Goal: Task Accomplishment & Management: Use online tool/utility

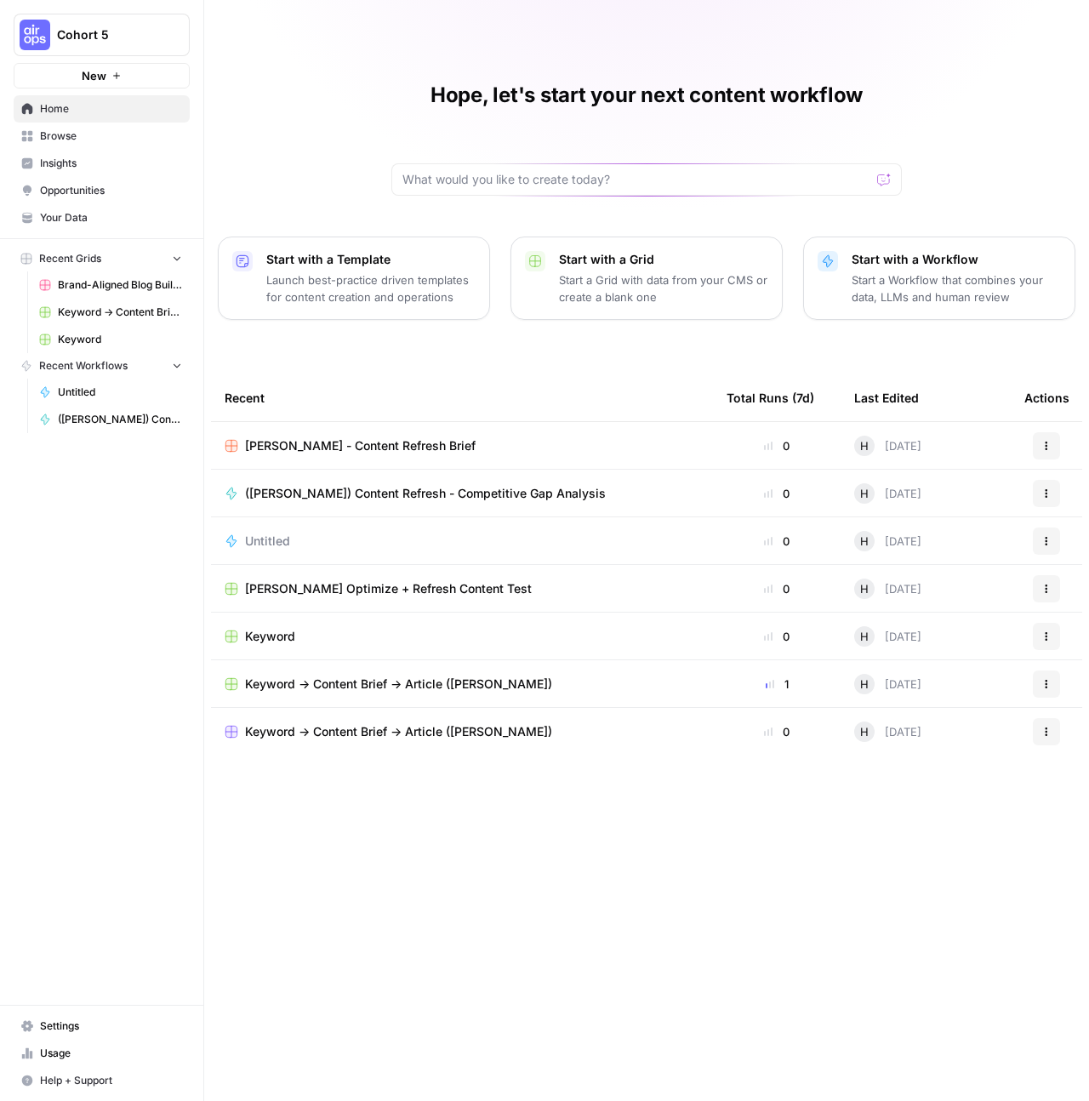
click at [106, 135] on span "Browse" at bounding box center [111, 136] width 142 height 15
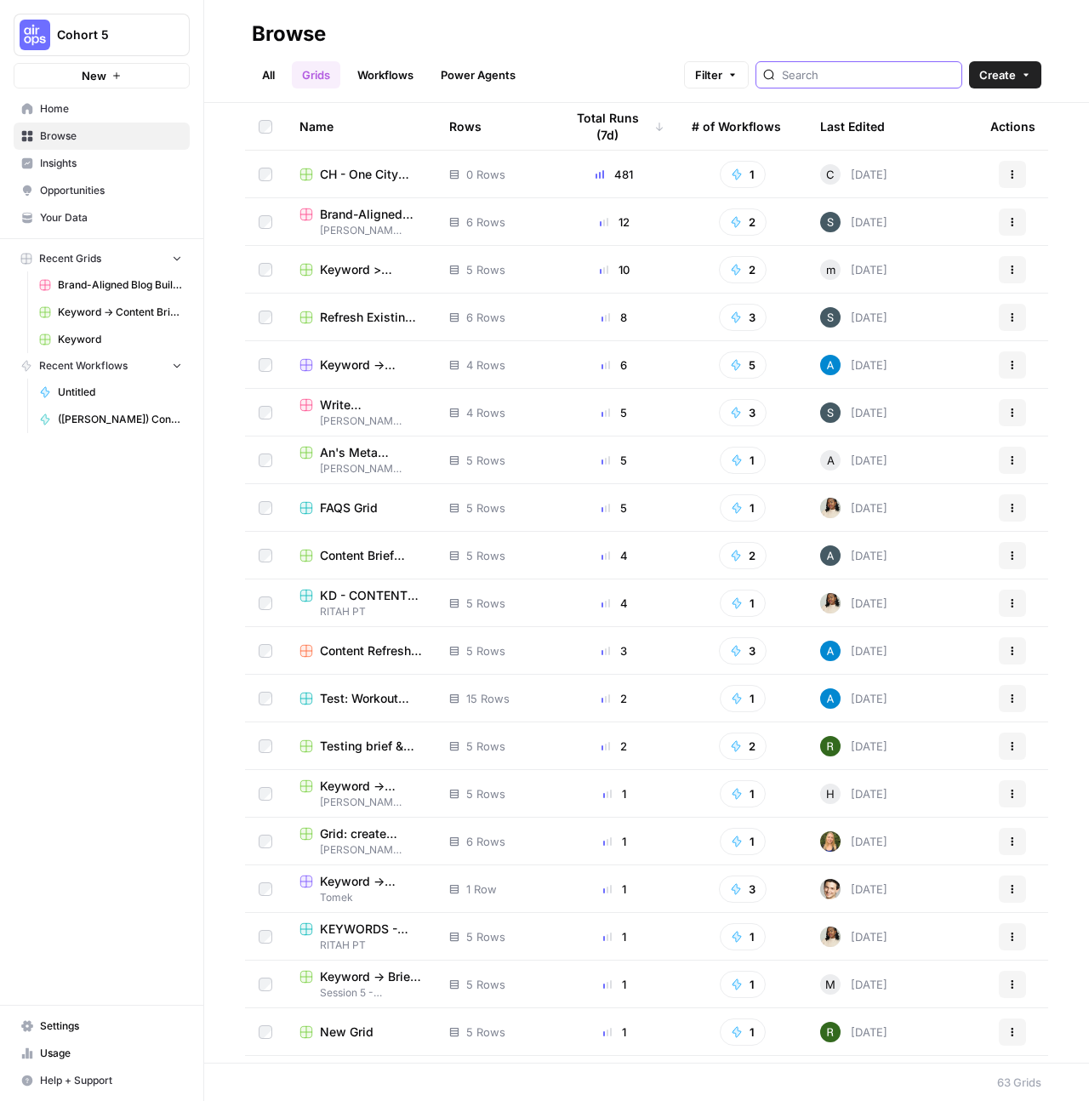
click at [906, 78] on input "search" at bounding box center [868, 74] width 173 height 17
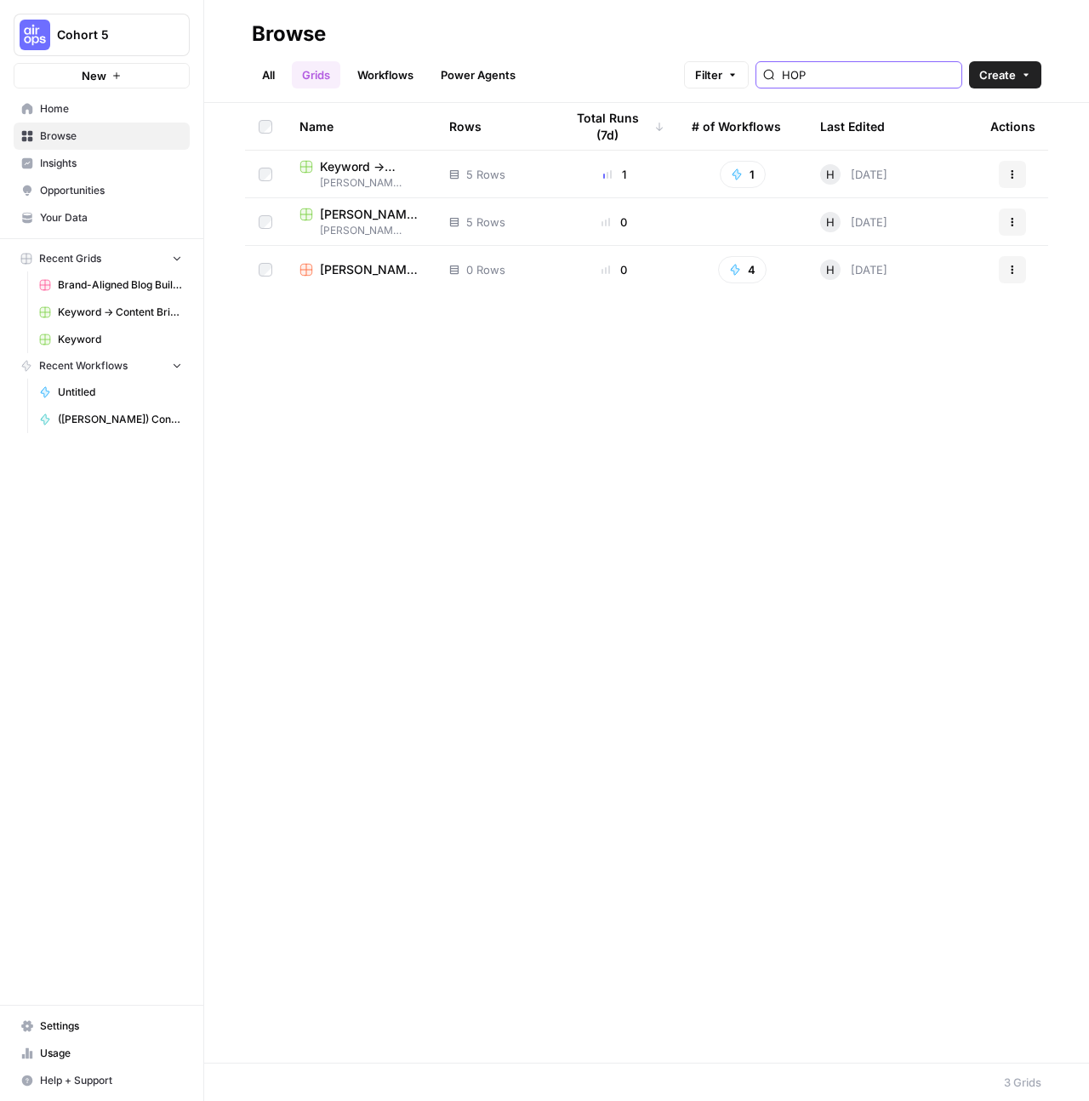
type input "HOP"
click at [286, 83] on ul "All Grids Workflows Power Agents" at bounding box center [389, 74] width 274 height 27
click at [273, 78] on link "All" at bounding box center [268, 74] width 33 height 27
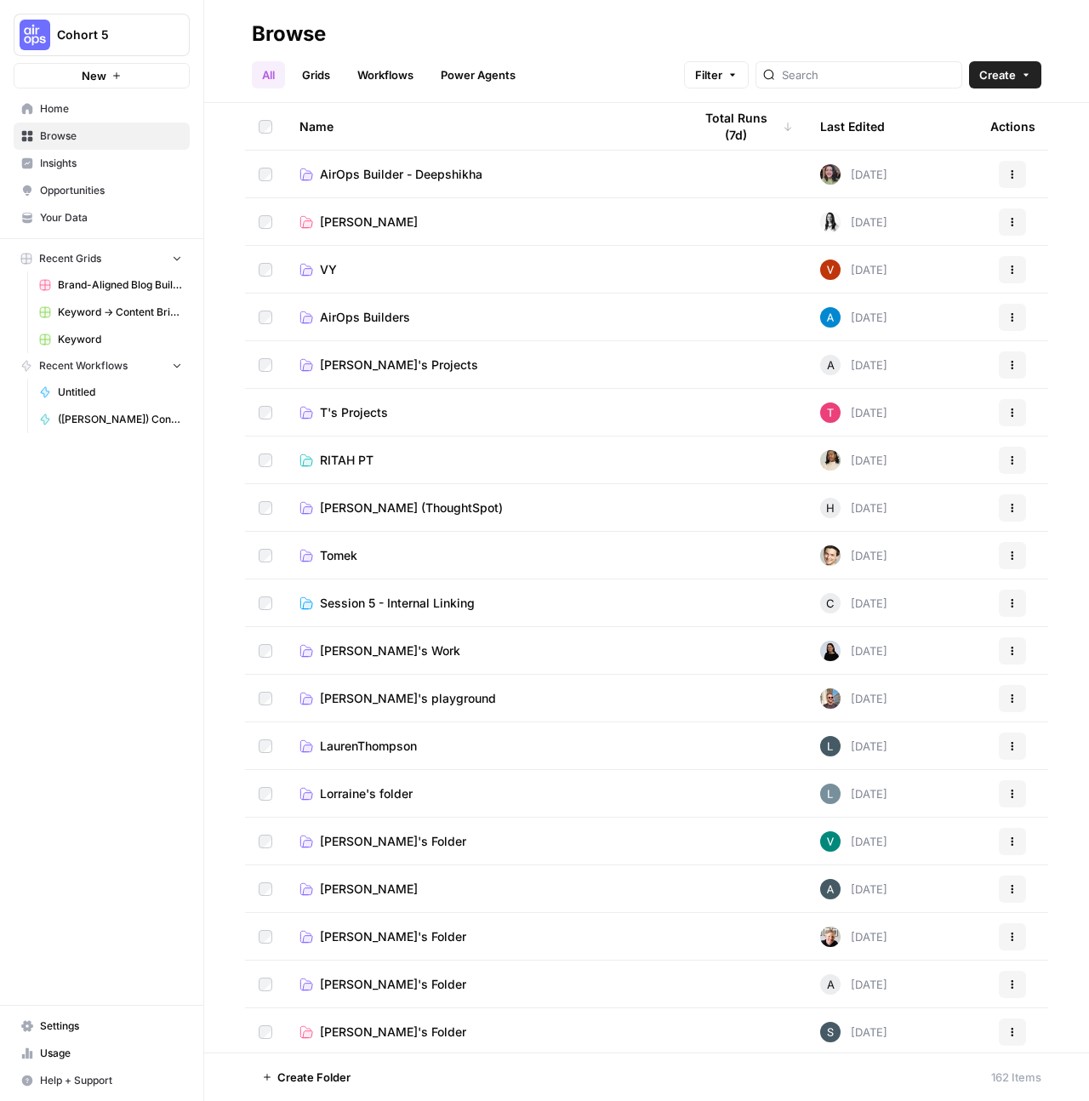
click at [374, 514] on span "[PERSON_NAME] (ThoughtSpot)" at bounding box center [411, 508] width 183 height 17
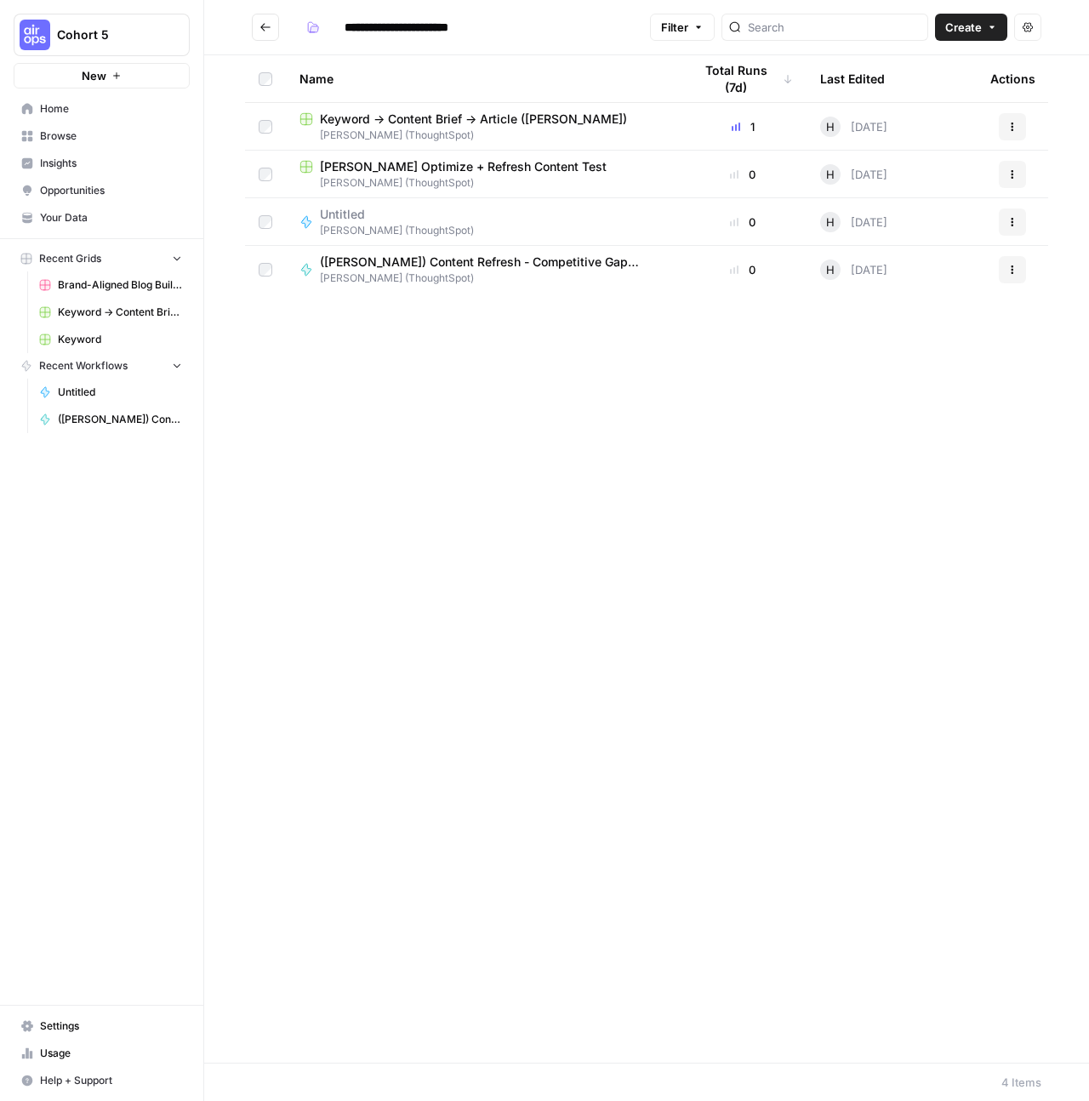
click at [495, 116] on span "Keyword -> Content Brief -> Article ([PERSON_NAME])" at bounding box center [473, 119] width 307 height 17
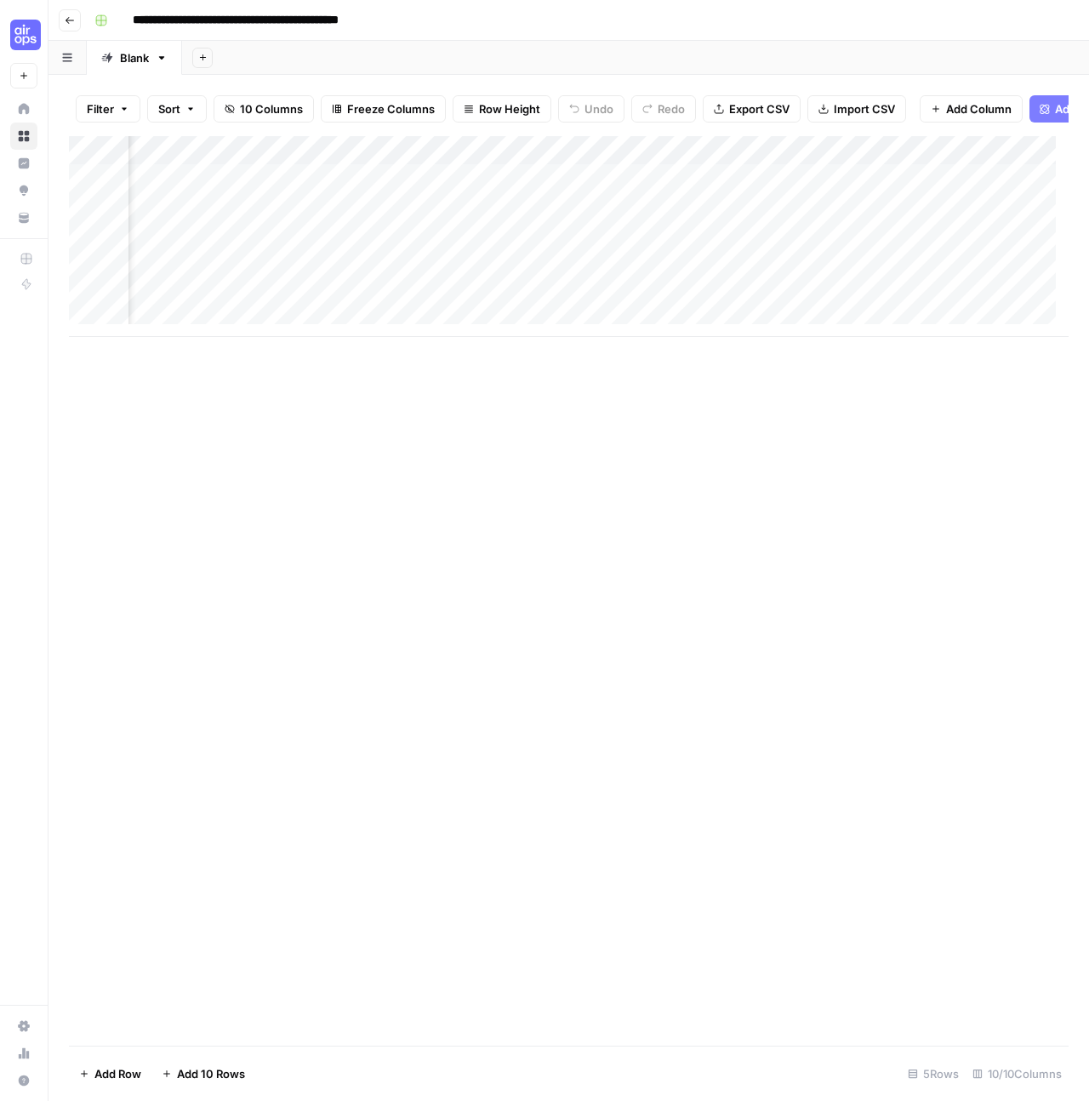
scroll to position [0, 497]
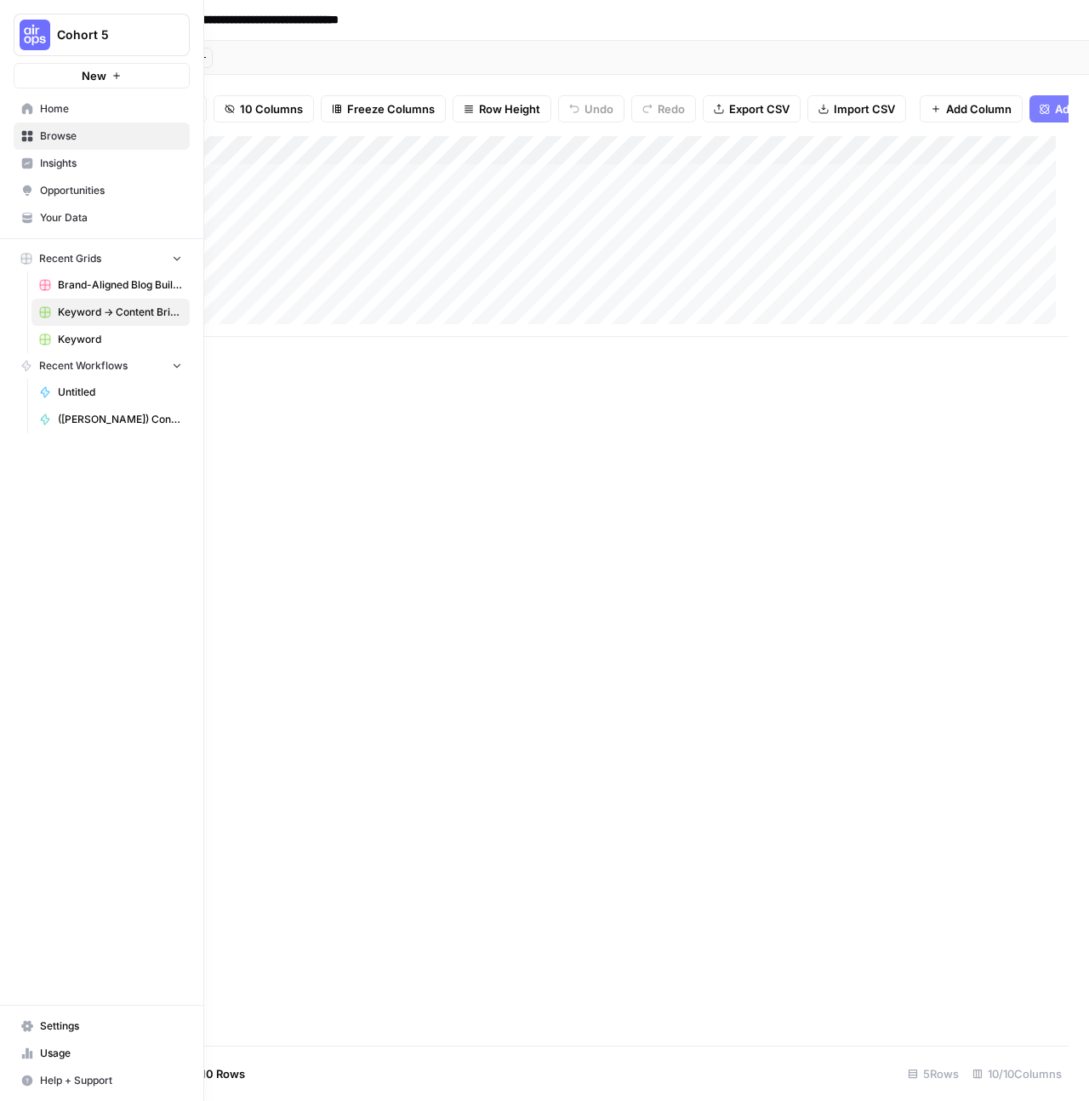
click at [74, 220] on span "Your Data" at bounding box center [111, 217] width 142 height 15
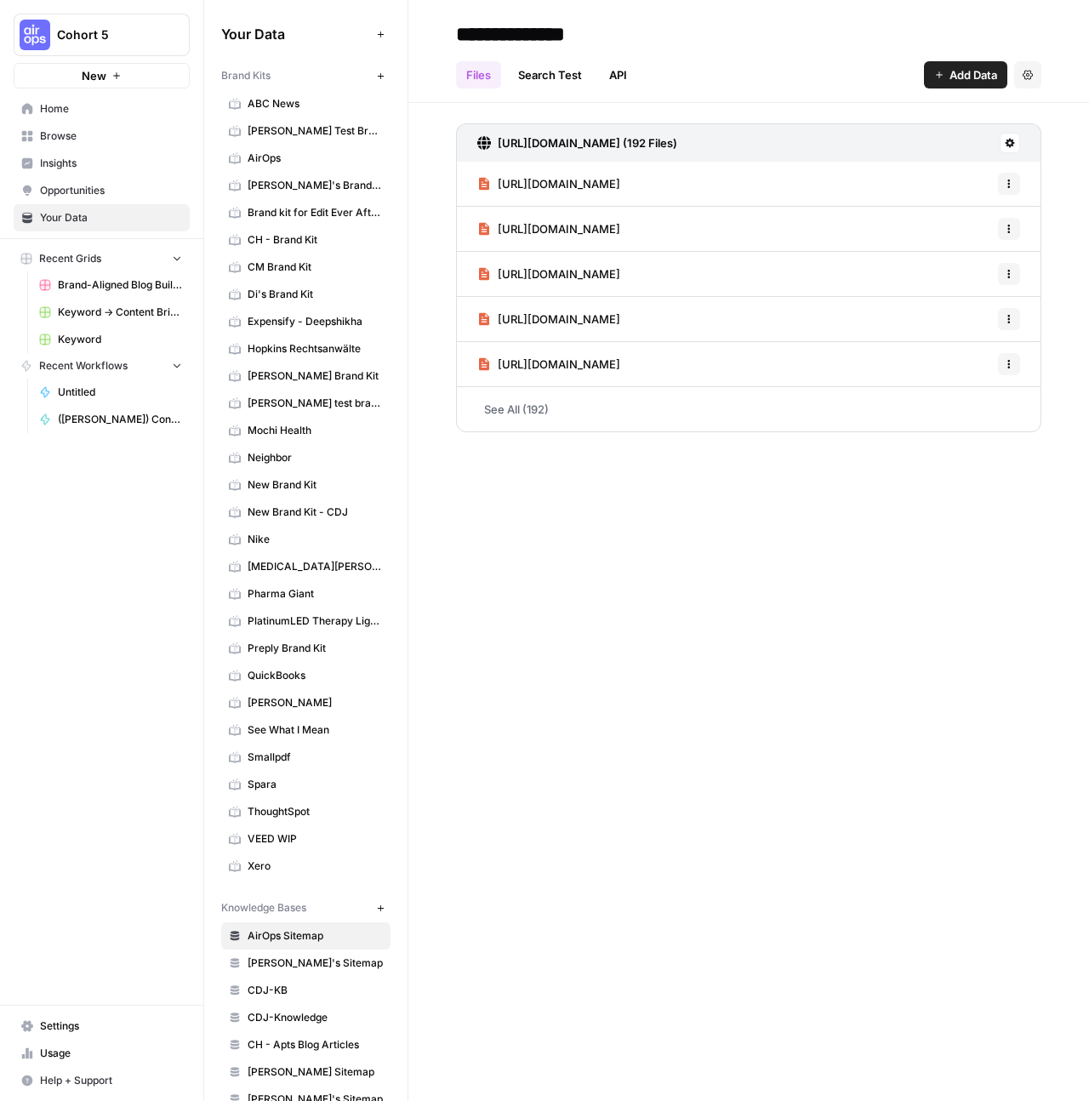
click at [291, 797] on link "Spara" at bounding box center [305, 784] width 169 height 27
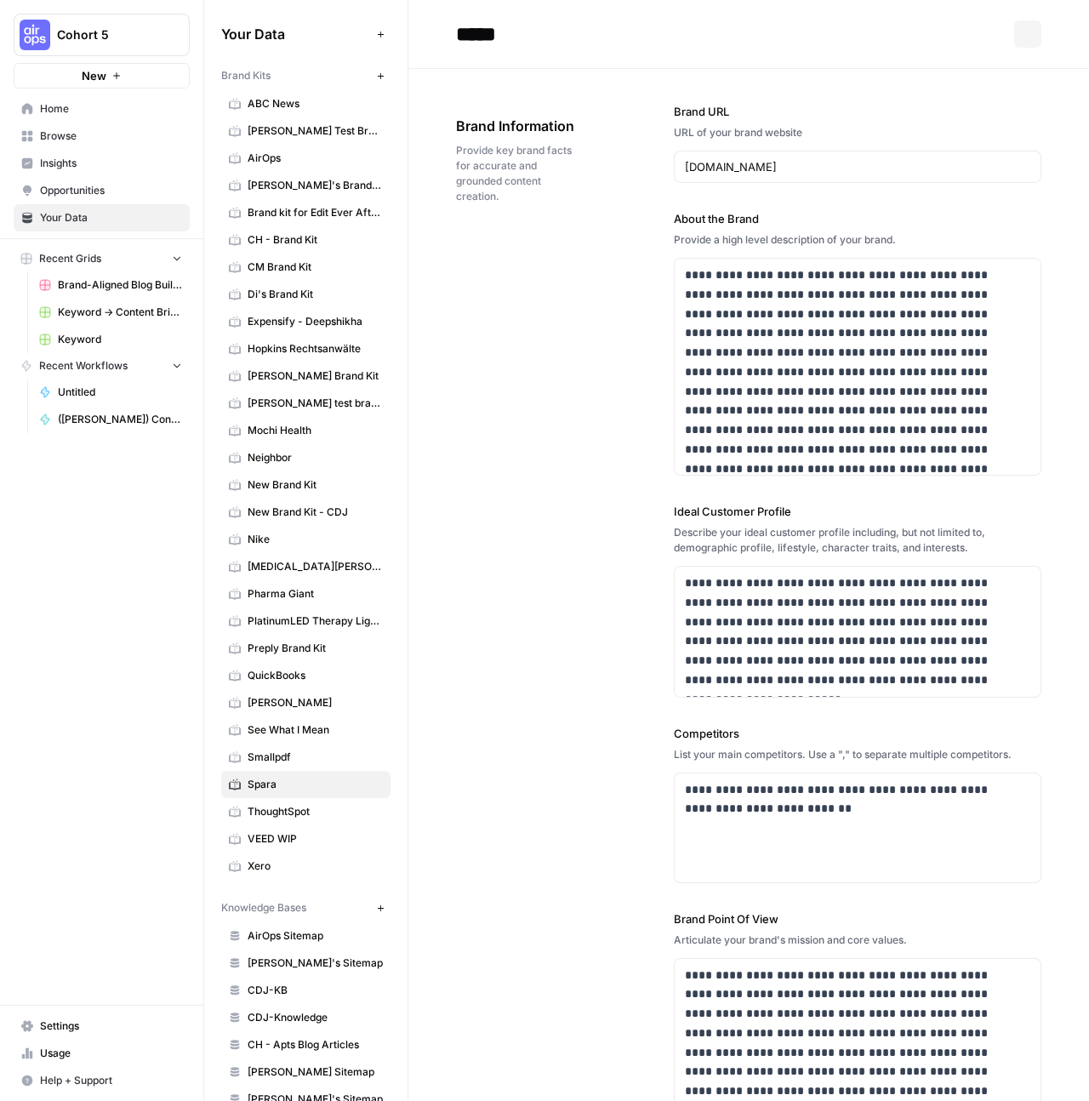
click at [289, 817] on span "ThoughtSpot" at bounding box center [315, 811] width 135 height 15
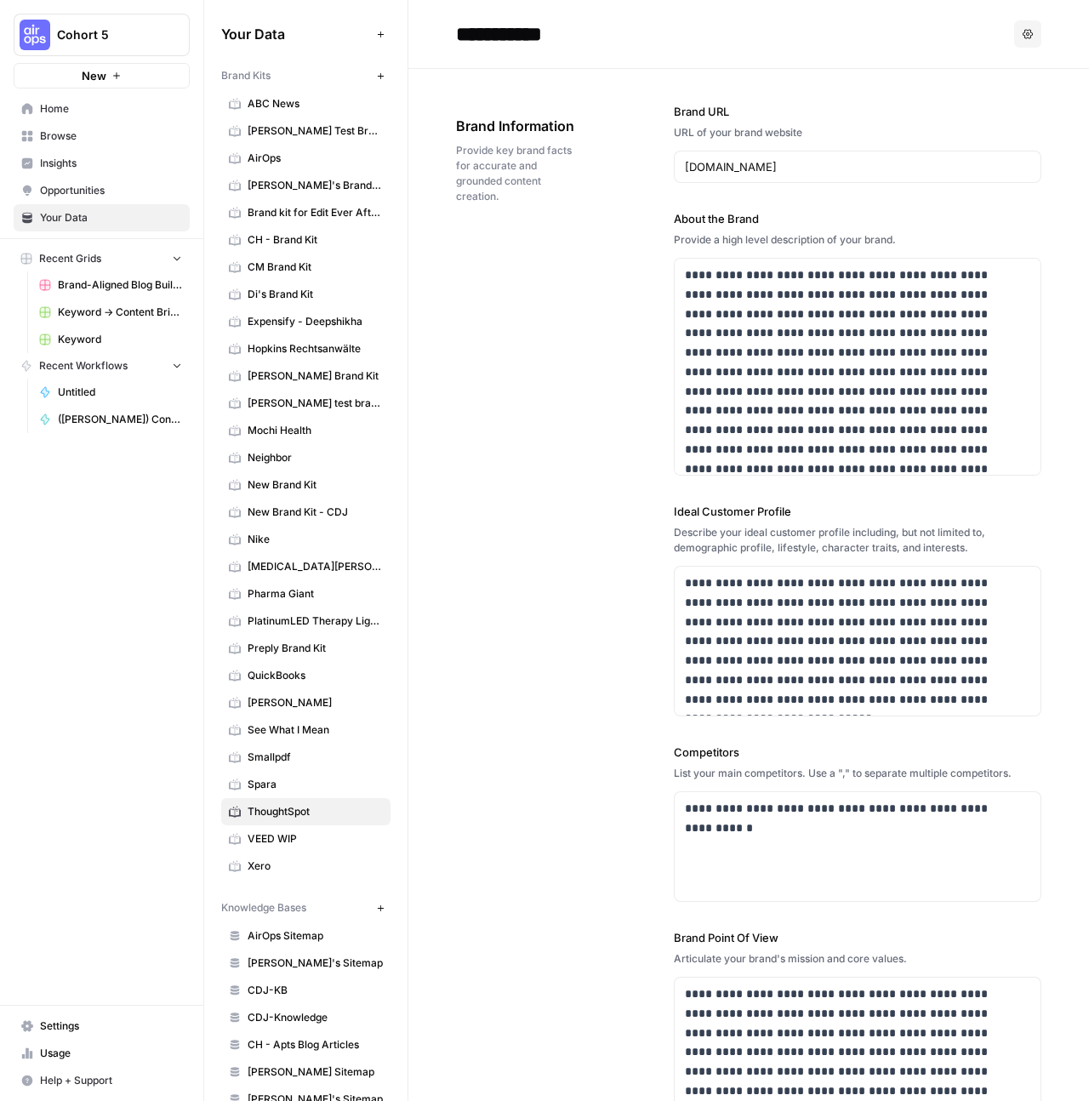
drag, startPoint x: 325, startPoint y: 163, endPoint x: 363, endPoint y: 164, distance: 38.3
click at [328, 160] on div "Your Data Add Data Brand Kits New ABC News [PERSON_NAME] Test Brand Kit AirOps …" at bounding box center [305, 550] width 203 height 1101
click at [210, 33] on icon "button" at bounding box center [207, 34] width 12 height 12
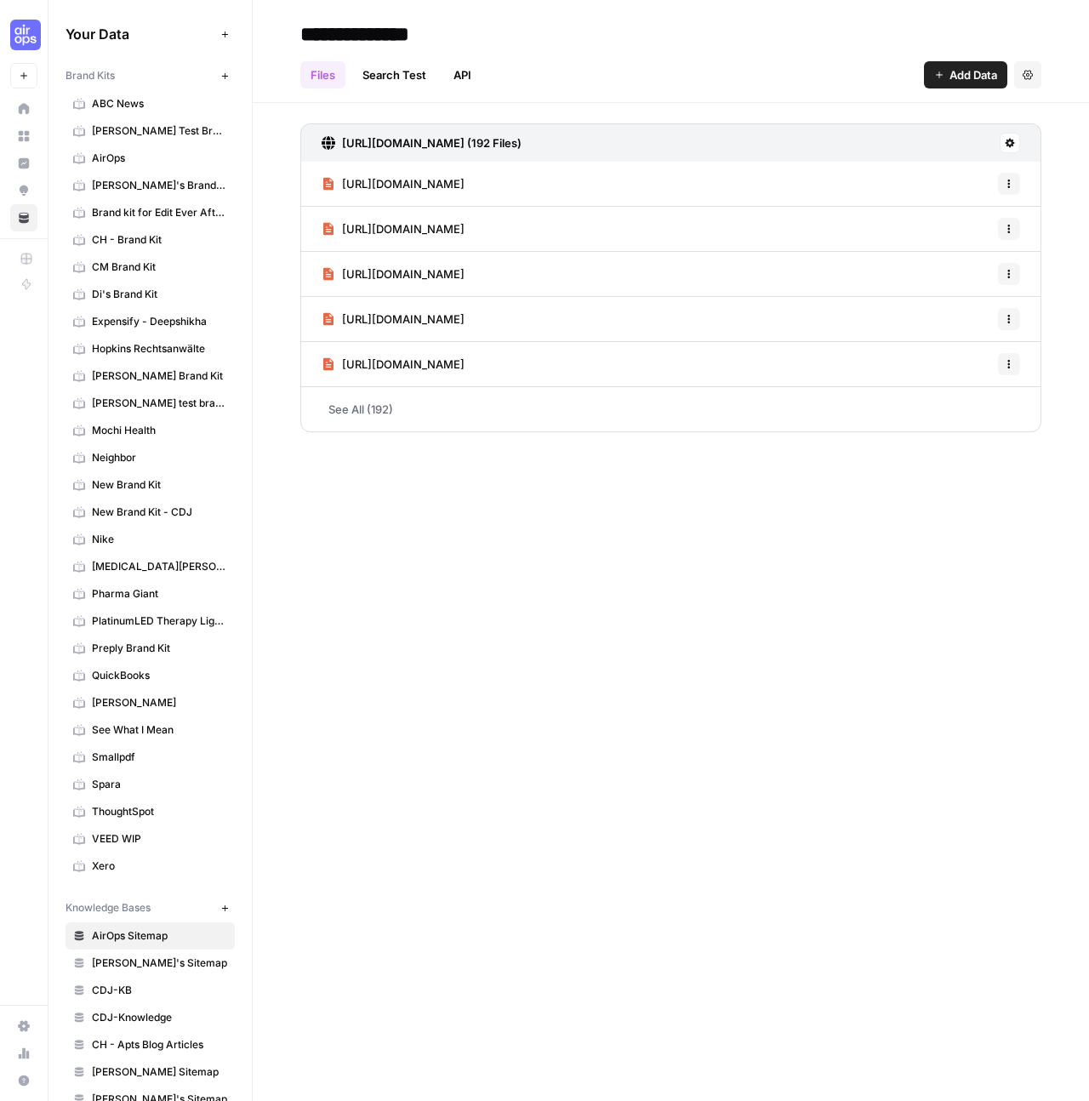
click at [26, 112] on icon at bounding box center [24, 109] width 12 height 12
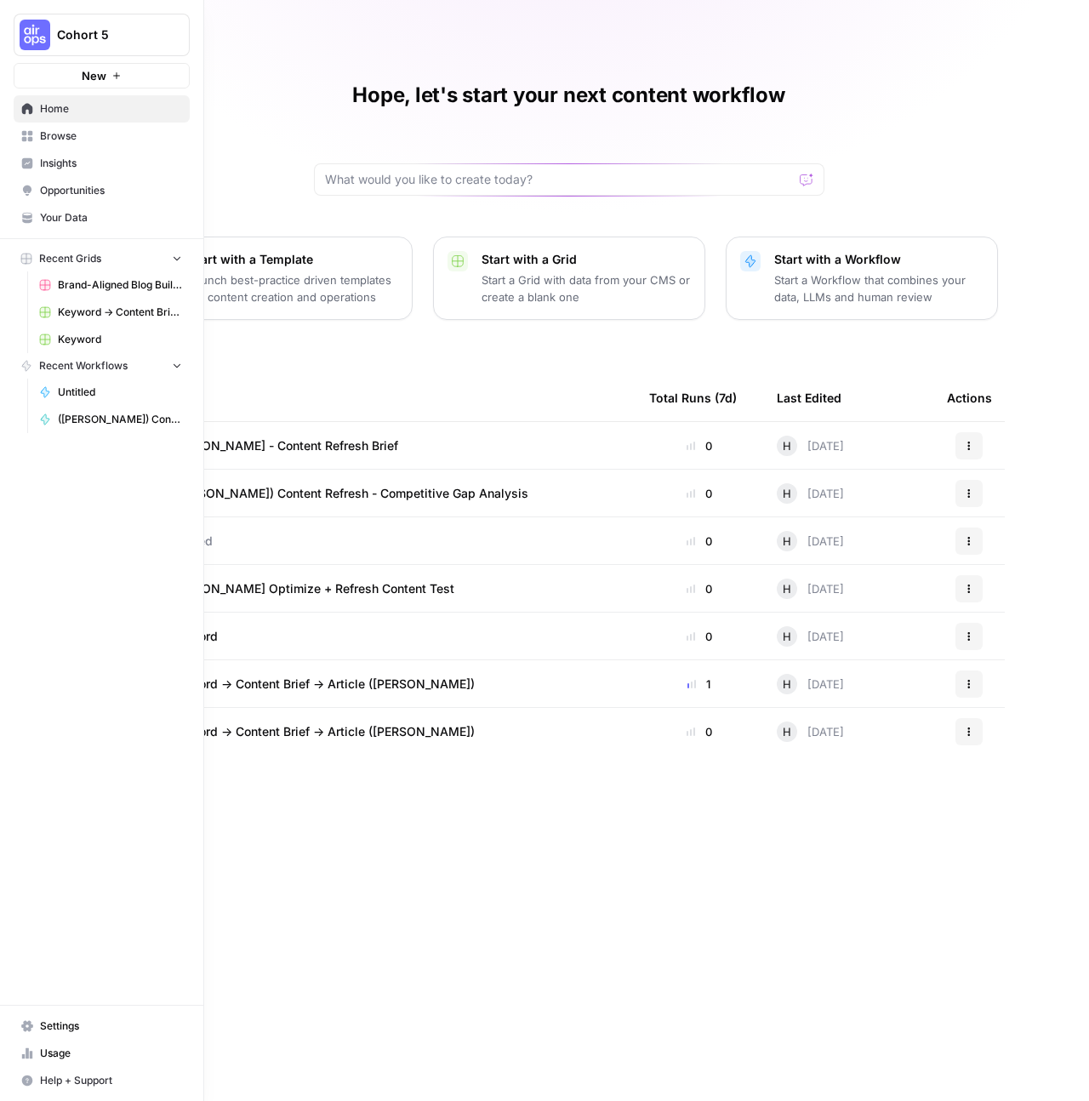
click at [78, 148] on link "Browse" at bounding box center [102, 136] width 176 height 27
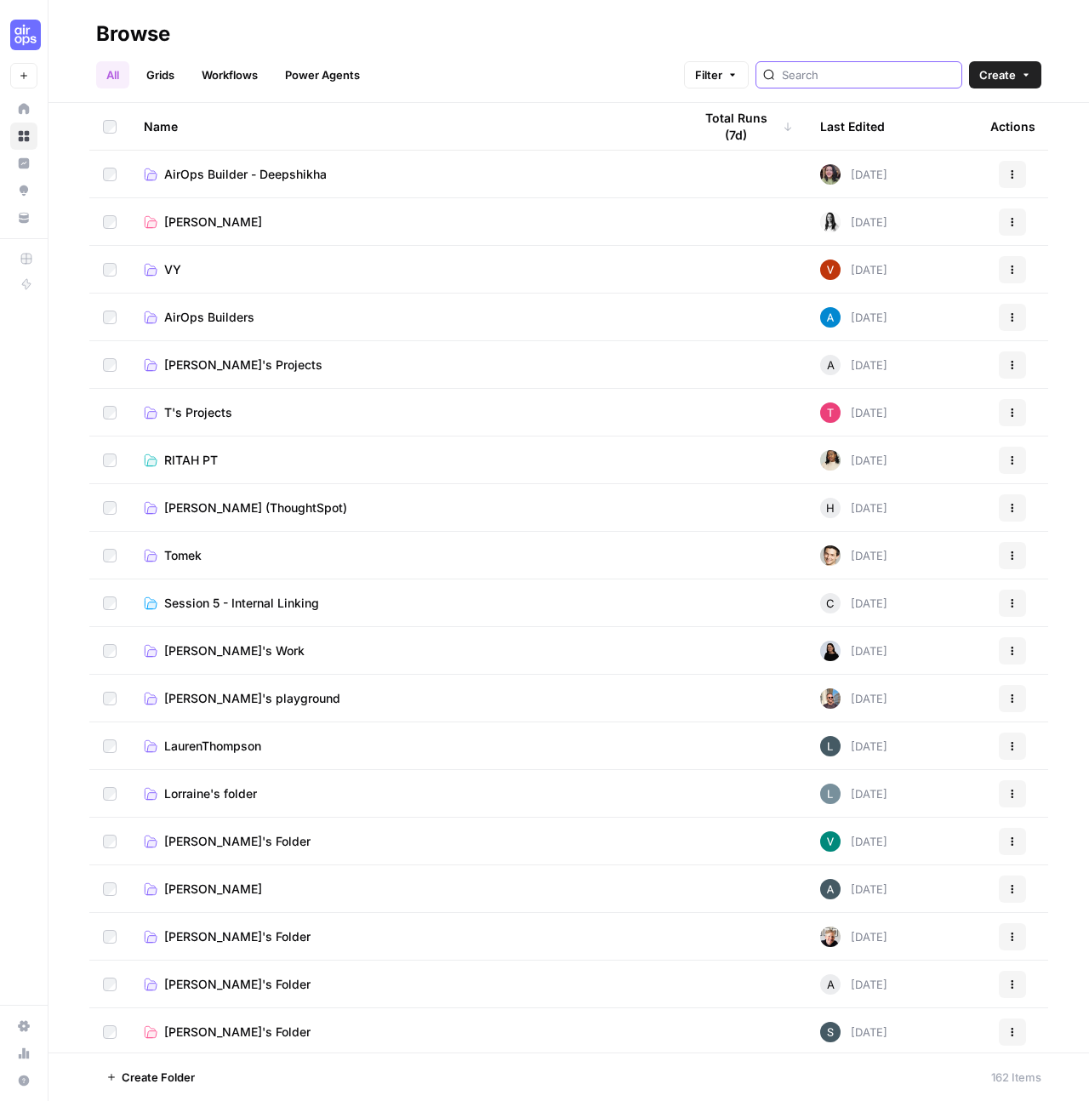
click at [868, 78] on input "search" at bounding box center [868, 74] width 173 height 17
click at [276, 507] on span "[PERSON_NAME] (ThoughtSpot)" at bounding box center [255, 508] width 183 height 17
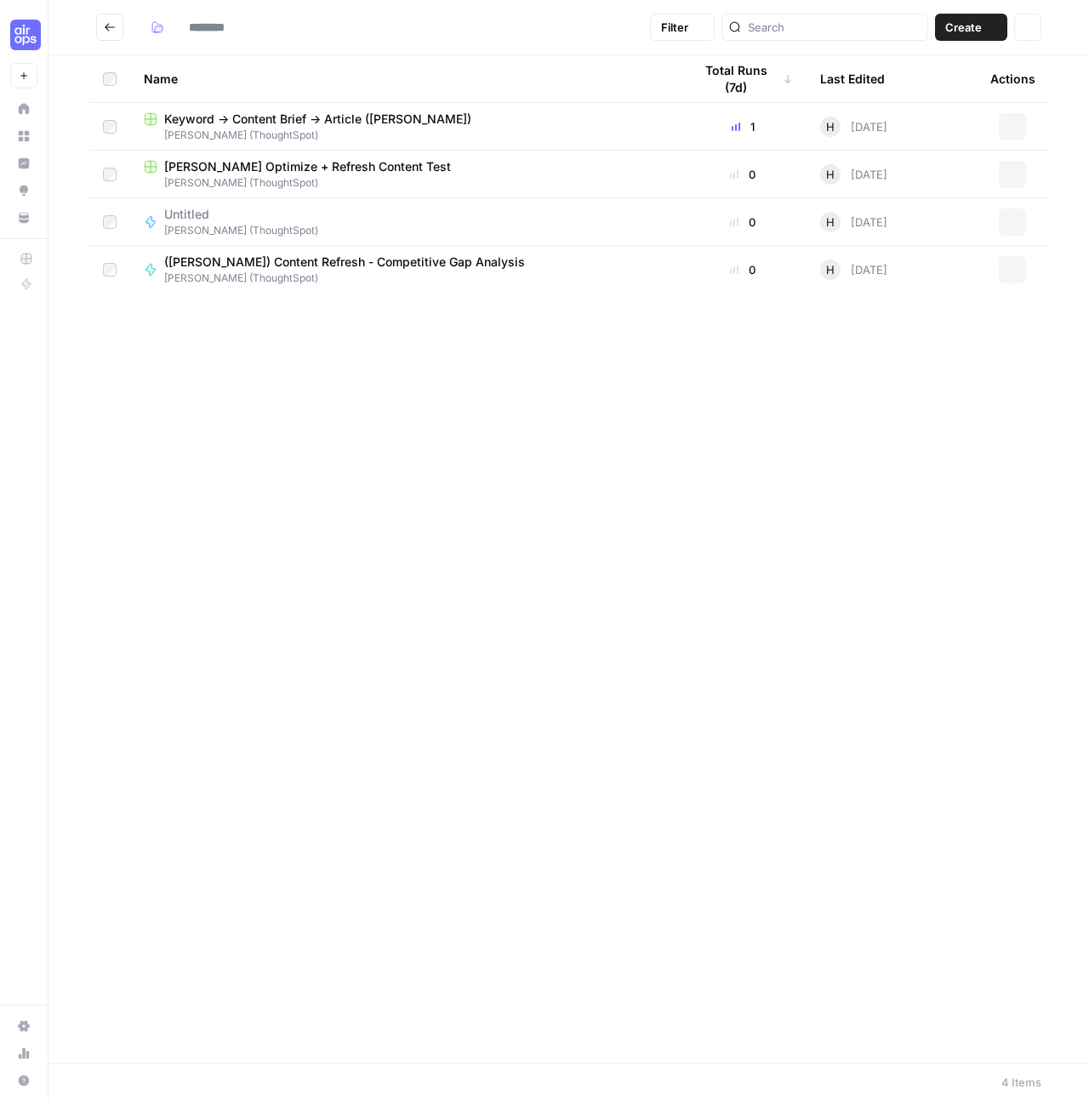
type input "**********"
click at [334, 121] on span "Keyword -> Content Brief -> Article ([PERSON_NAME])" at bounding box center [317, 119] width 307 height 17
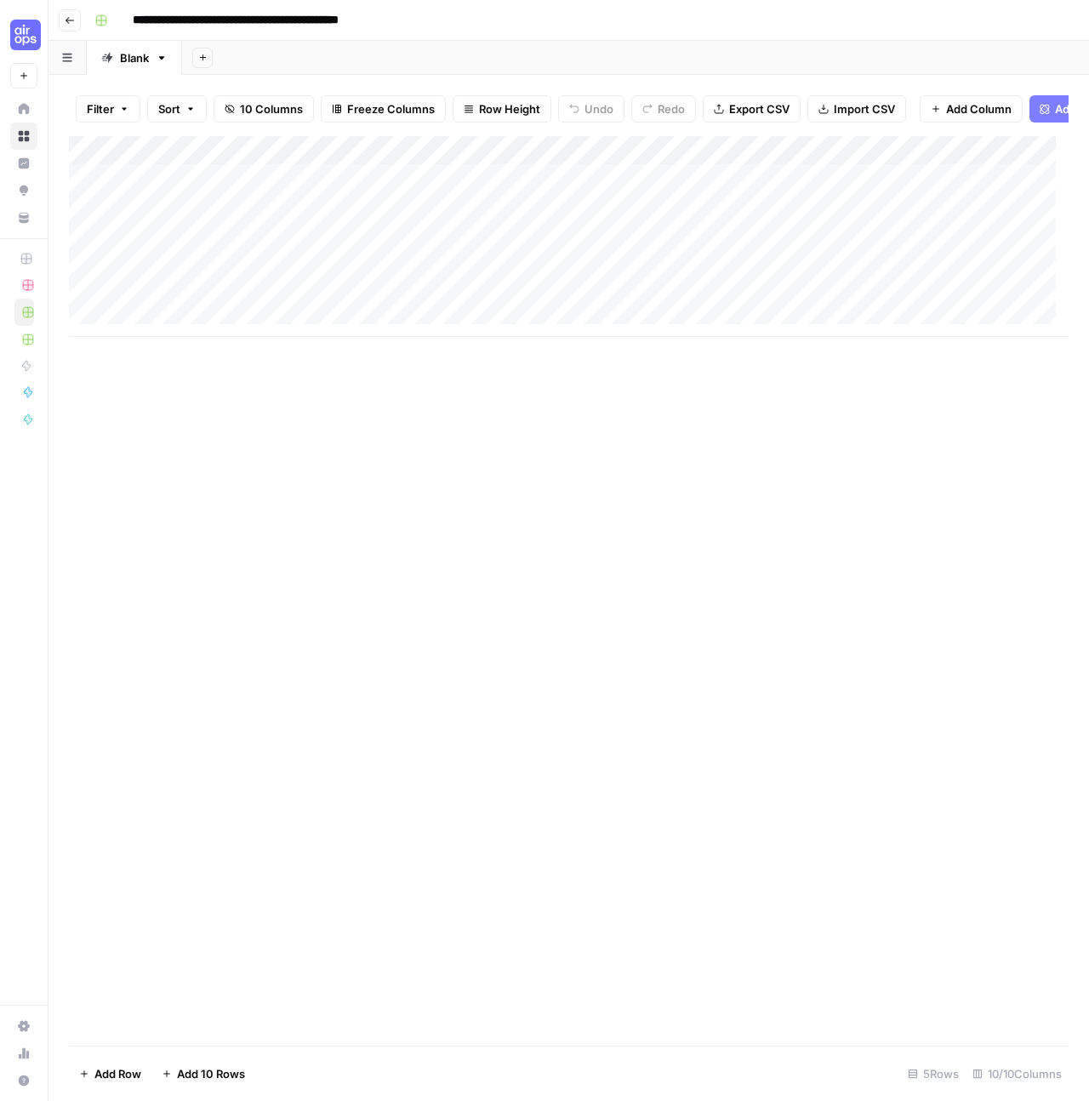
click at [691, 189] on div "Add Column" at bounding box center [569, 236] width 1000 height 201
click at [728, 197] on div "Add Column" at bounding box center [569, 236] width 1000 height 201
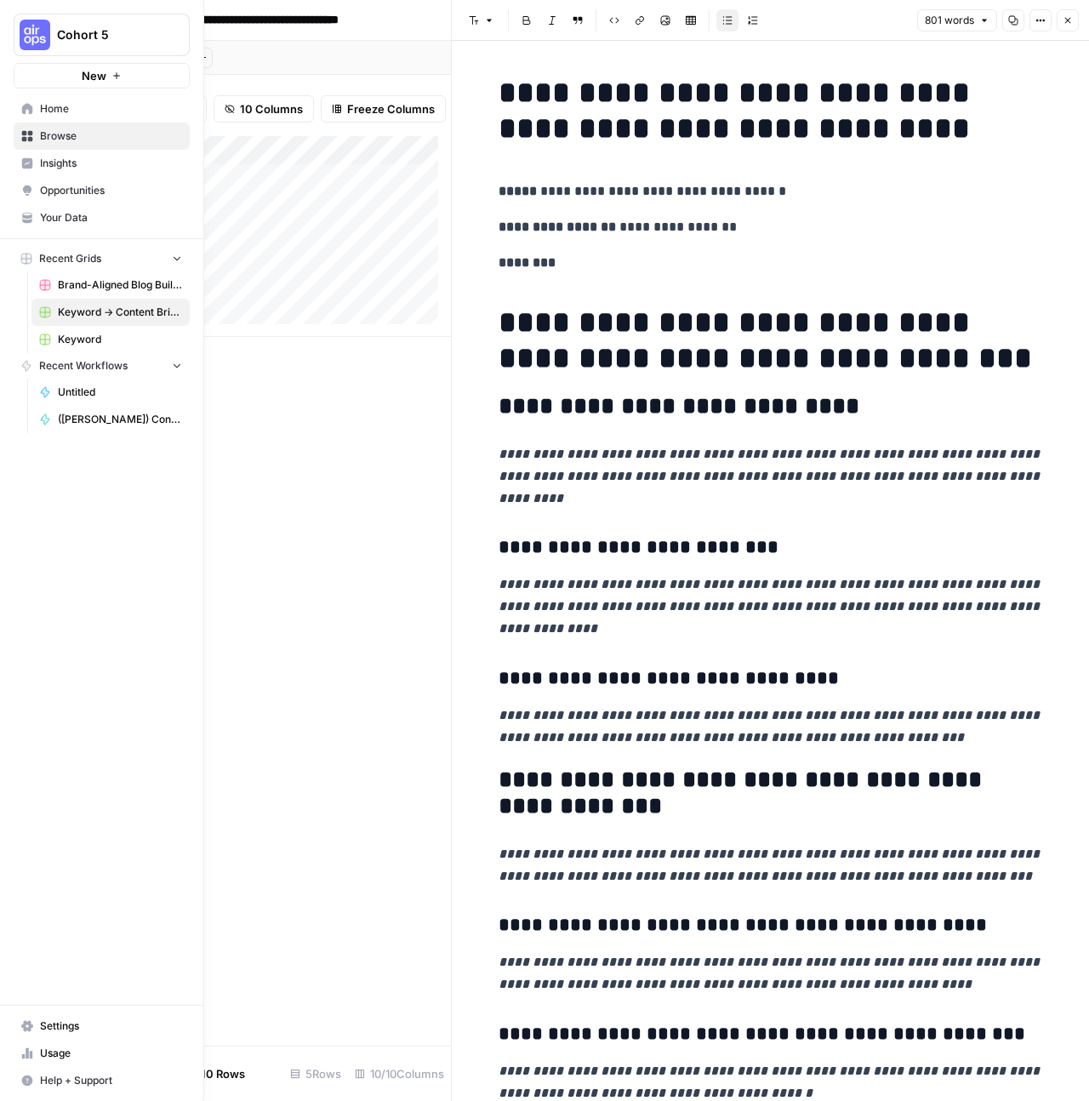
click at [71, 220] on span "Your Data" at bounding box center [111, 217] width 142 height 15
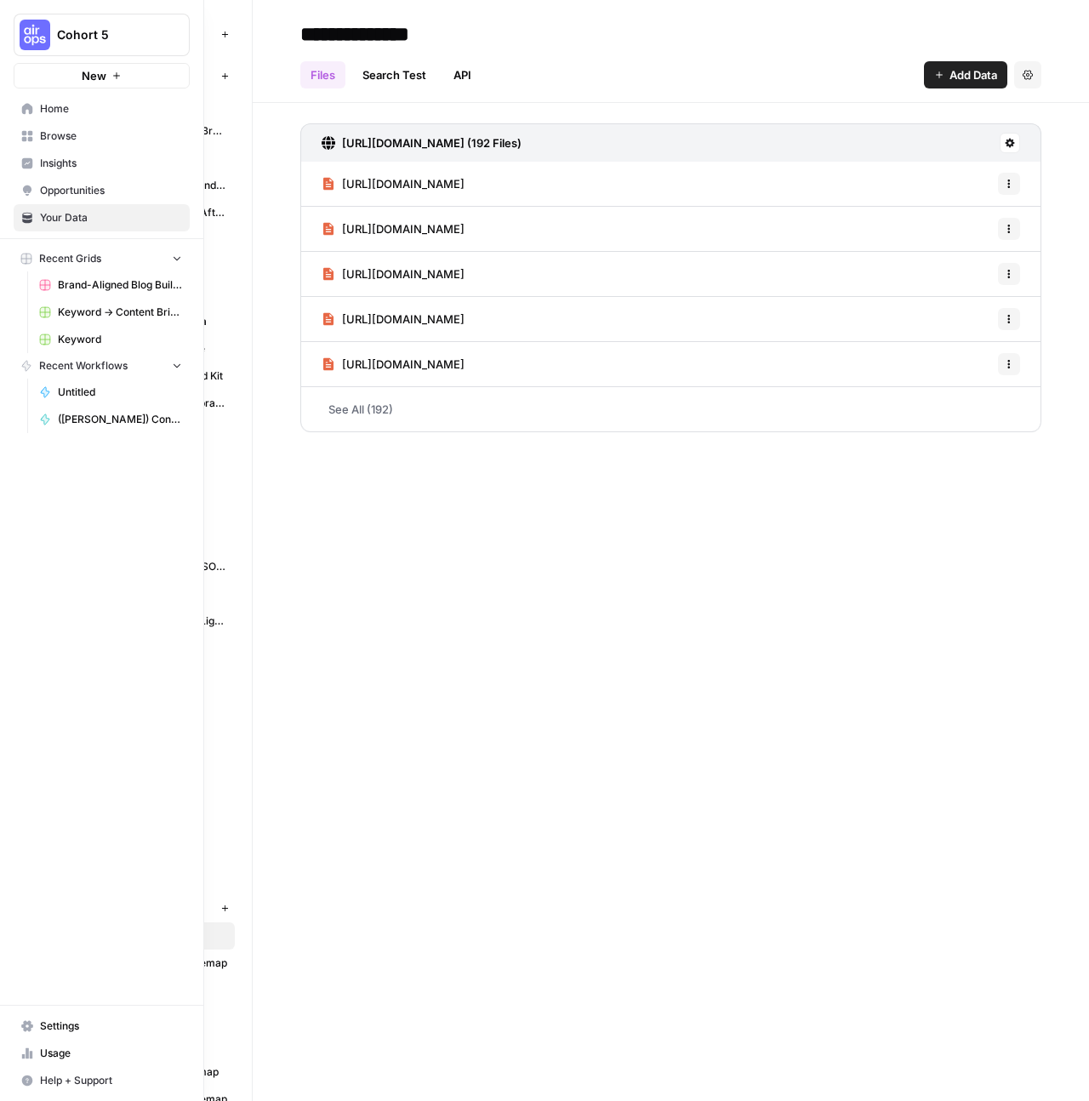
click at [53, 140] on span "Browse" at bounding box center [111, 136] width 142 height 15
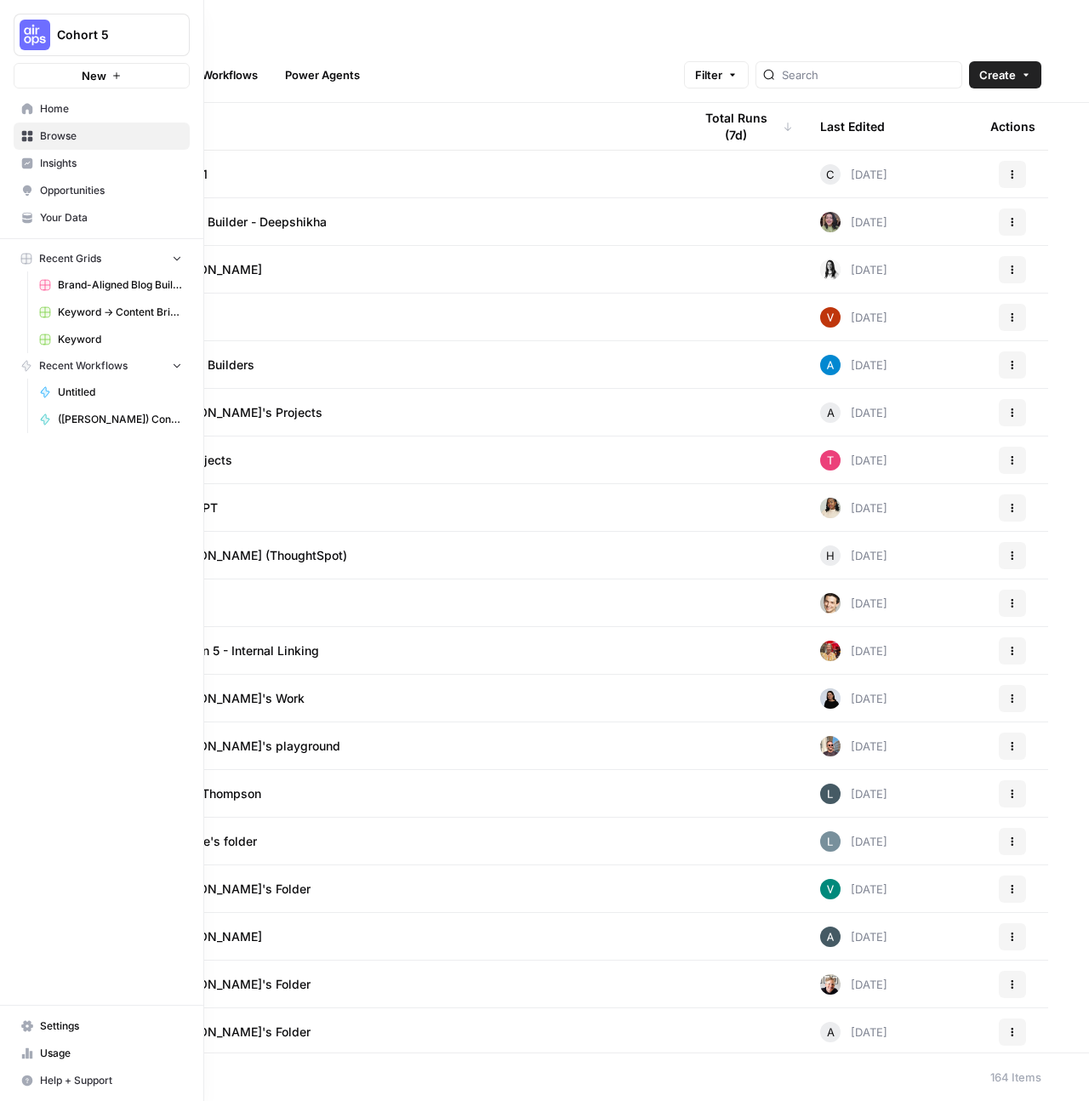
click at [48, 198] on link "Opportunities" at bounding box center [102, 190] width 176 height 27
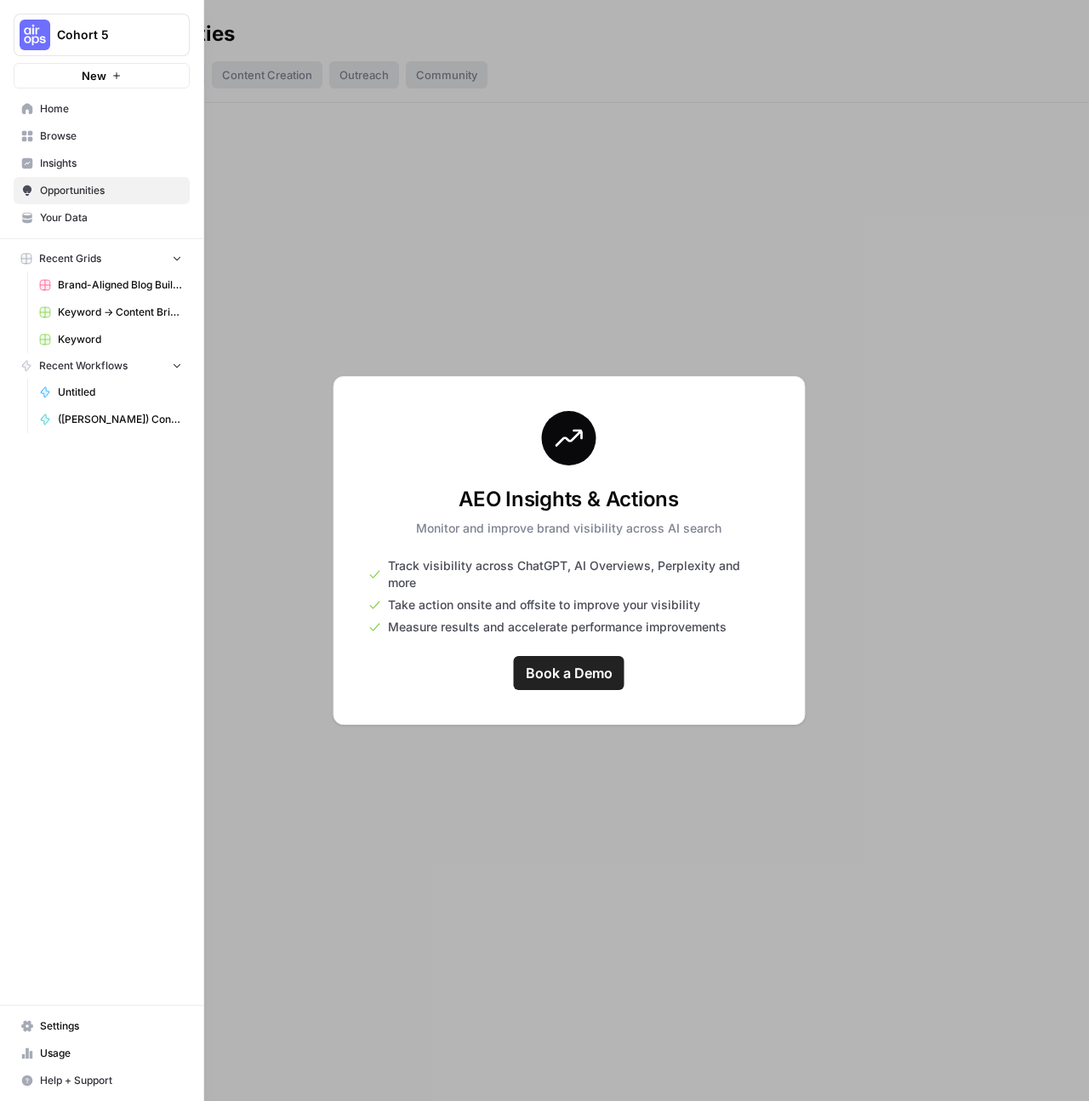
click at [50, 138] on span "Browse" at bounding box center [111, 136] width 142 height 15
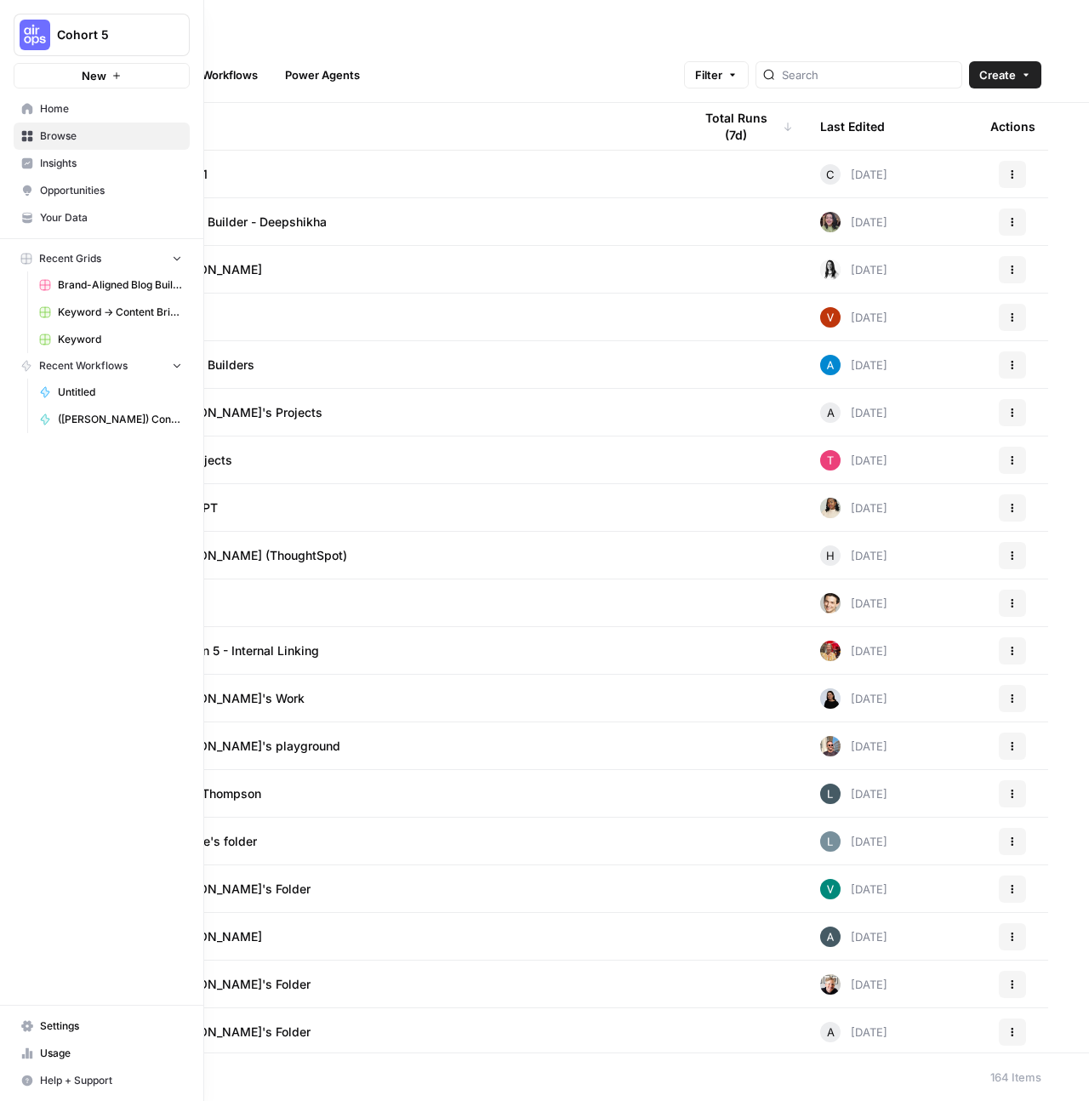
click at [43, 214] on span "Your Data" at bounding box center [111, 217] width 142 height 15
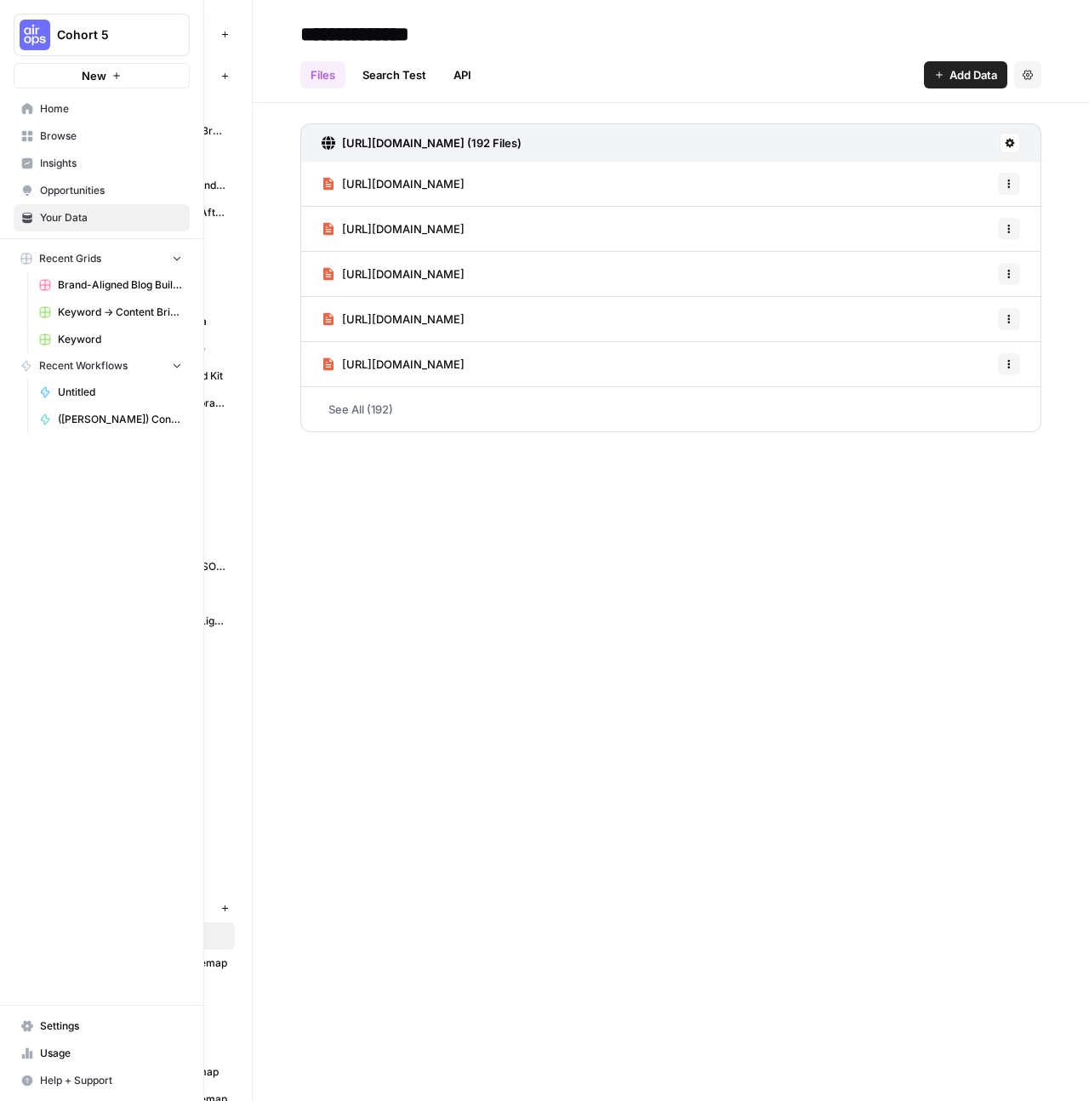
click at [83, 136] on span "Browse" at bounding box center [111, 136] width 142 height 15
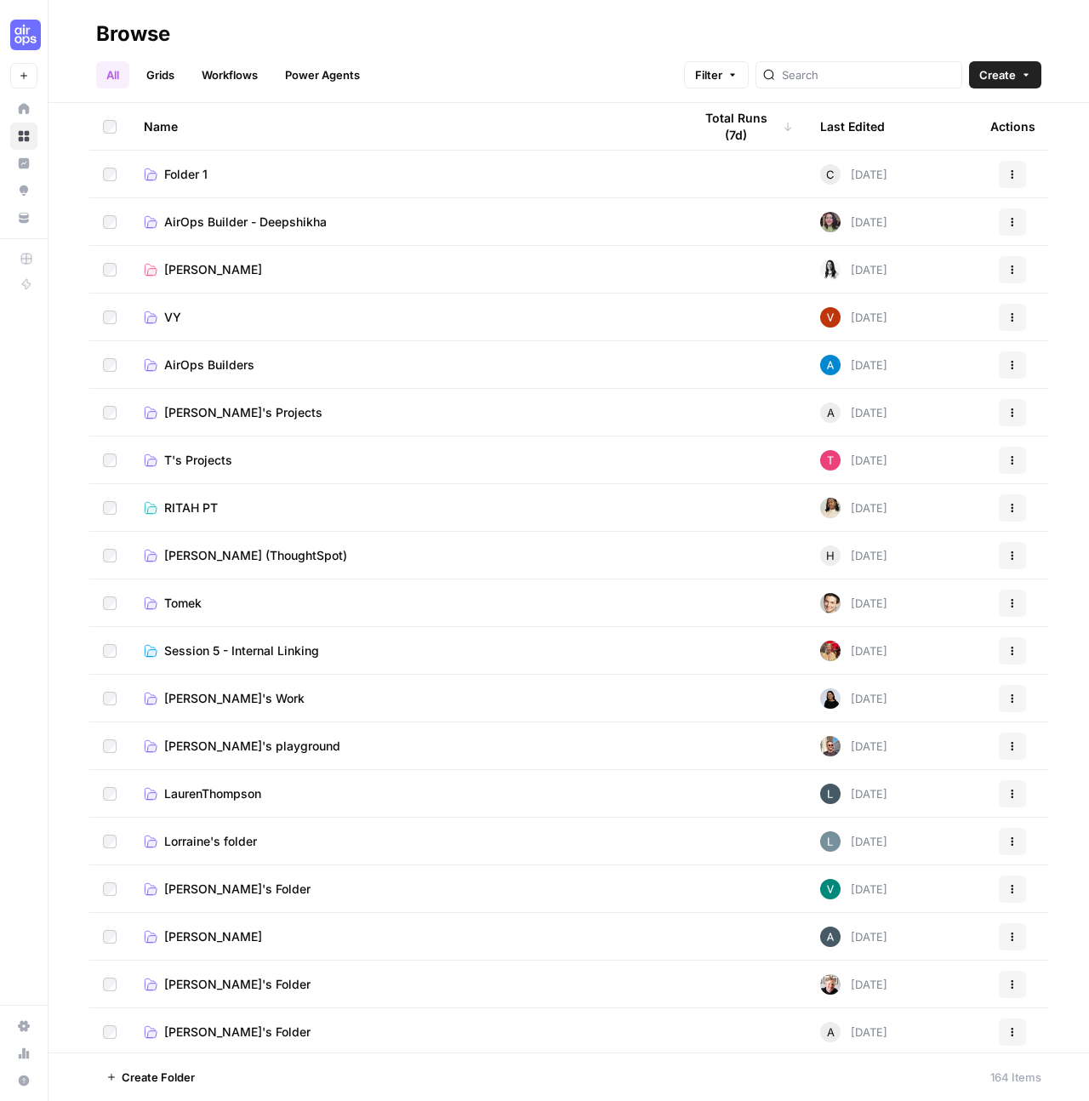
click at [859, 89] on header "Browse All Grids Workflows Power Agents Filter Create" at bounding box center [569, 51] width 1041 height 103
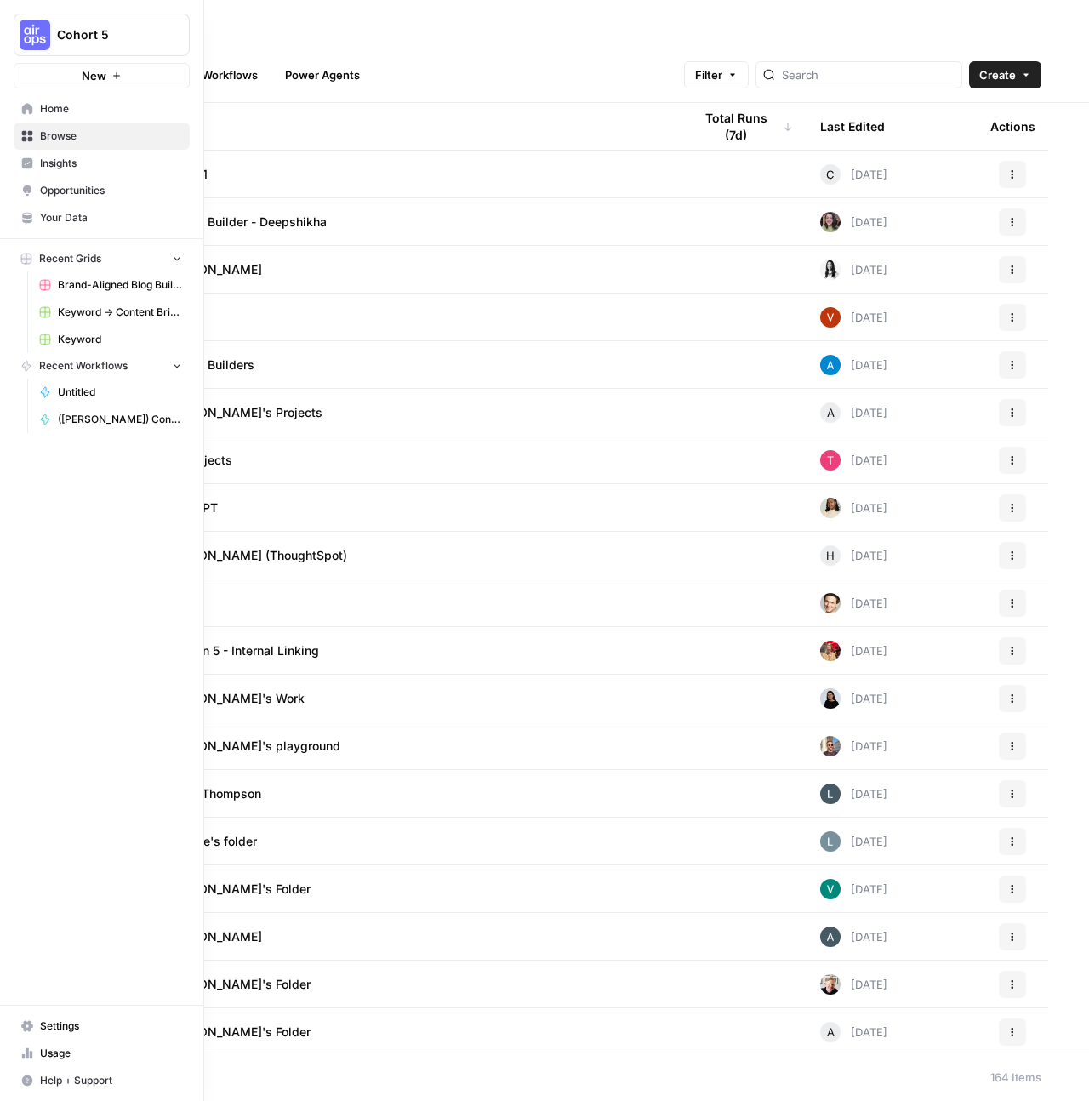
click at [92, 108] on span "Home" at bounding box center [111, 108] width 142 height 15
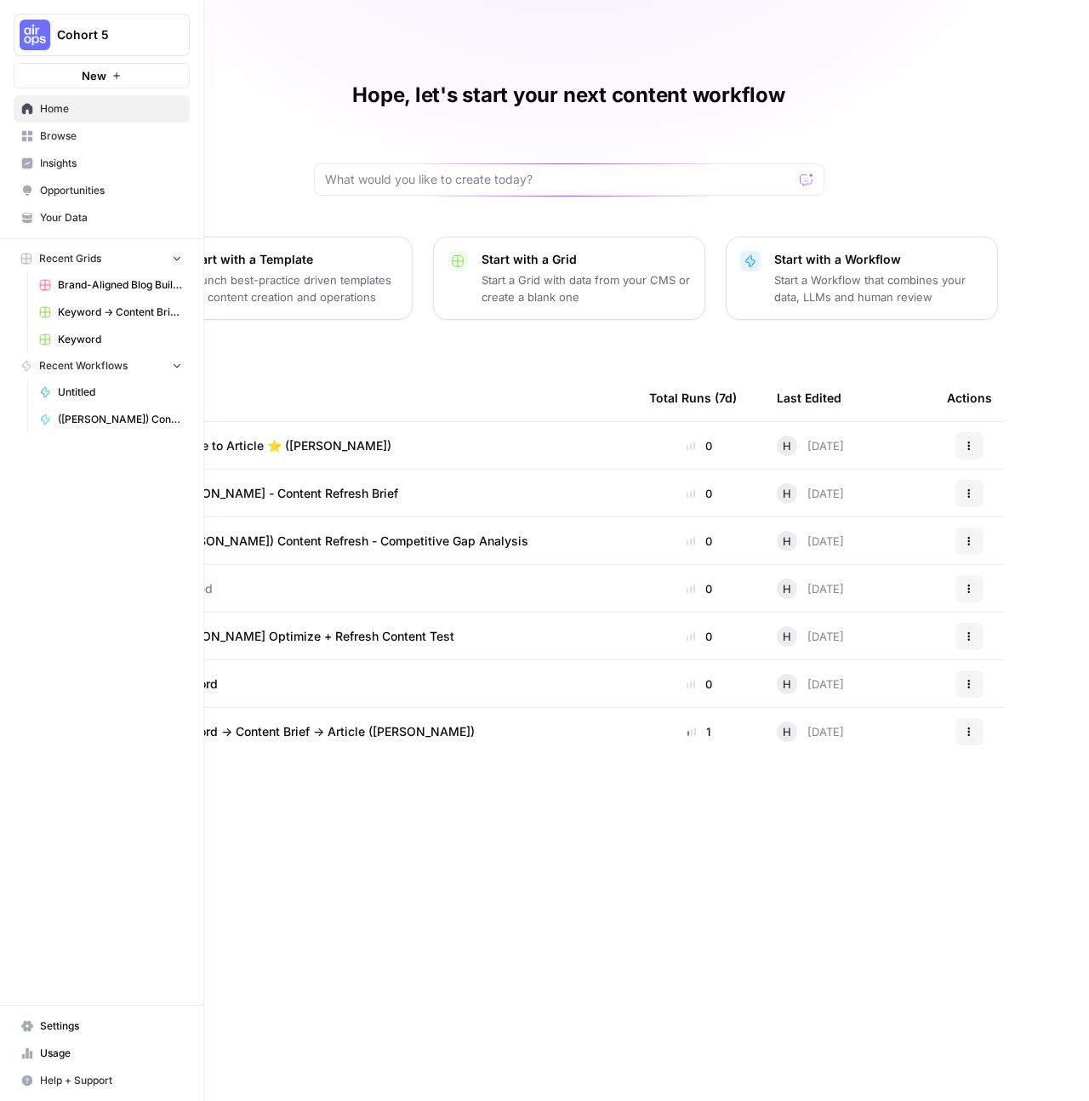
click at [32, 212] on icon at bounding box center [27, 218] width 12 height 12
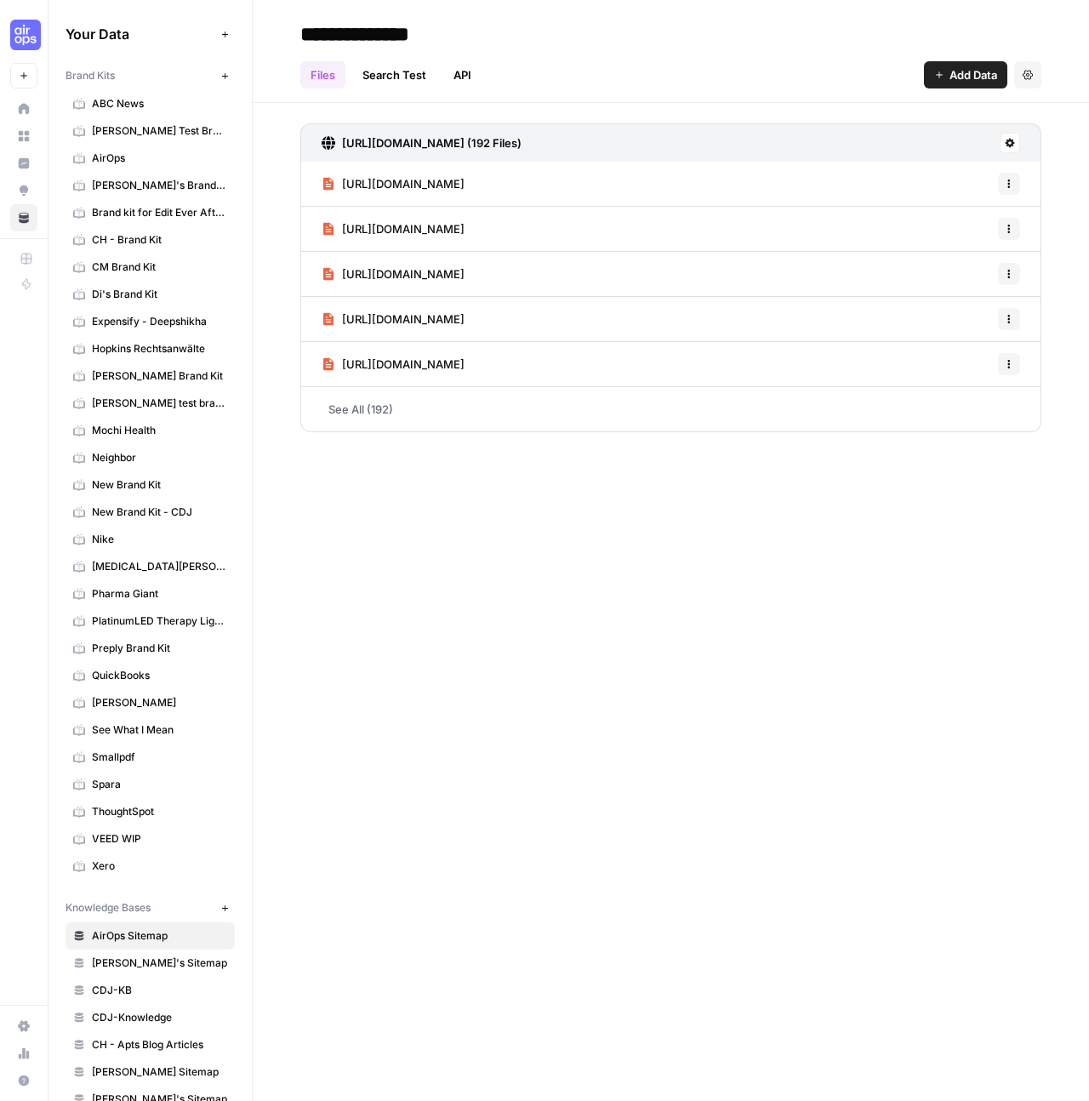
click at [360, 417] on link "See All (192)" at bounding box center [670, 409] width 741 height 44
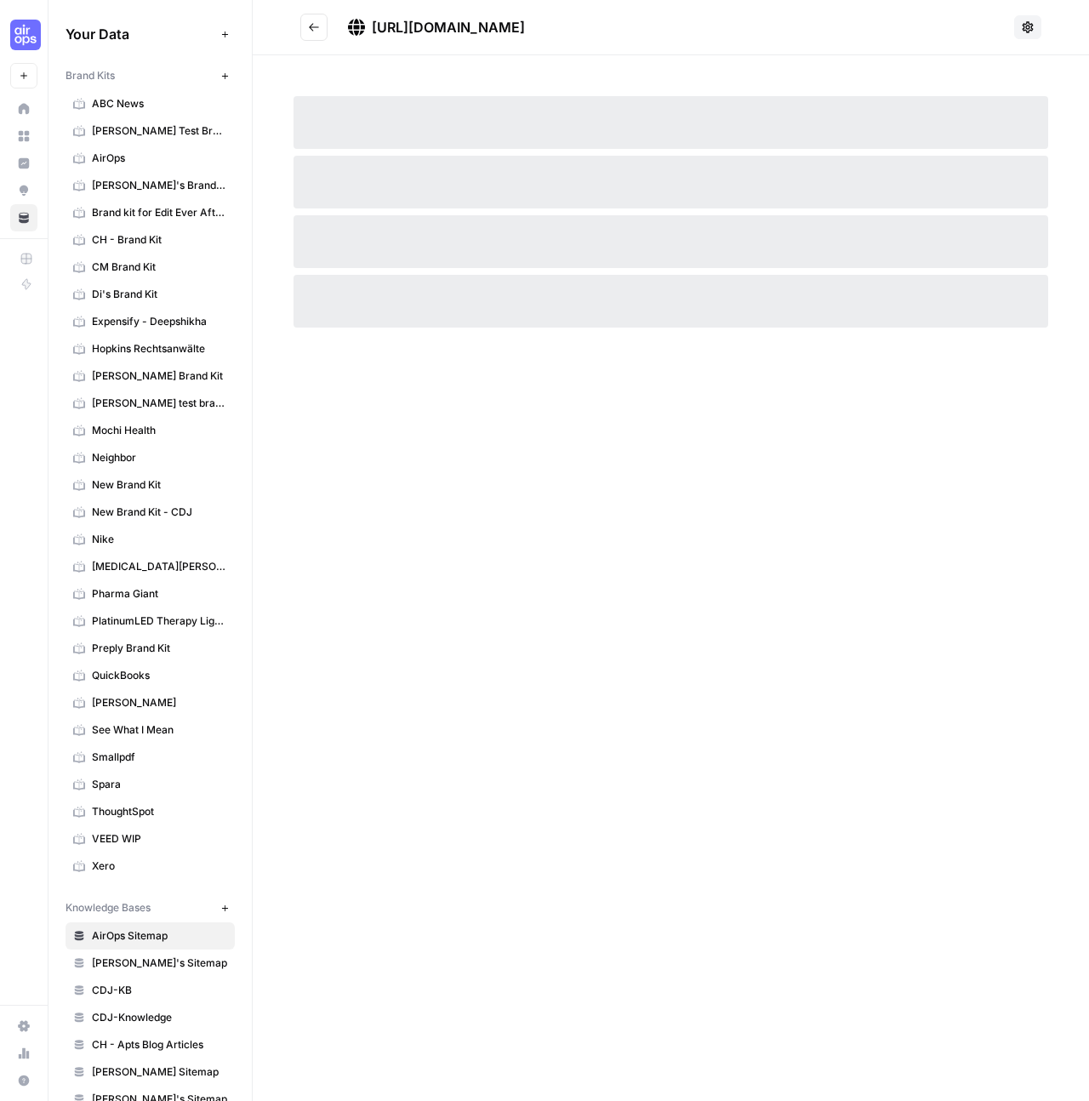
click at [308, 27] on icon "Go back" at bounding box center [314, 27] width 12 height 12
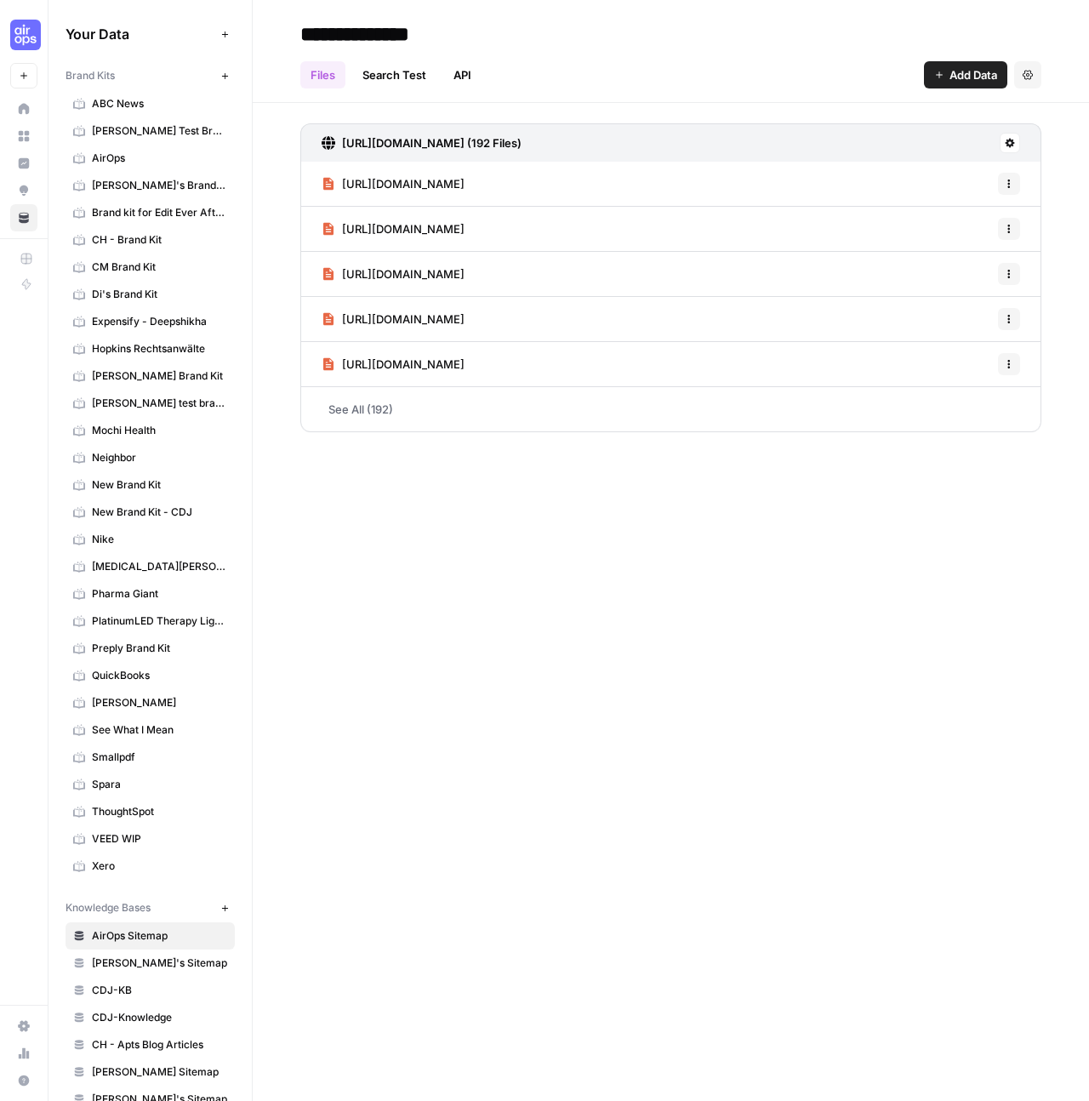
click at [117, 804] on span "ThoughtSpot" at bounding box center [159, 811] width 135 height 15
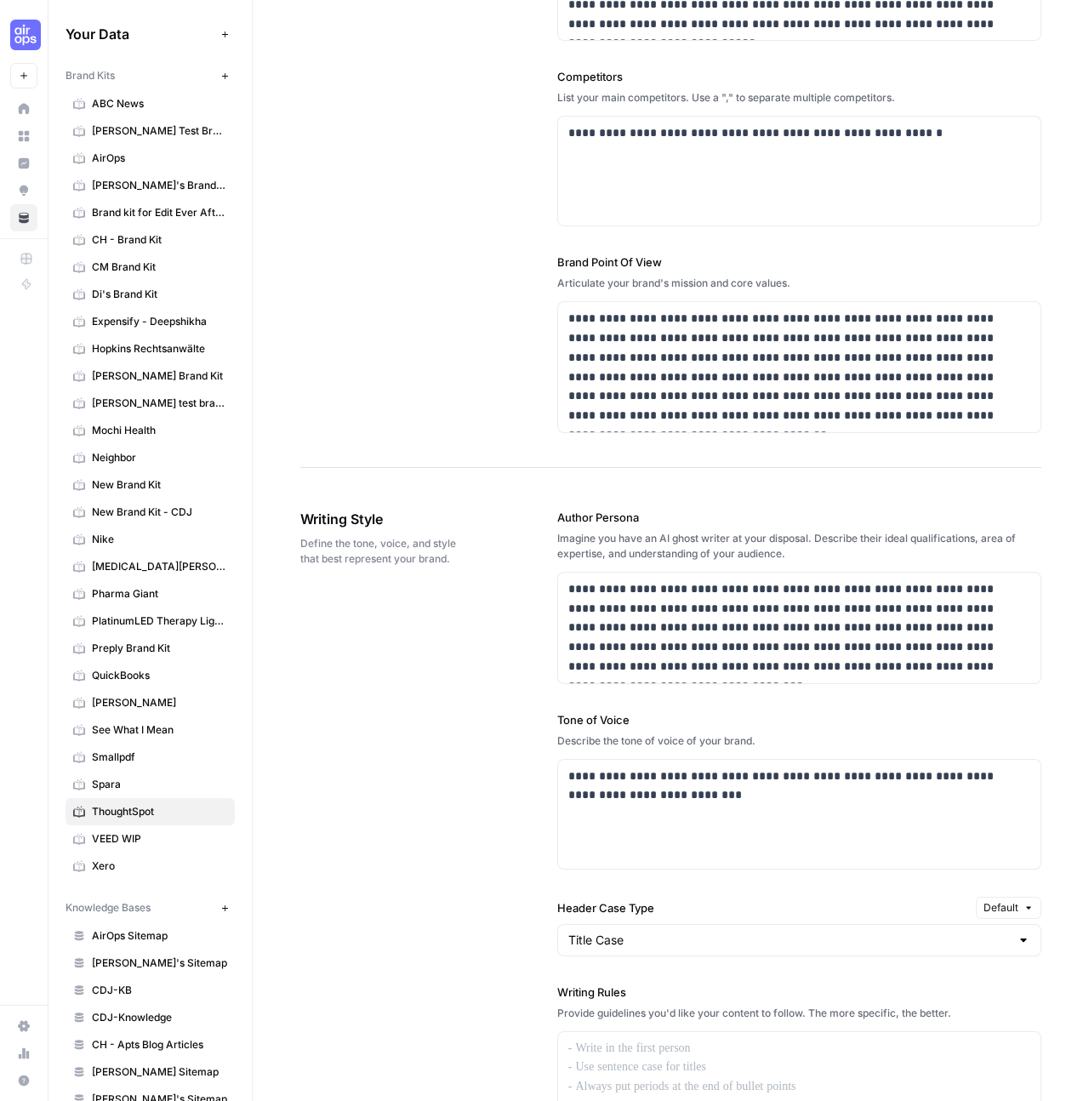
scroll to position [1803, 0]
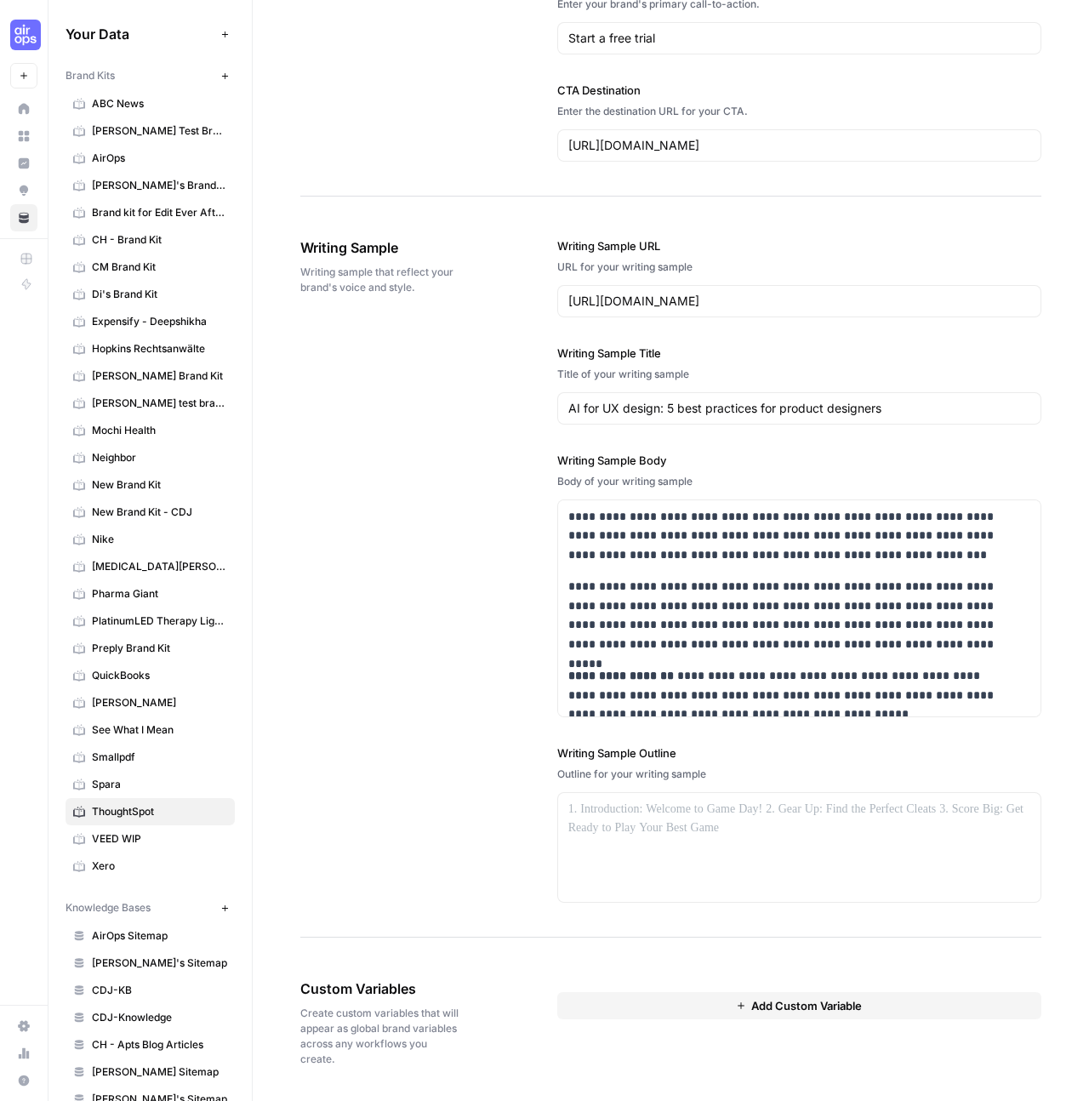
click at [801, 1011] on span "Add Custom Variable" at bounding box center [807, 1005] width 111 height 17
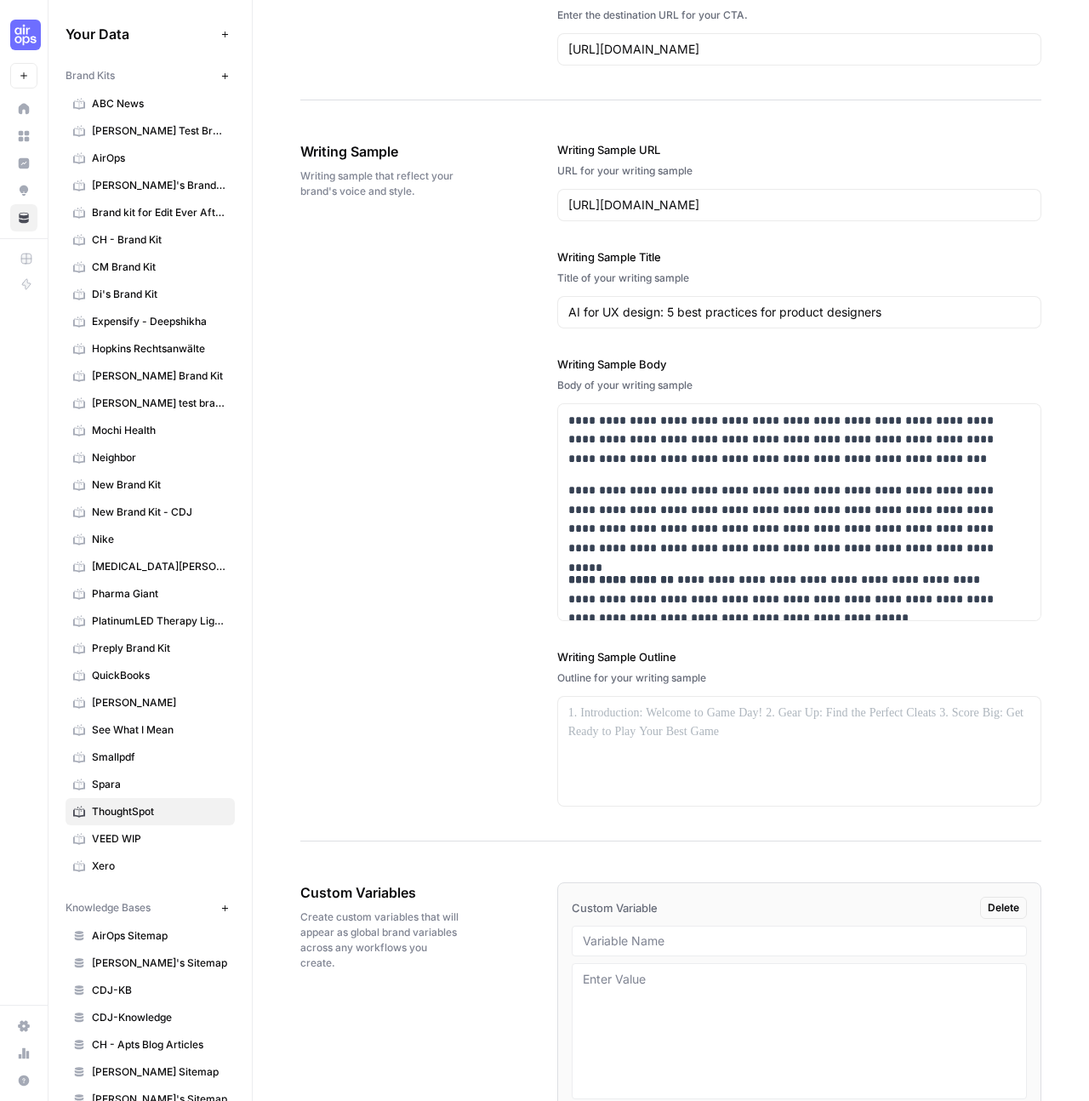
scroll to position [1987, 0]
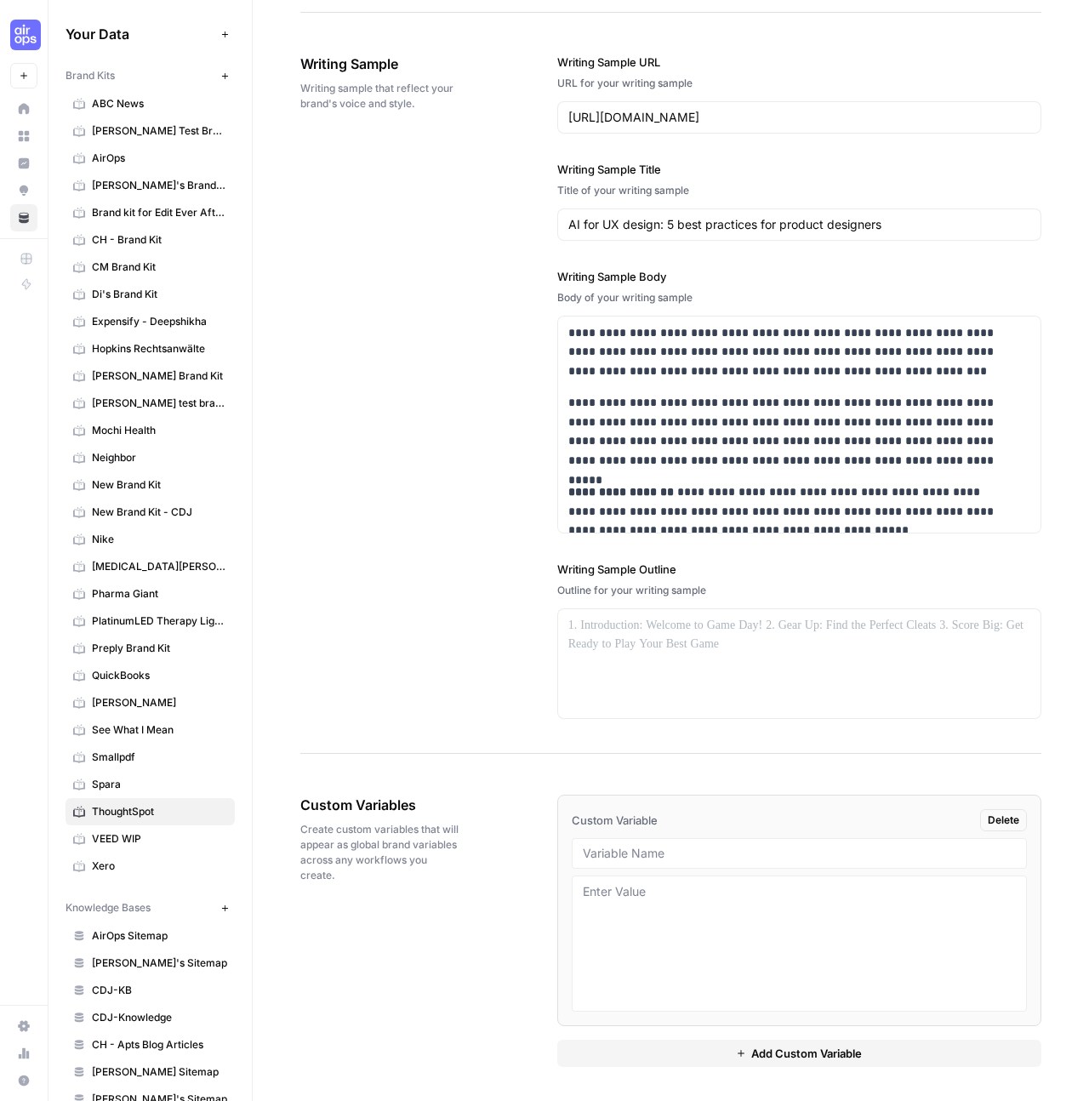
click at [613, 861] on div at bounding box center [799, 853] width 455 height 31
click at [614, 861] on div at bounding box center [799, 853] width 455 height 31
click at [621, 846] on input "text" at bounding box center [799, 853] width 433 height 15
type input "brand kit sites for linking"
click at [728, 920] on textarea at bounding box center [799, 943] width 433 height 121
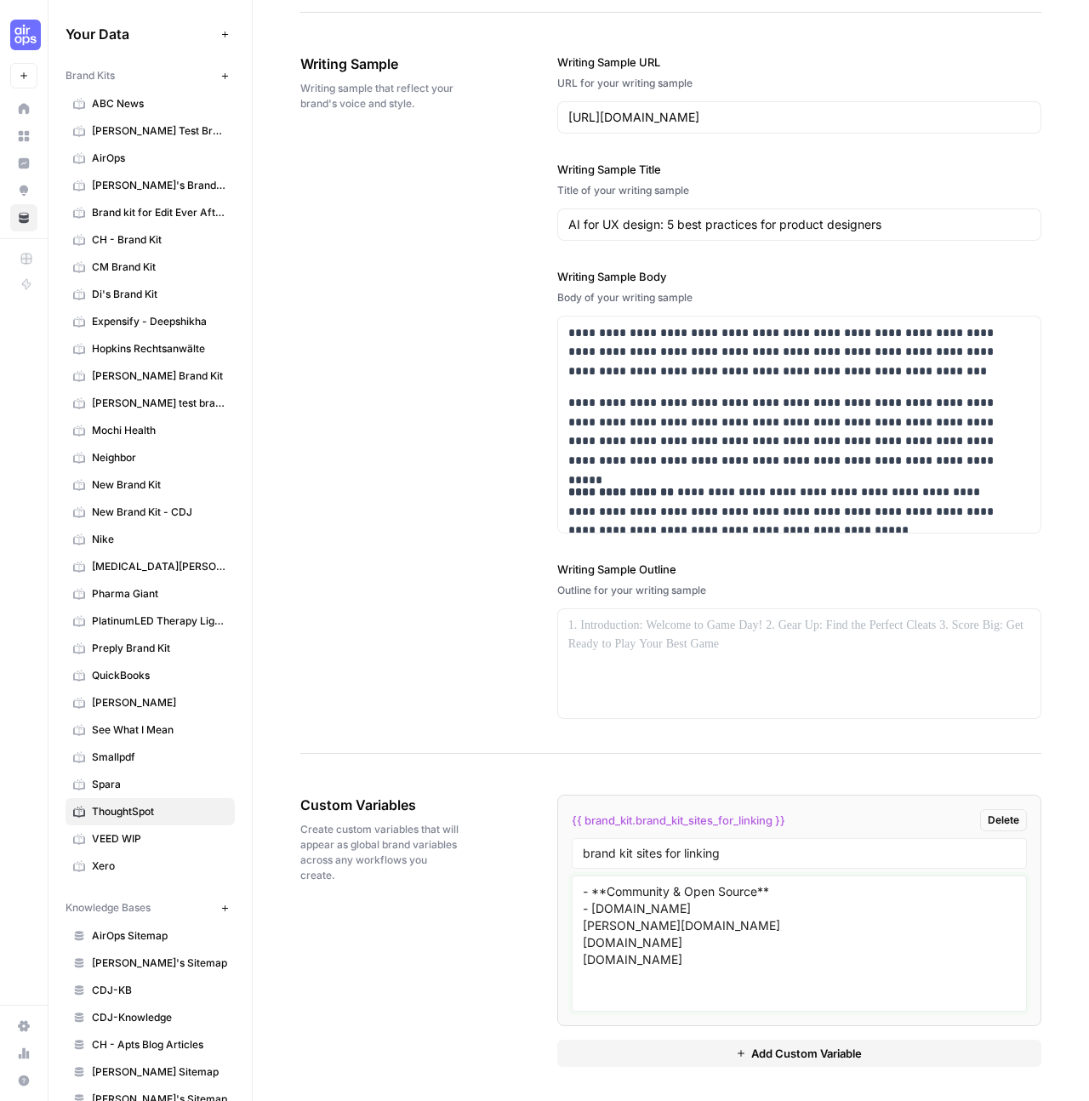
click at [583, 927] on textarea "- **Community & Open Source** - [DOMAIN_NAME] [PERSON_NAME][DOMAIN_NAME] [DOMAI…" at bounding box center [799, 943] width 433 height 121
click at [576, 946] on div "- **Community & Open Source** - [DOMAIN_NAME] - [PERSON_NAME][DOMAIN_NAME] [DOM…" at bounding box center [799, 944] width 455 height 136
click at [583, 946] on textarea "- **Community & Open Source** - [DOMAIN_NAME] - [PERSON_NAME][DOMAIN_NAME] [DOM…" at bounding box center [799, 943] width 433 height 121
click at [583, 958] on textarea "- **Community & Open Source** - [DOMAIN_NAME] - [PERSON_NAME][DOMAIN_NAME] - [D…" at bounding box center [799, 943] width 433 height 121
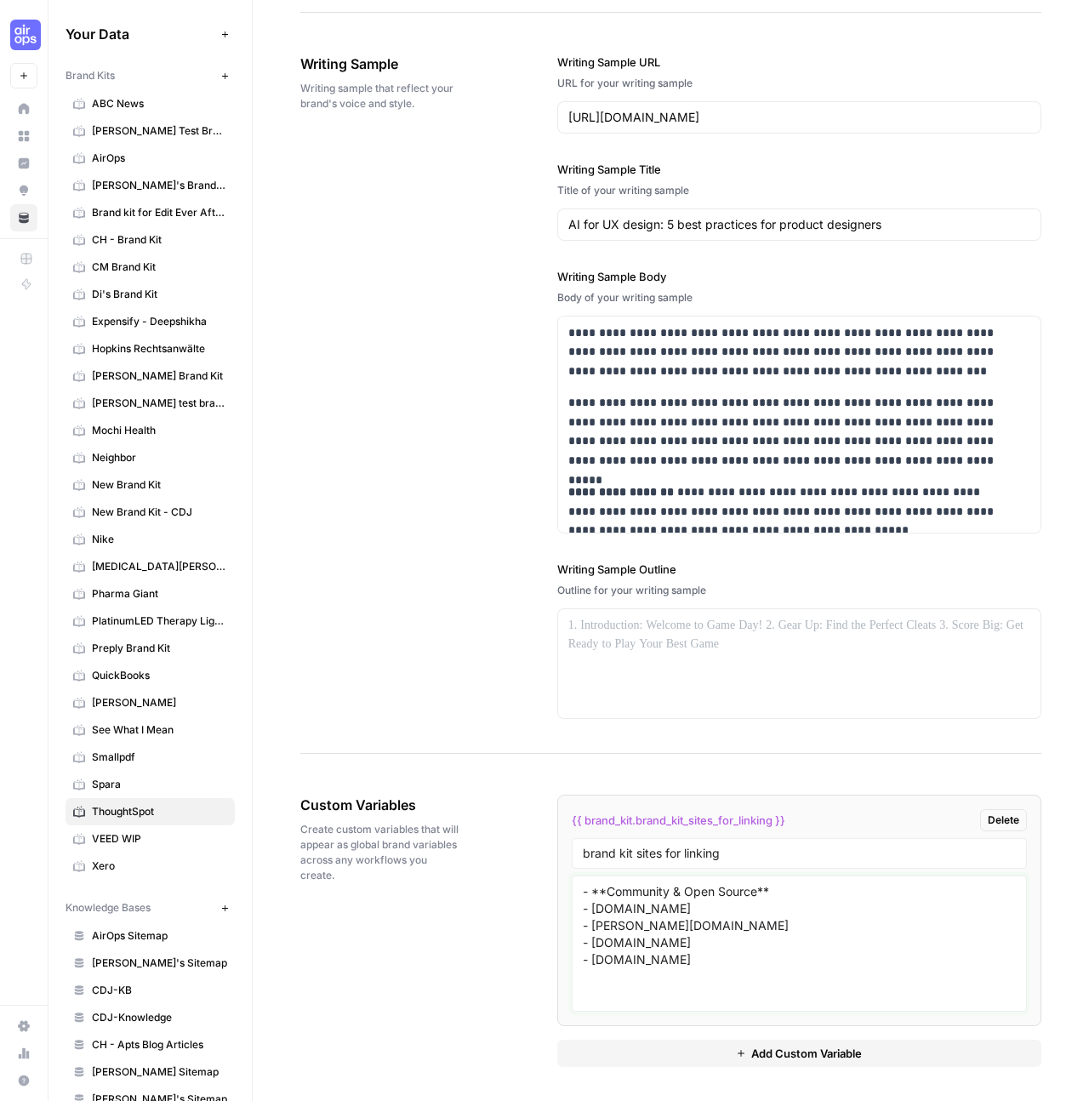
type textarea "- **Community & Open Source** - [DOMAIN_NAME] - [PERSON_NAME][DOMAIN_NAME] - [D…"
click at [487, 989] on div "Custom Variables Create custom variables that will appear as global brand varia…" at bounding box center [670, 931] width 741 height 340
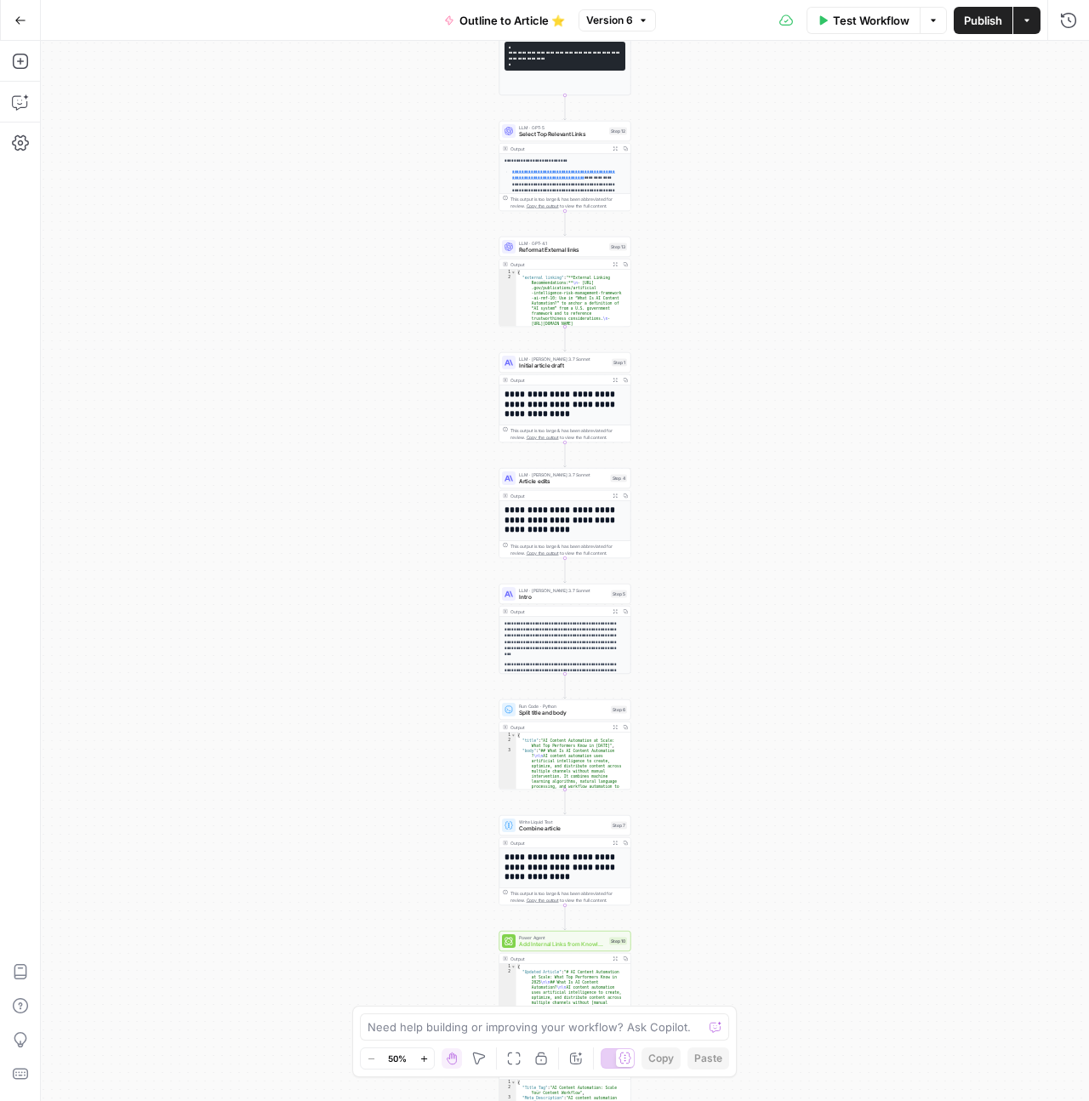
click at [18, 20] on icon "button" at bounding box center [20, 20] width 12 height 12
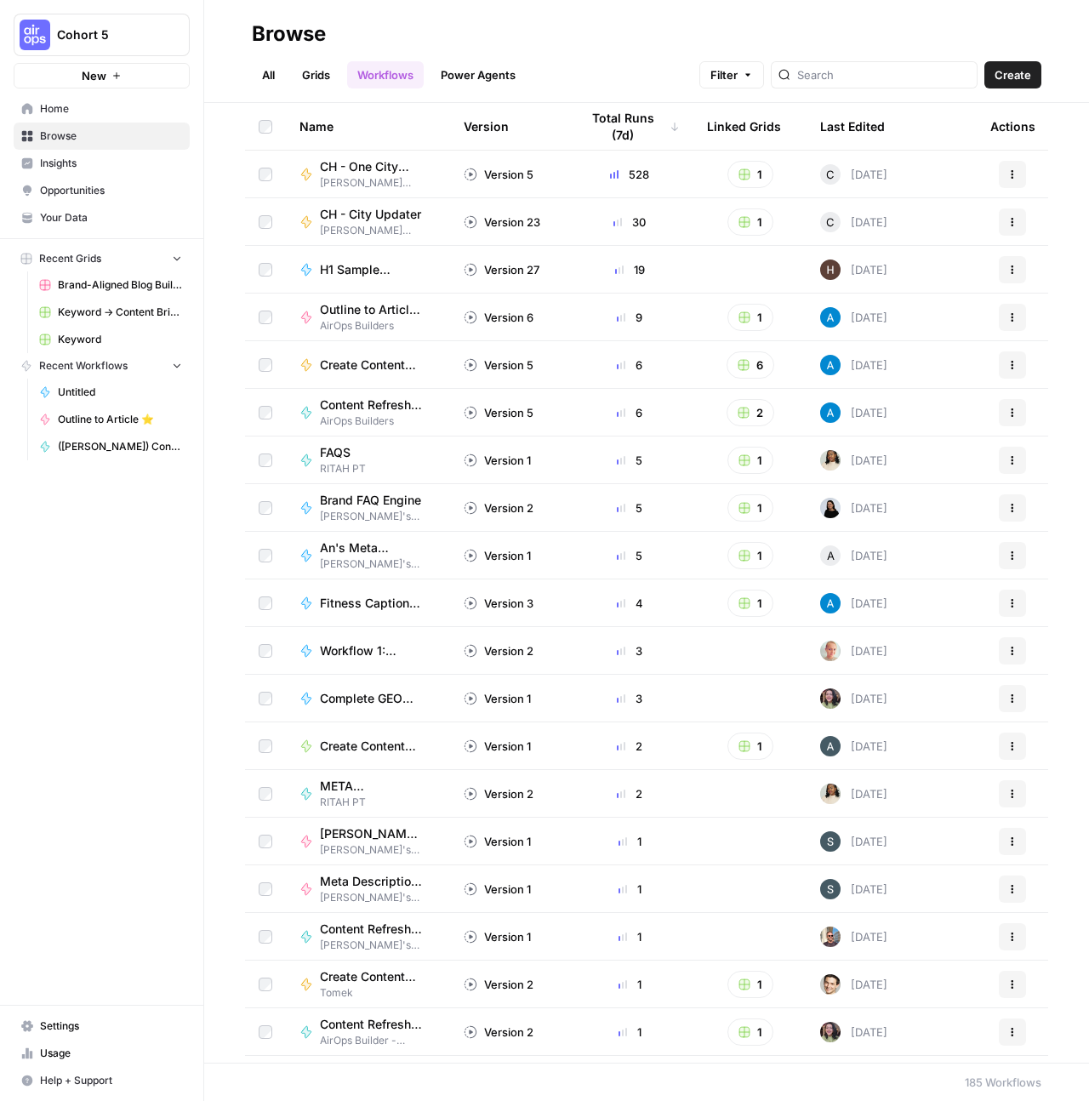
click at [1008, 321] on icon "button" at bounding box center [1013, 317] width 10 height 10
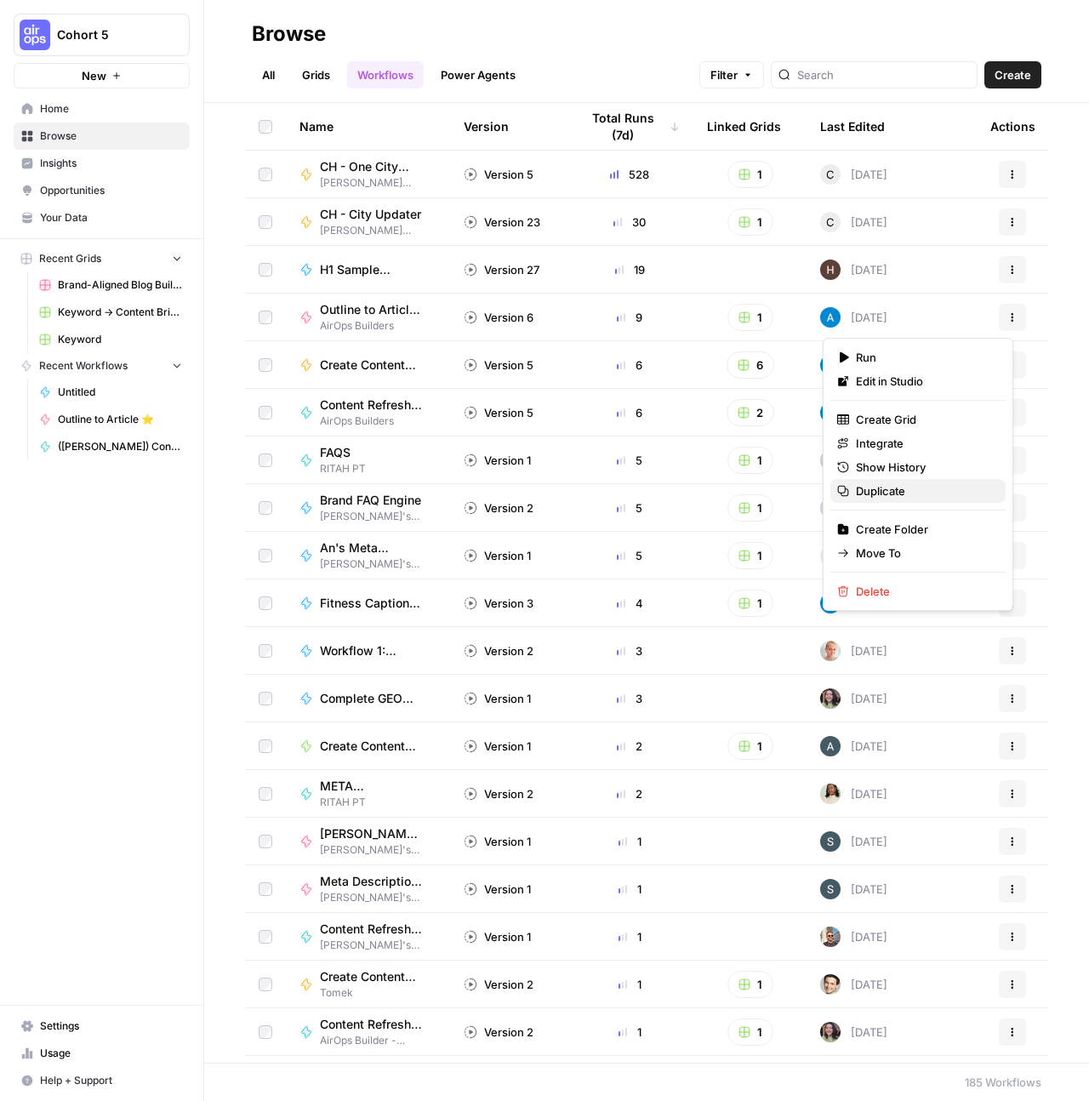
click at [908, 495] on span "Duplicate" at bounding box center [924, 491] width 136 height 17
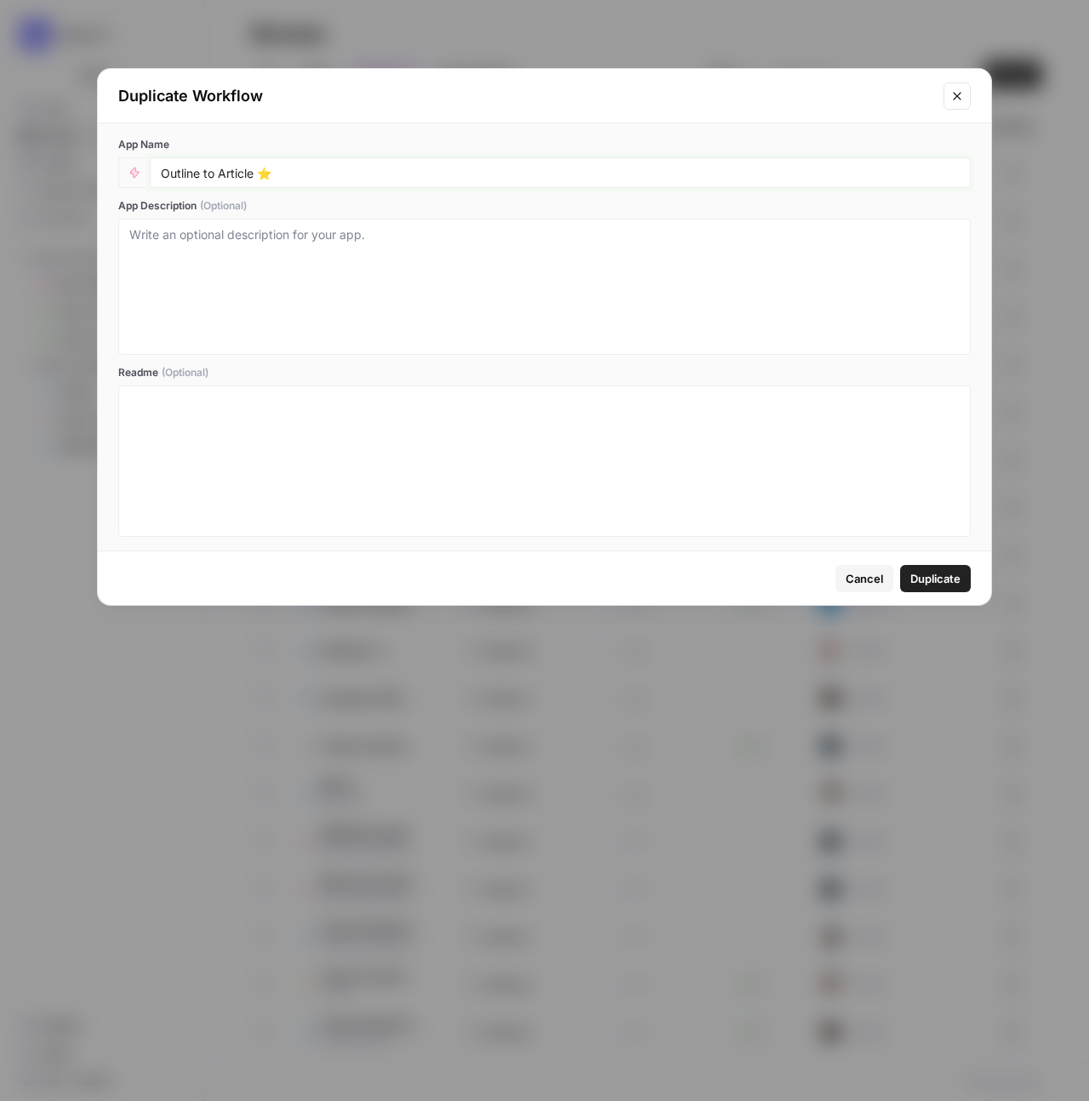
click at [289, 175] on input "Outline to Article ⭐️" at bounding box center [560, 172] width 799 height 15
type input "Outline to Article ⭐️ ([PERSON_NAME])"
click at [952, 585] on span "Duplicate" at bounding box center [936, 578] width 50 height 17
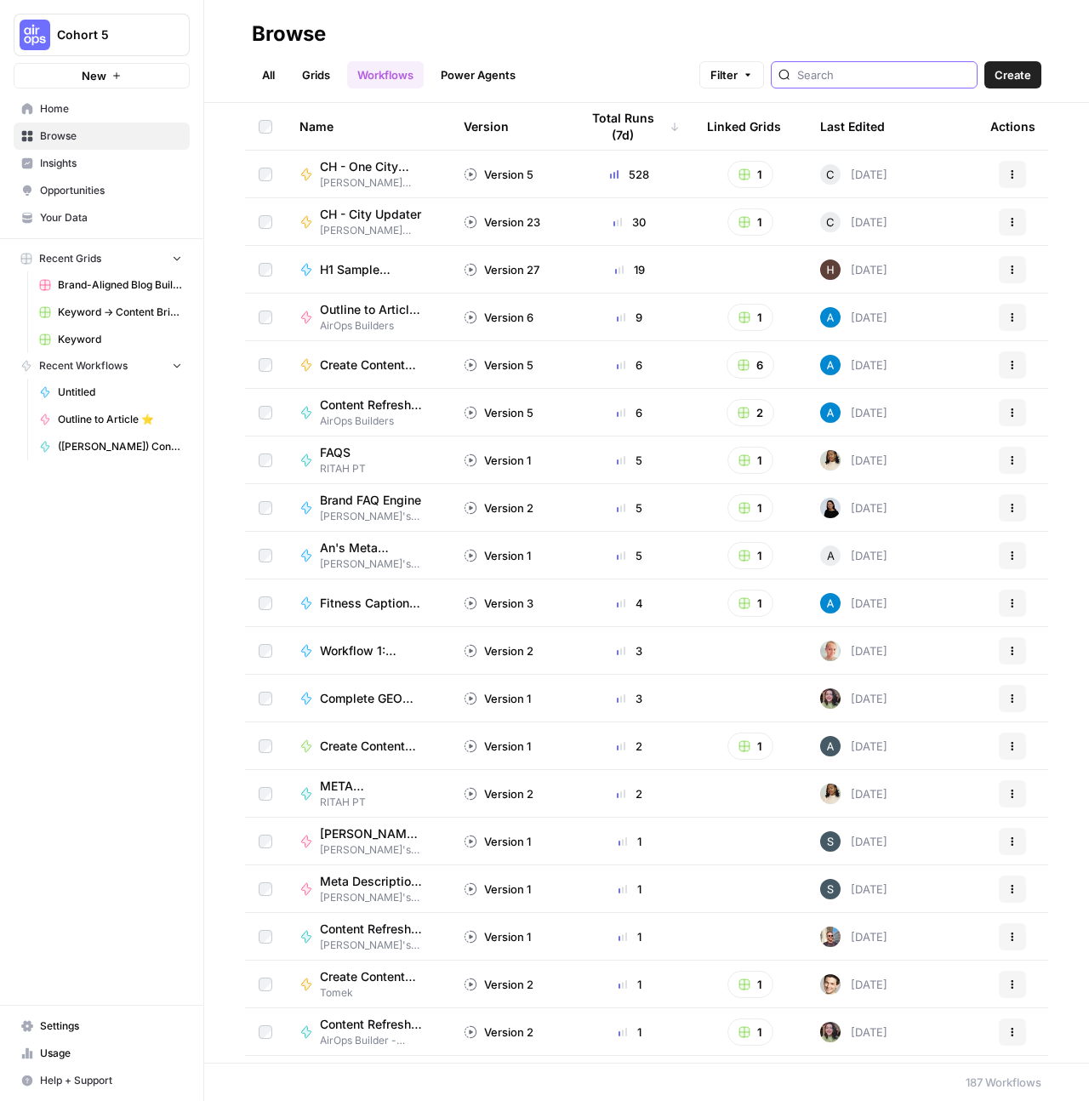
click at [868, 80] on input "search" at bounding box center [883, 74] width 173 height 17
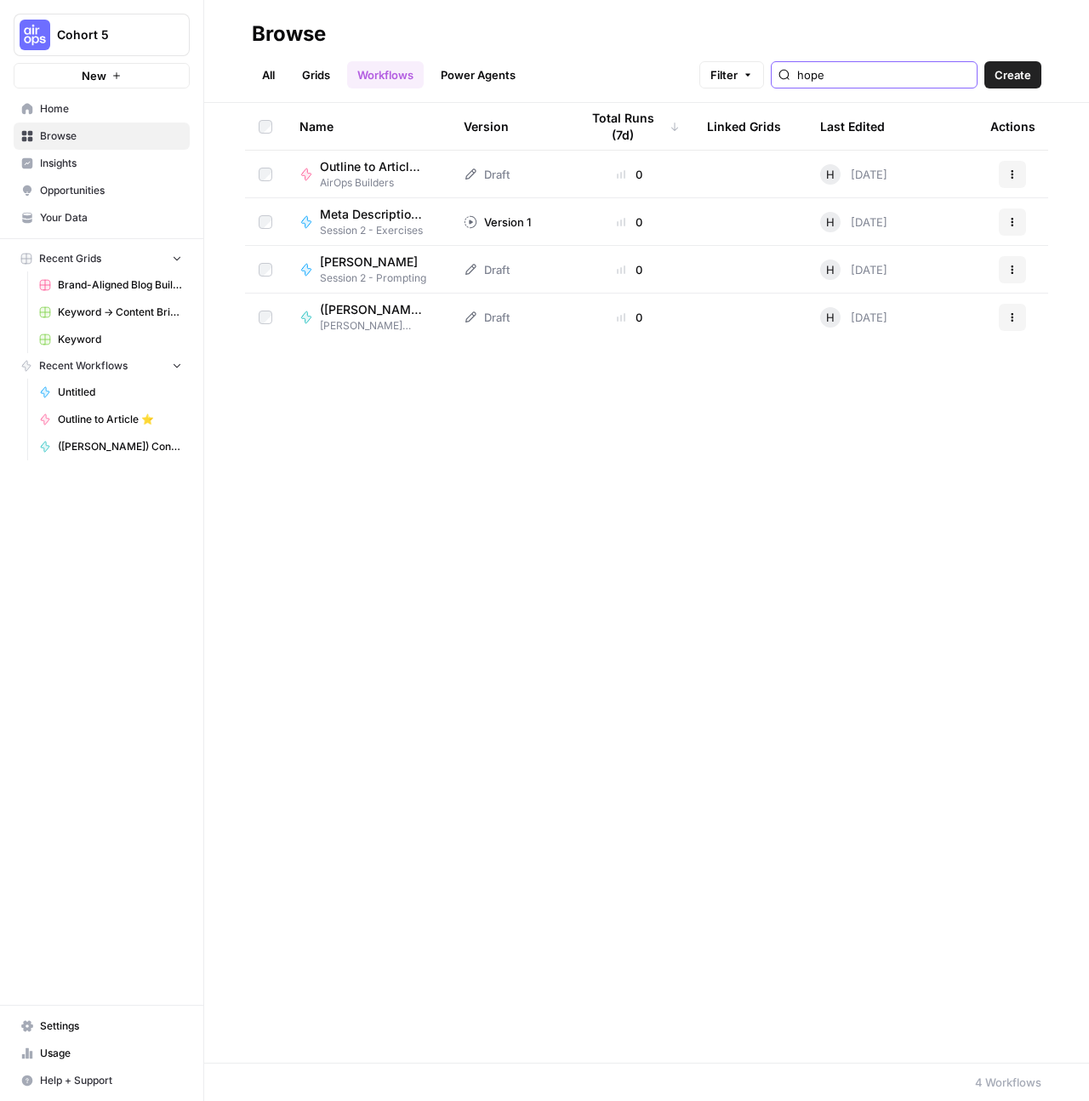
type input "hope"
click at [376, 171] on span "Outline to Article ⭐️ ([PERSON_NAME])" at bounding box center [371, 166] width 103 height 17
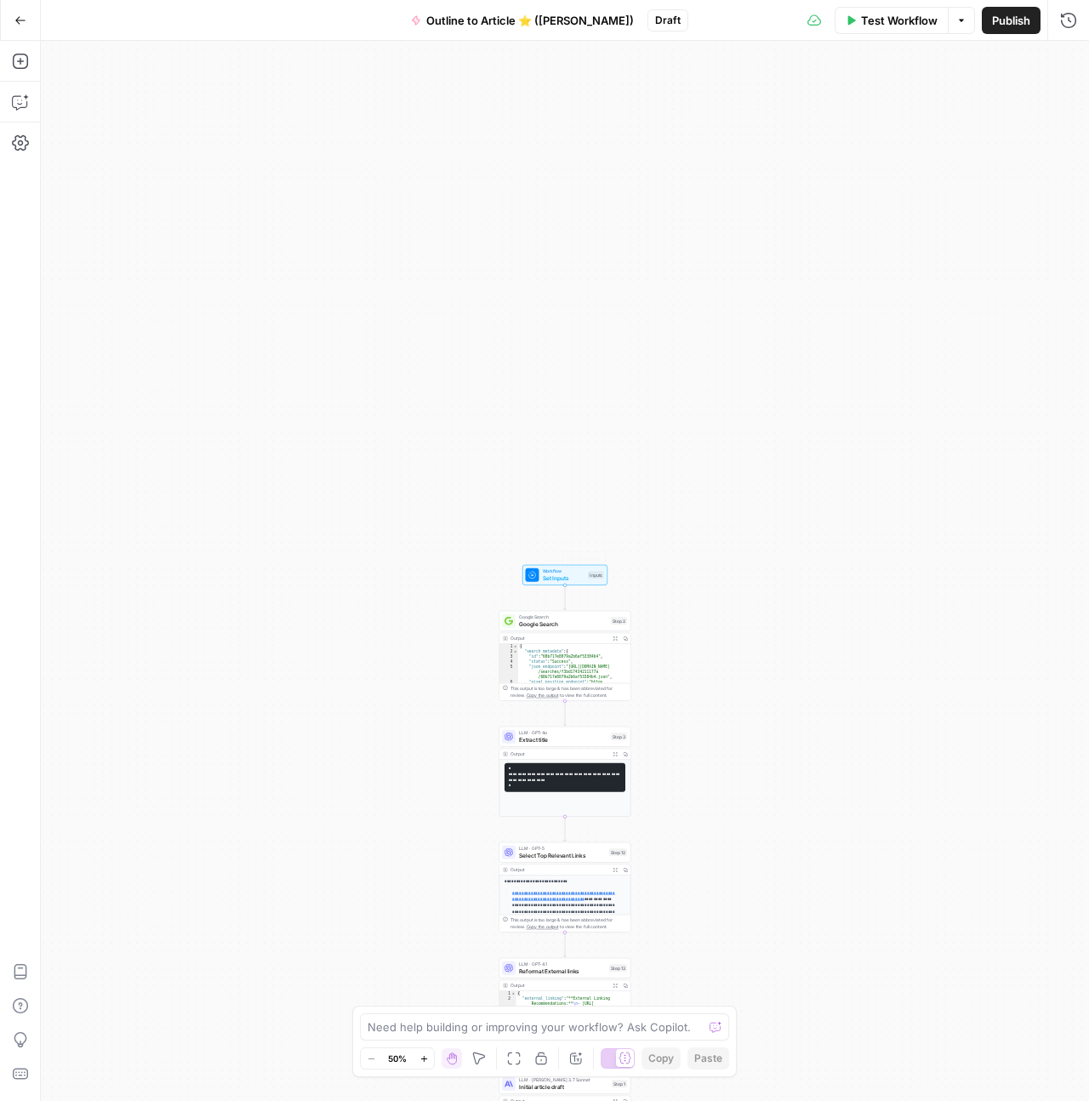
click at [563, 578] on span "Set Inputs" at bounding box center [564, 578] width 43 height 9
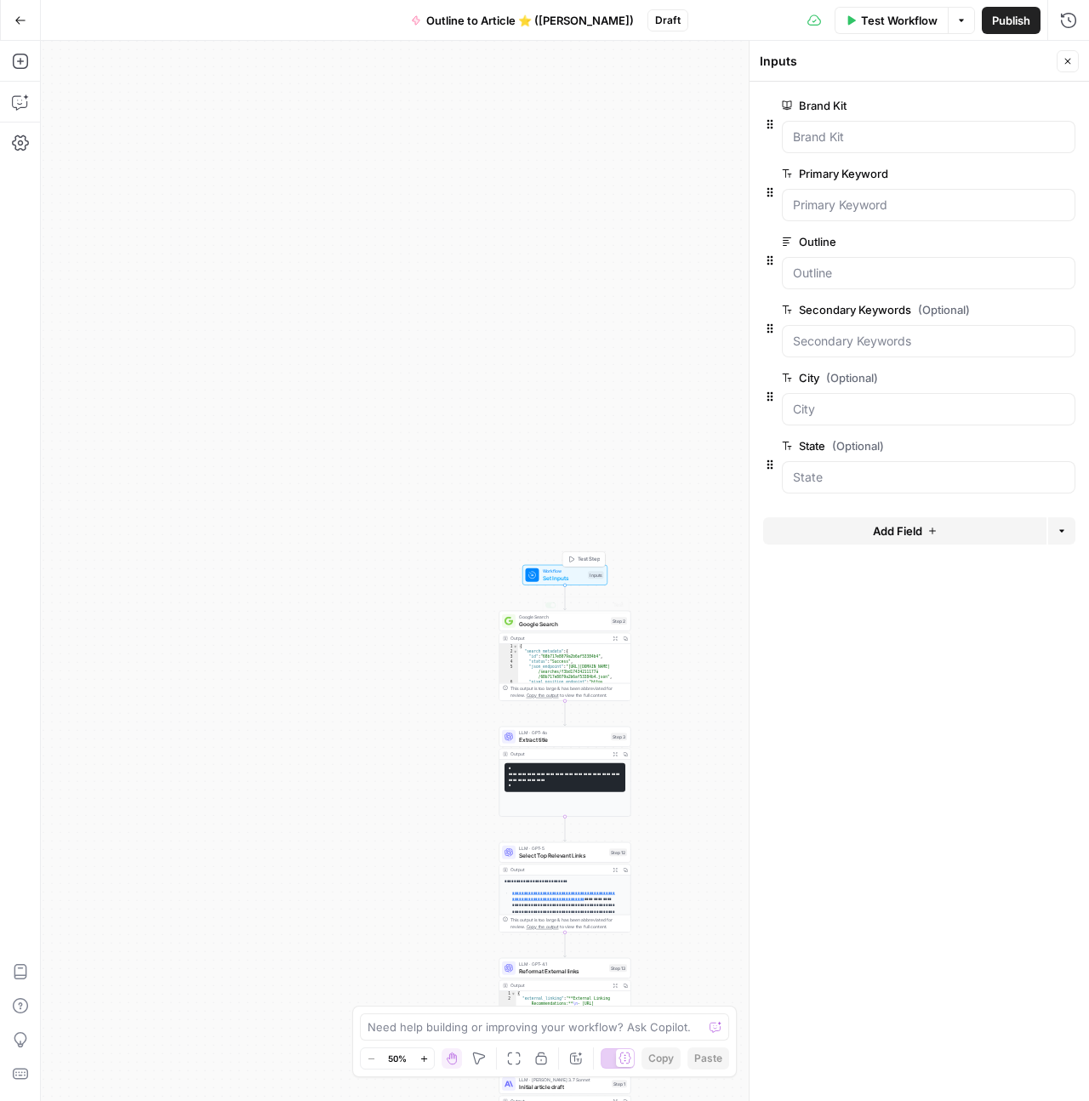
type textarea "*"
click at [566, 648] on div "{ "search_metadata" : { "id" : "68b717e8079a2b6af53384b4" , "status" : "Success…" at bounding box center [571, 679] width 106 height 70
click at [569, 622] on span "Google Search" at bounding box center [563, 624] width 89 height 9
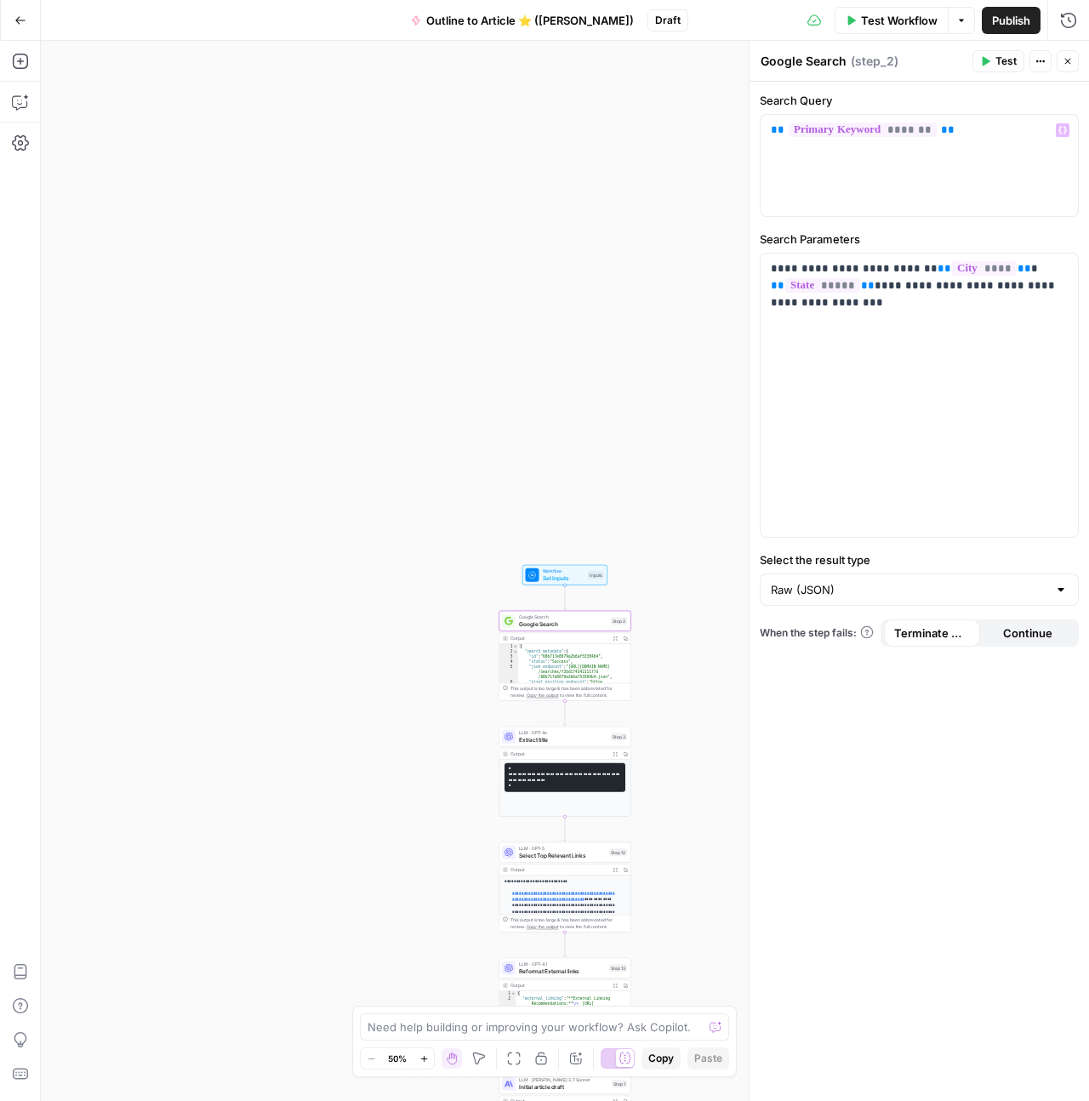
click at [997, 59] on span "Test" at bounding box center [1006, 61] width 21 height 15
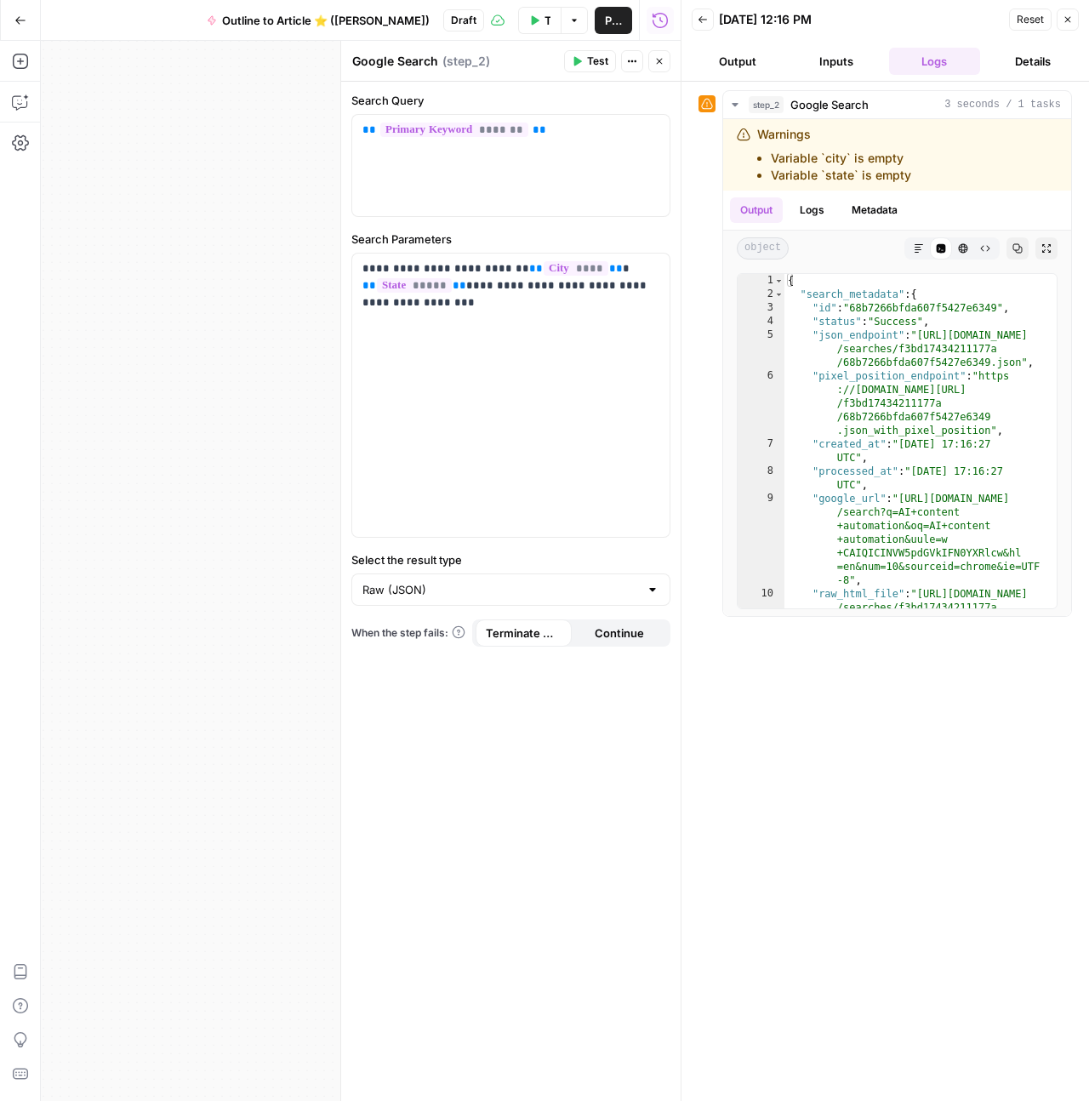
click at [1071, 21] on icon "button" at bounding box center [1068, 19] width 10 height 10
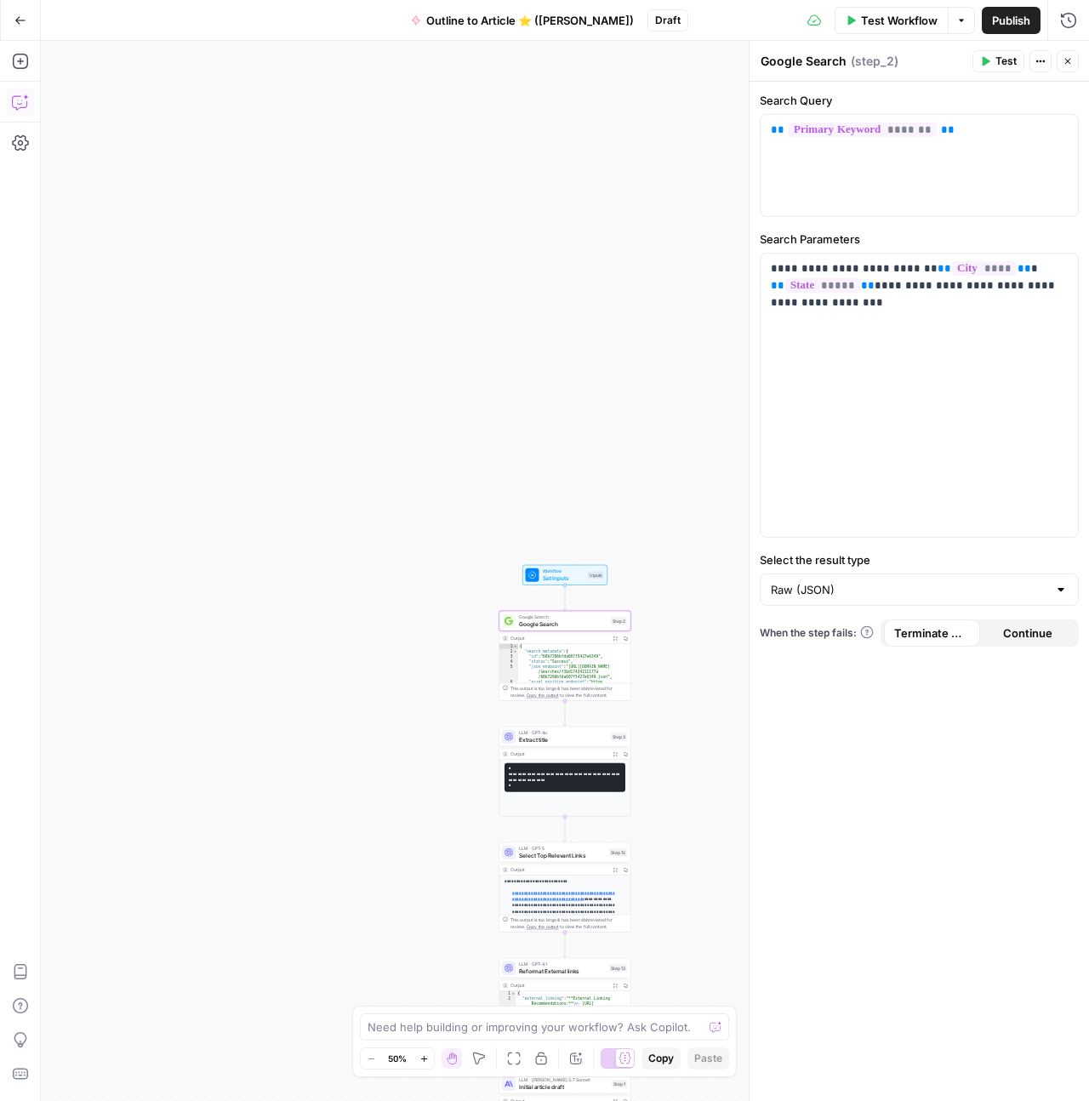
click at [20, 104] on icon "button" at bounding box center [19, 104] width 4 height 1
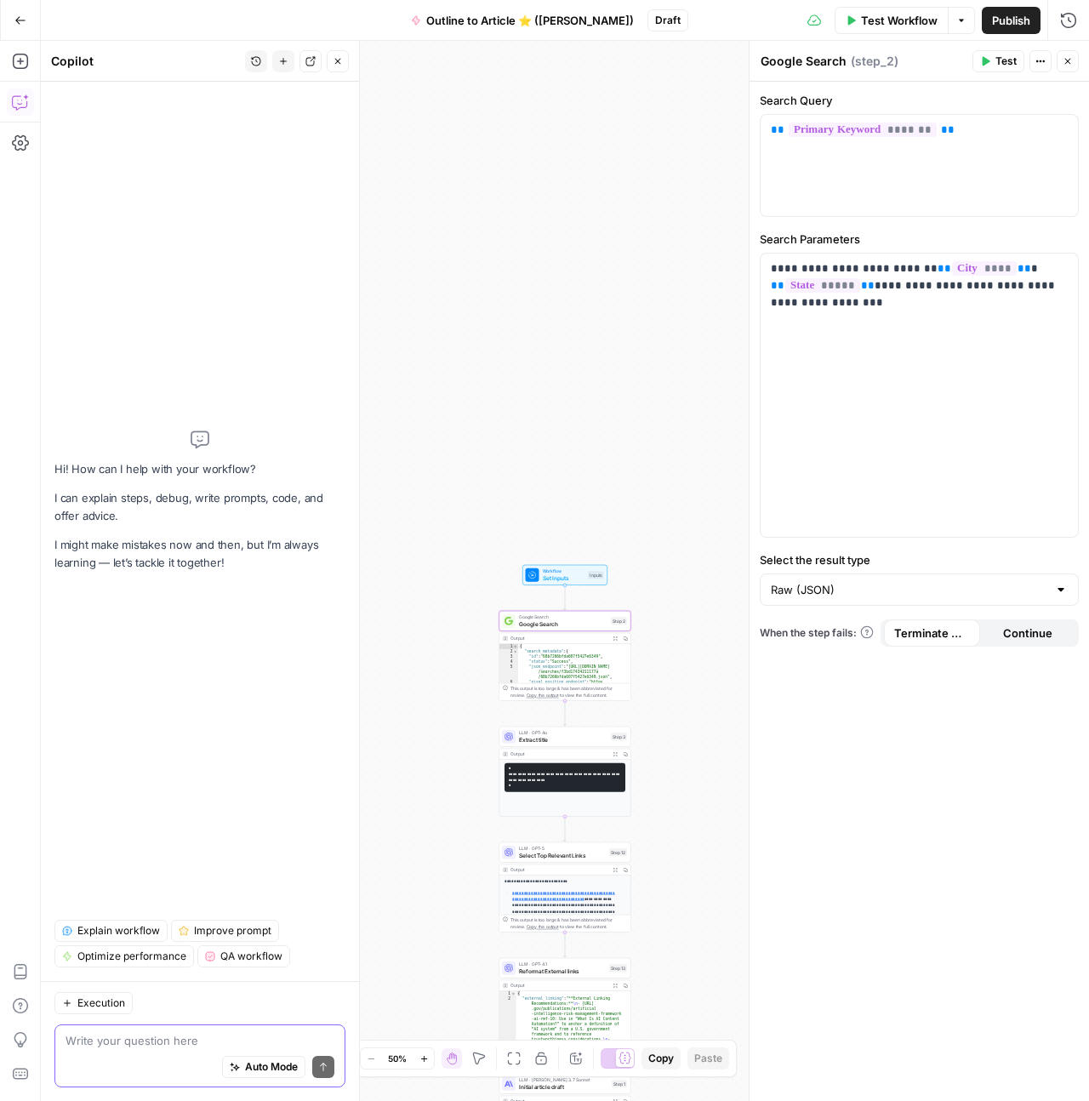
click at [176, 1049] on div "Auto Mode Send" at bounding box center [200, 1067] width 269 height 37
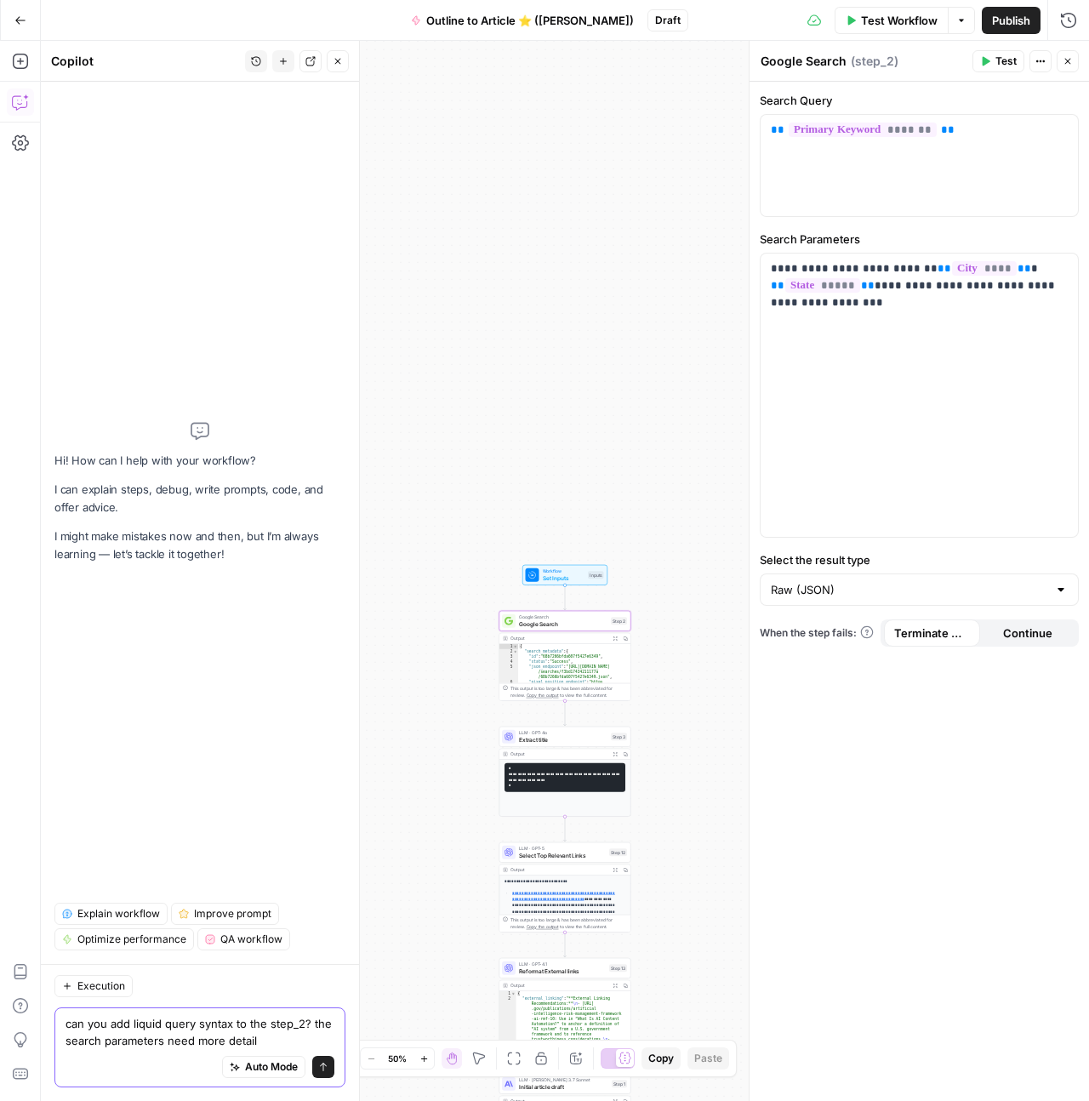
type textarea "can you add liquid query syntax to the step_2? the search parameters need more …"
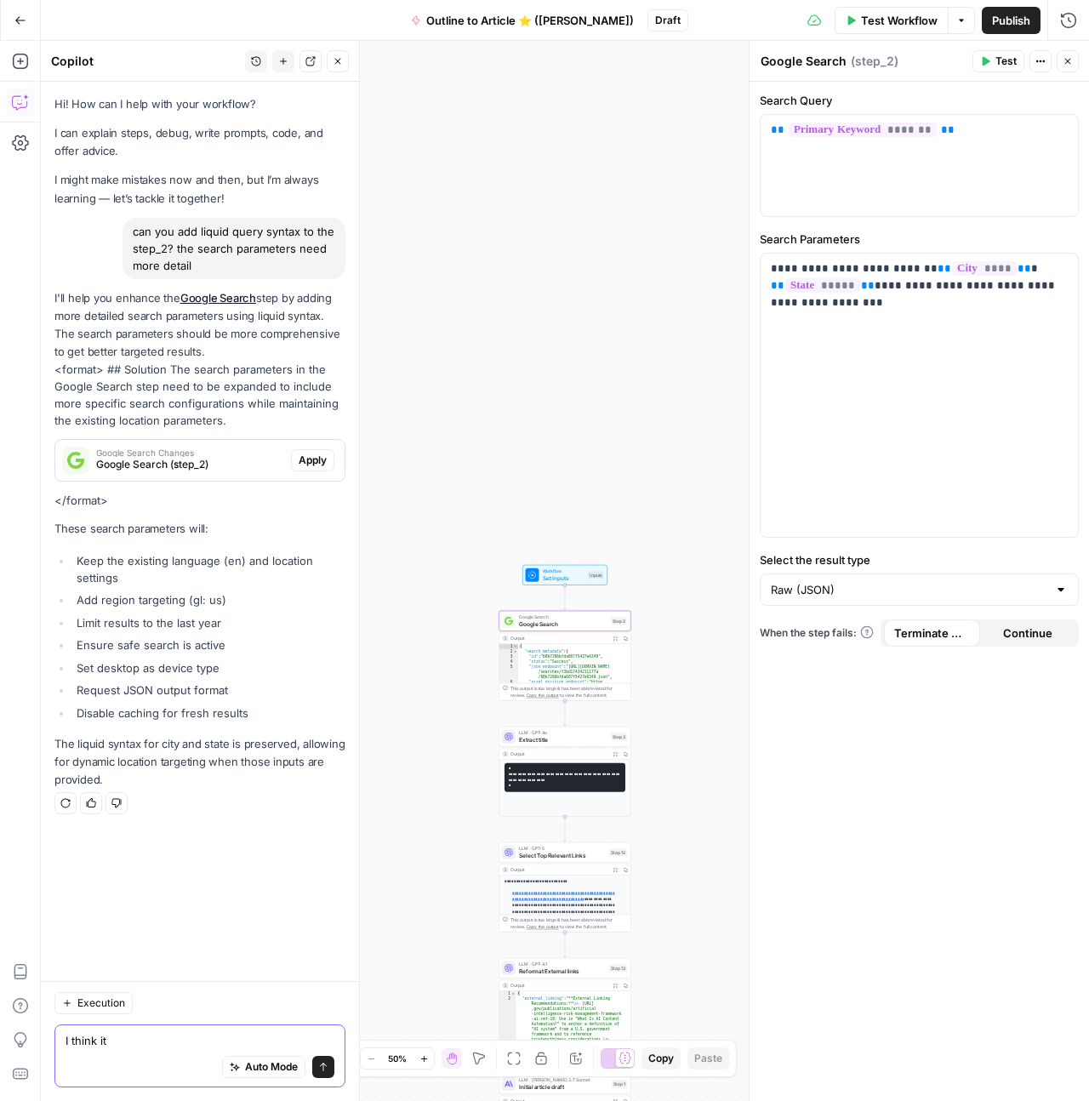
type textarea "I think it"
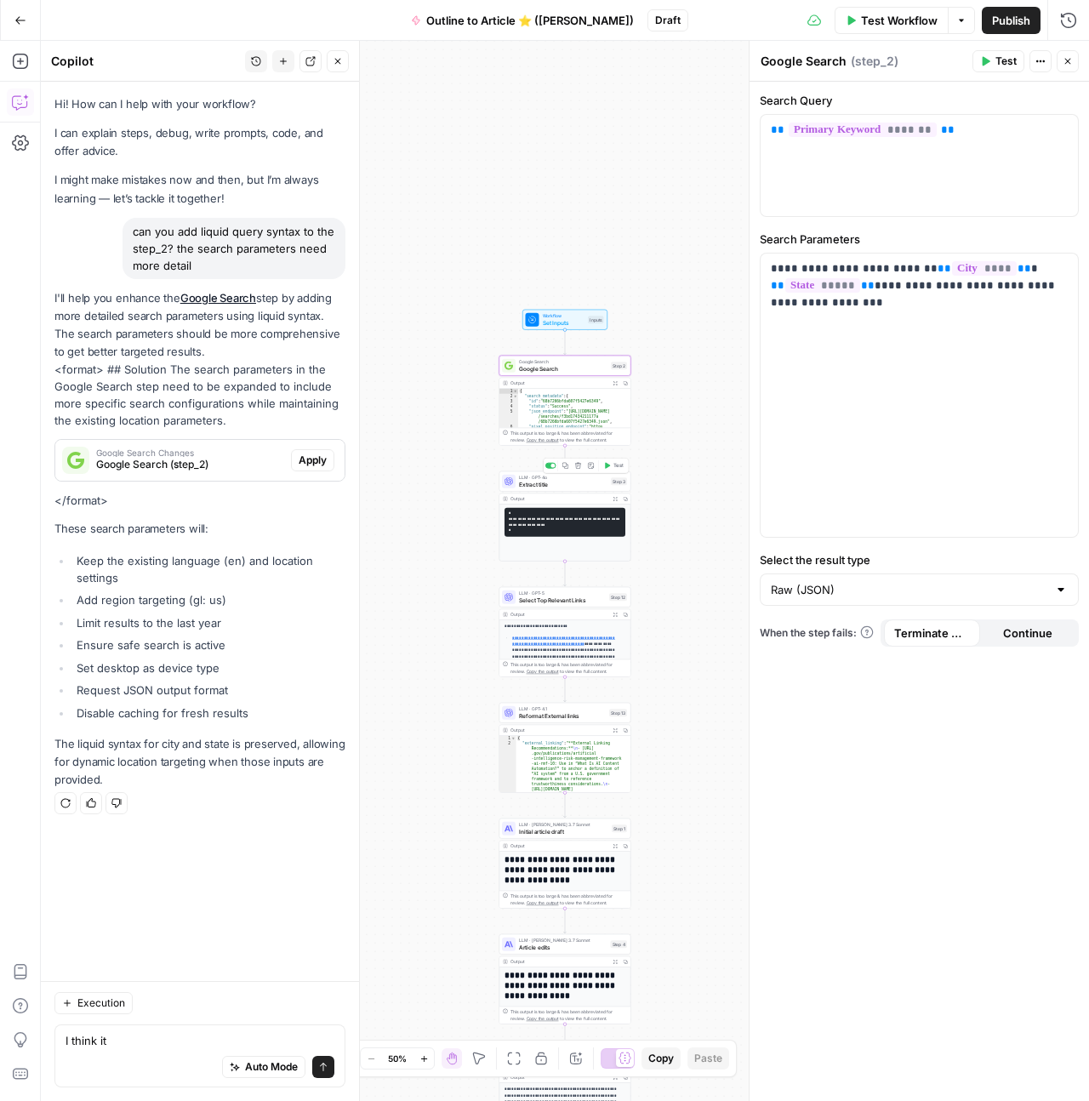
click at [553, 487] on span "Extract title" at bounding box center [563, 484] width 89 height 9
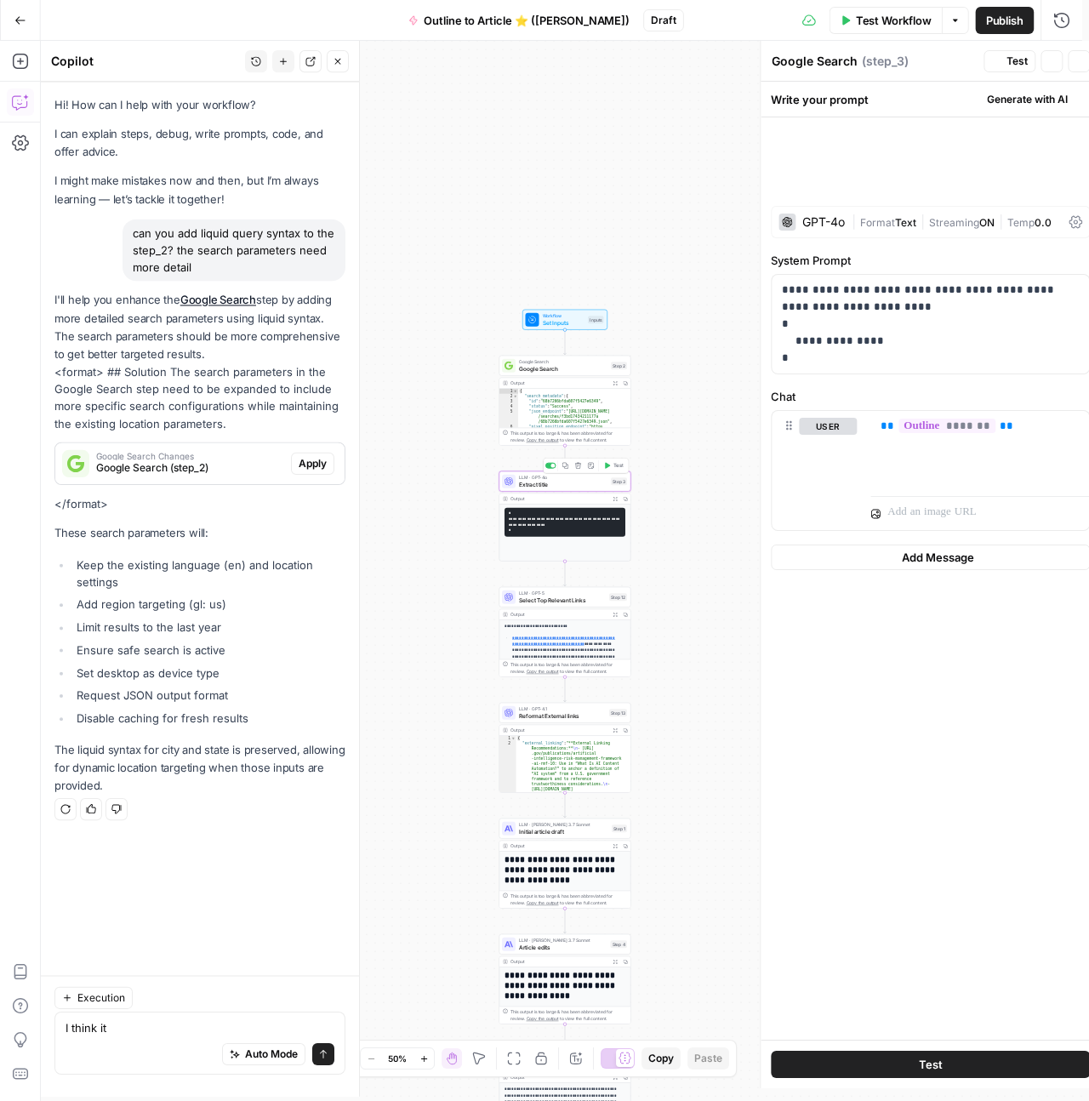
type textarea "Extract title"
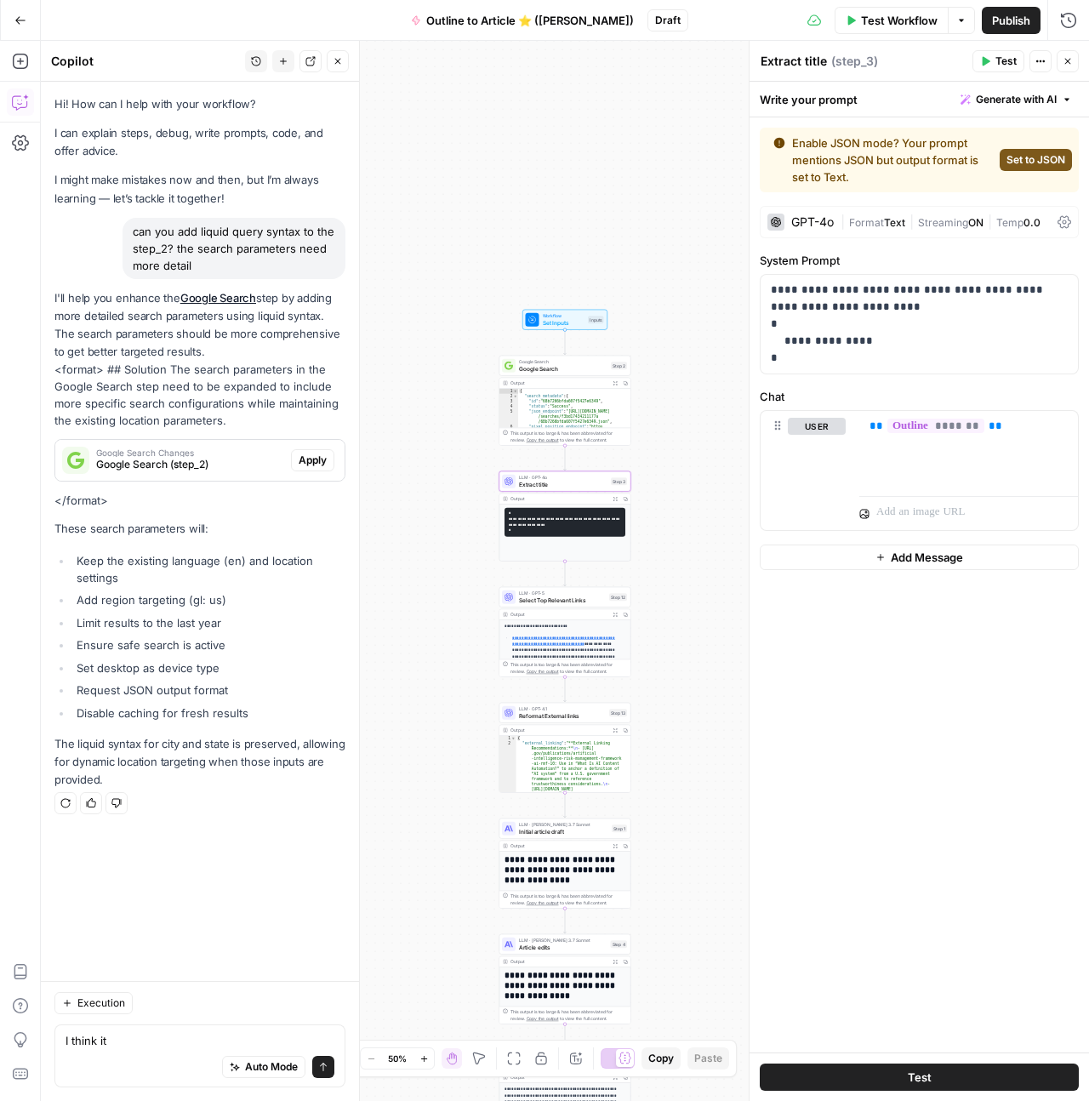
click at [1035, 163] on span "Set to JSON" at bounding box center [1036, 159] width 59 height 15
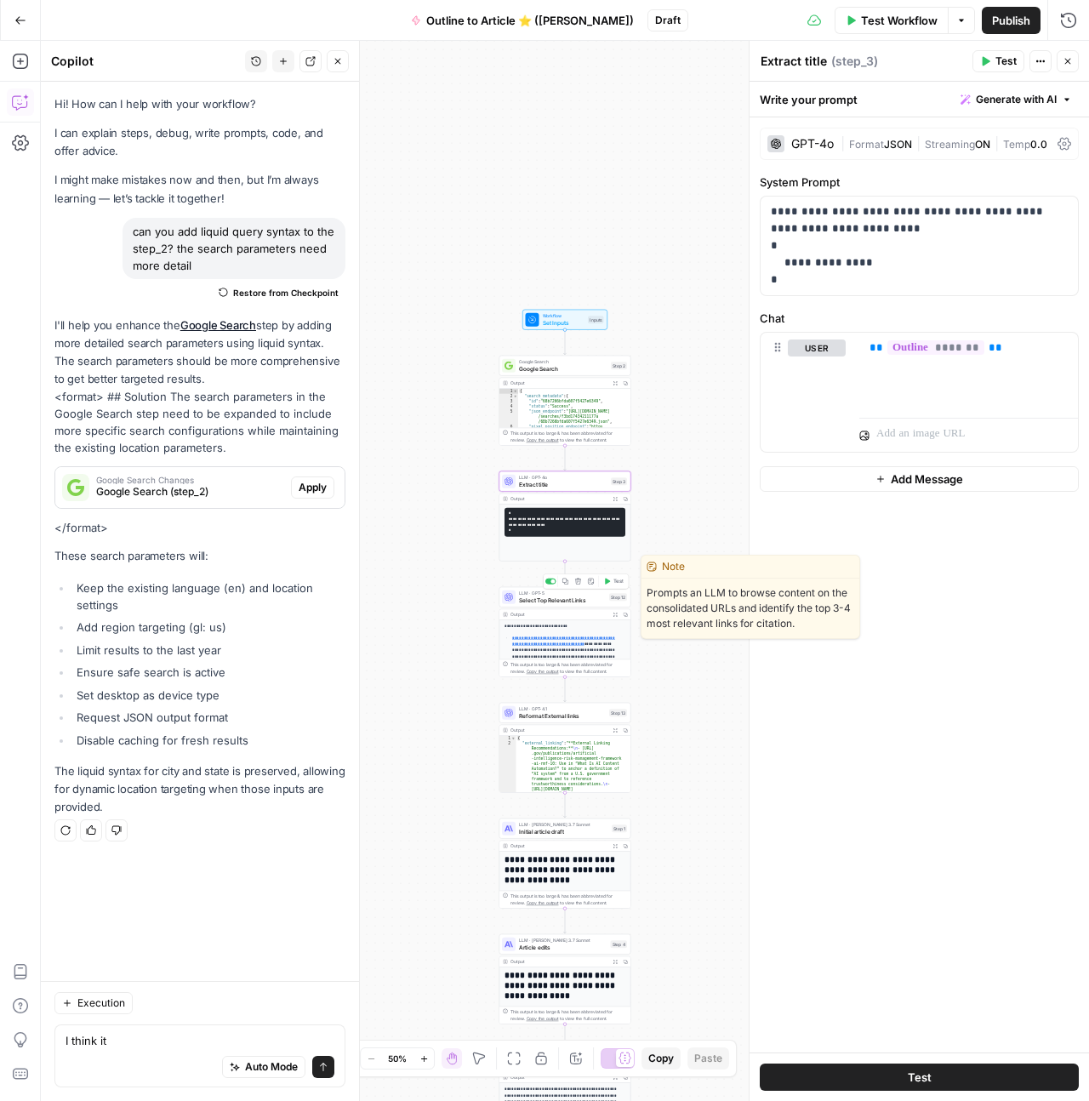
click at [586, 600] on span "Select Top Relevant Links" at bounding box center [562, 600] width 87 height 9
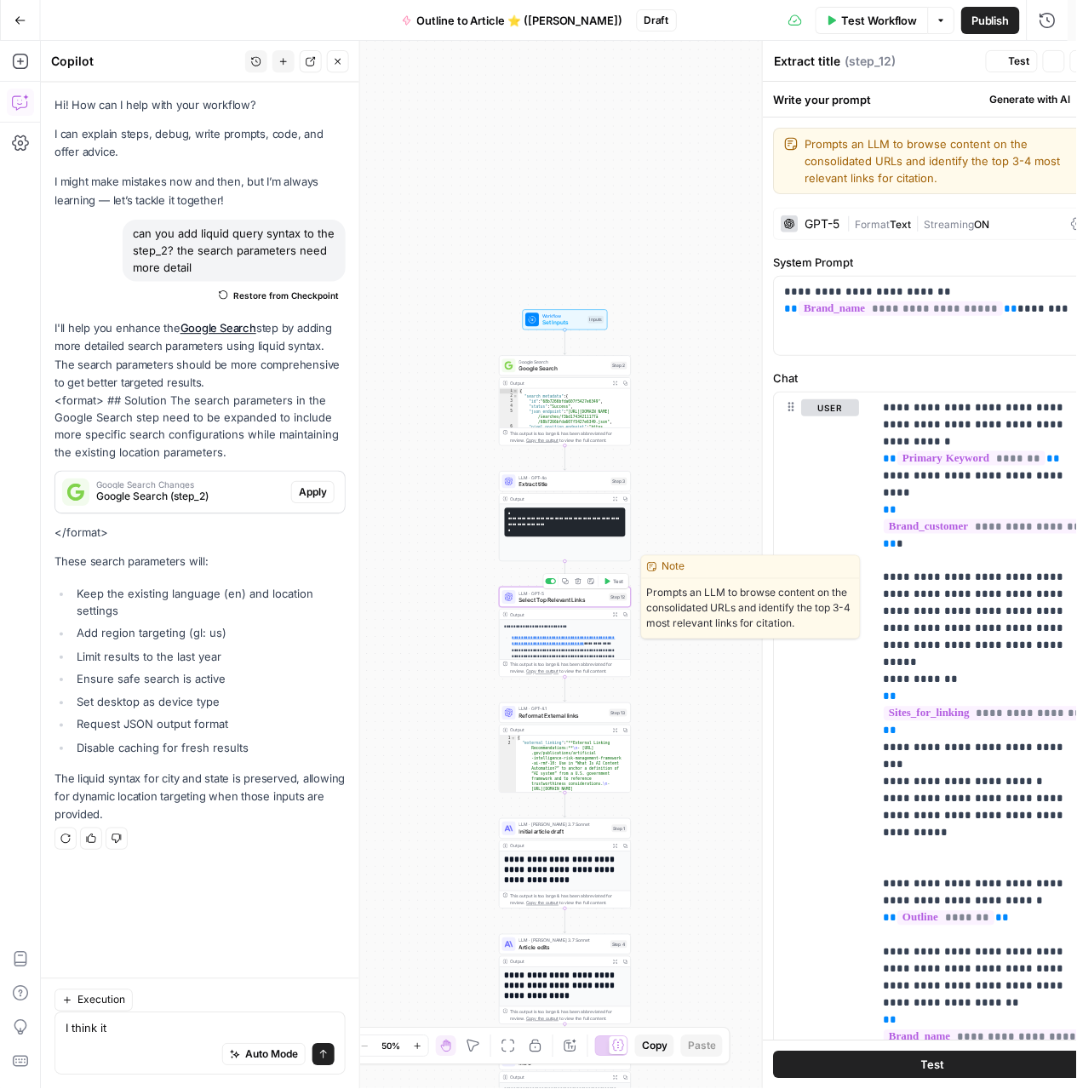
type textarea "Select Top Relevant Links"
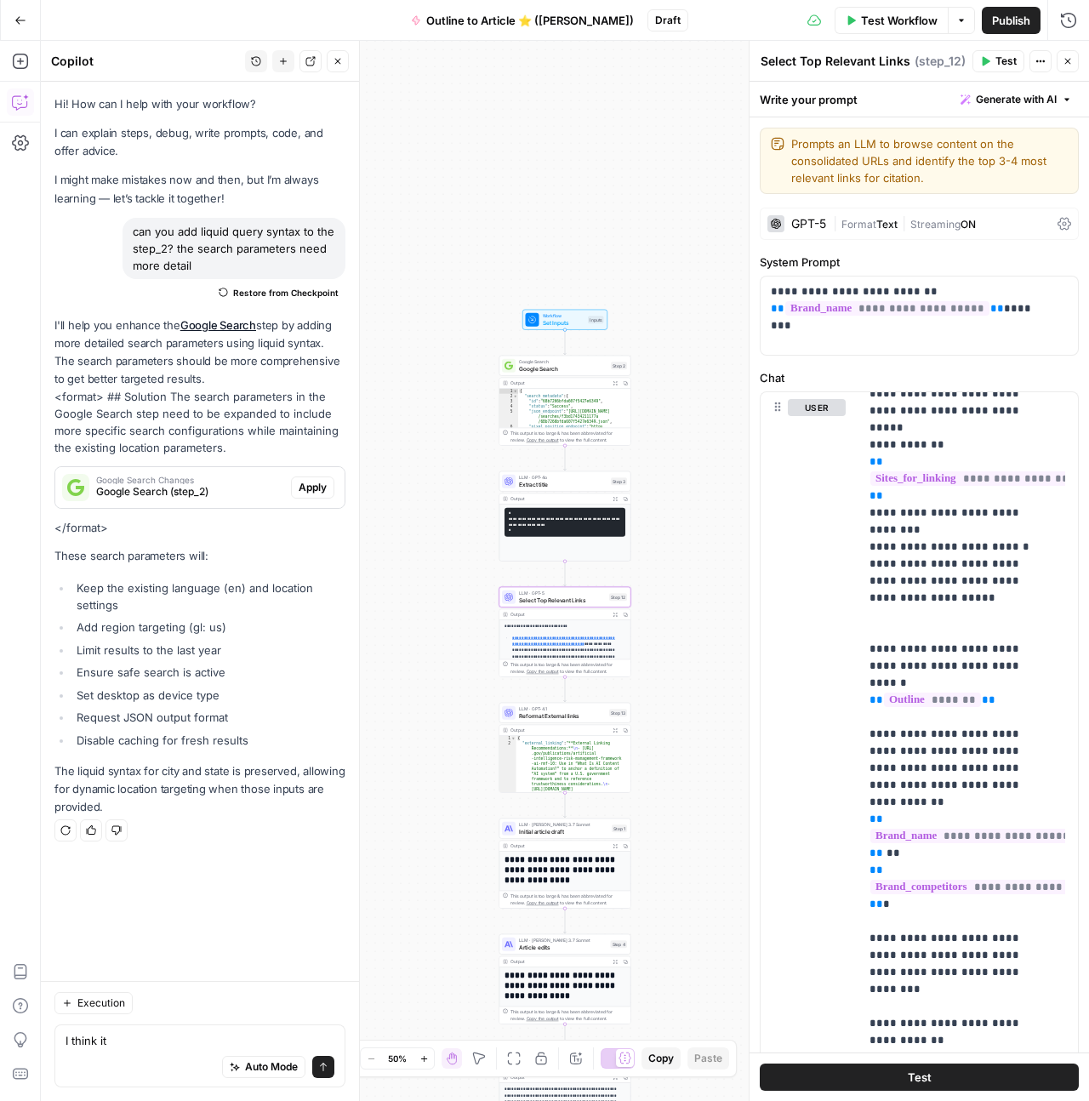
scroll to position [3, 0]
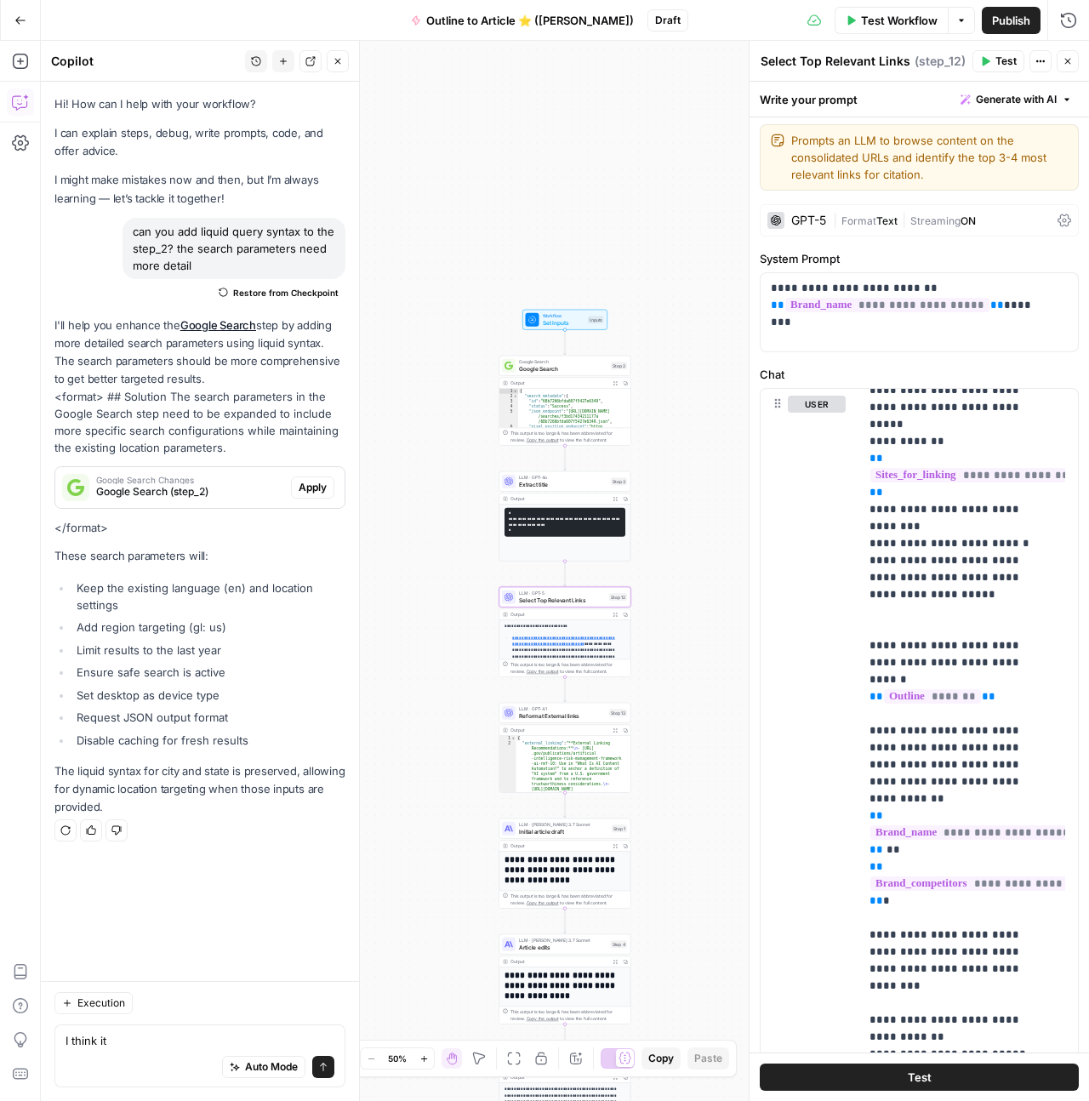
click at [980, 1071] on button "Test" at bounding box center [919, 1077] width 319 height 27
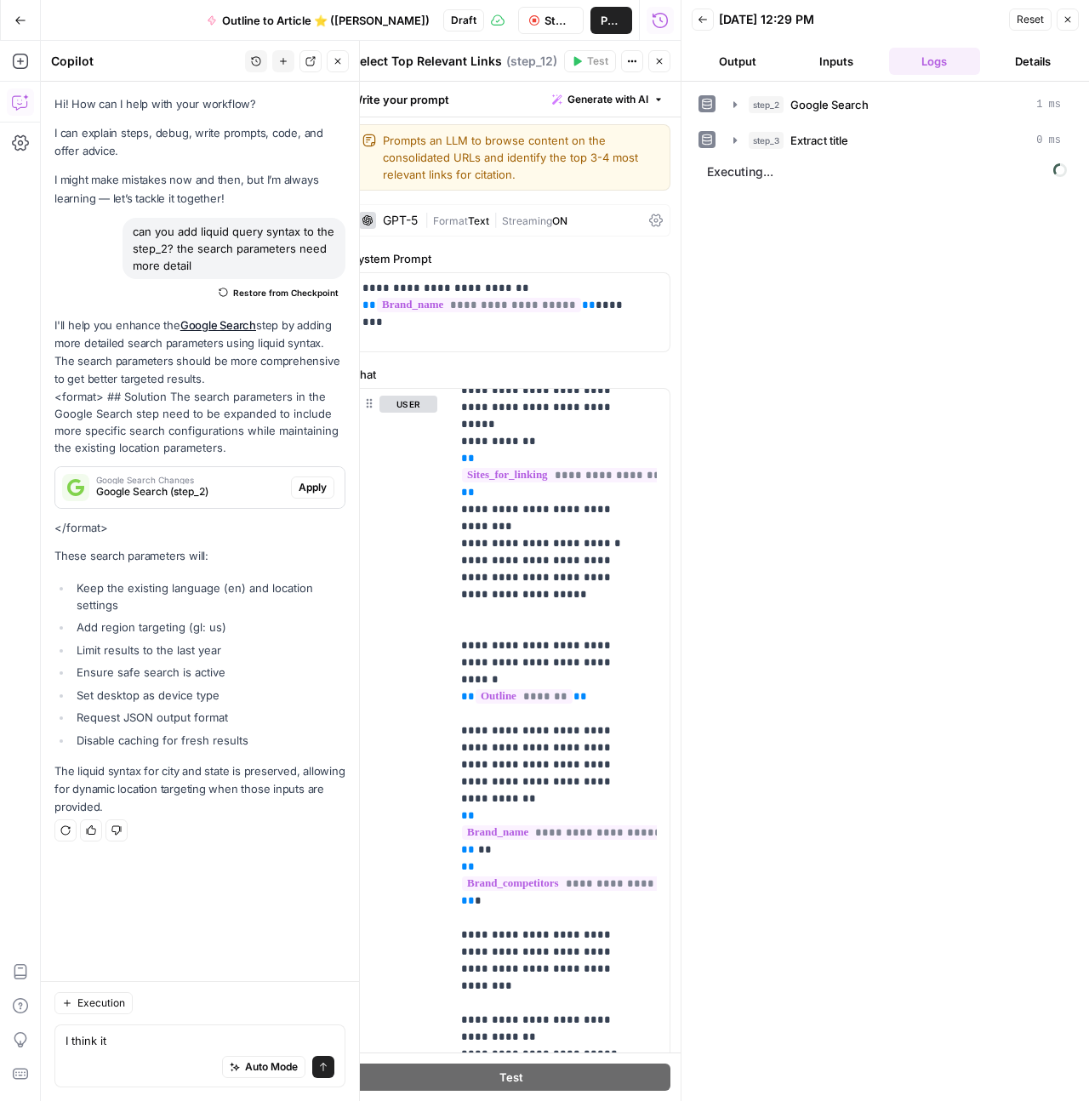
click at [757, 65] on button "Output" at bounding box center [738, 61] width 92 height 27
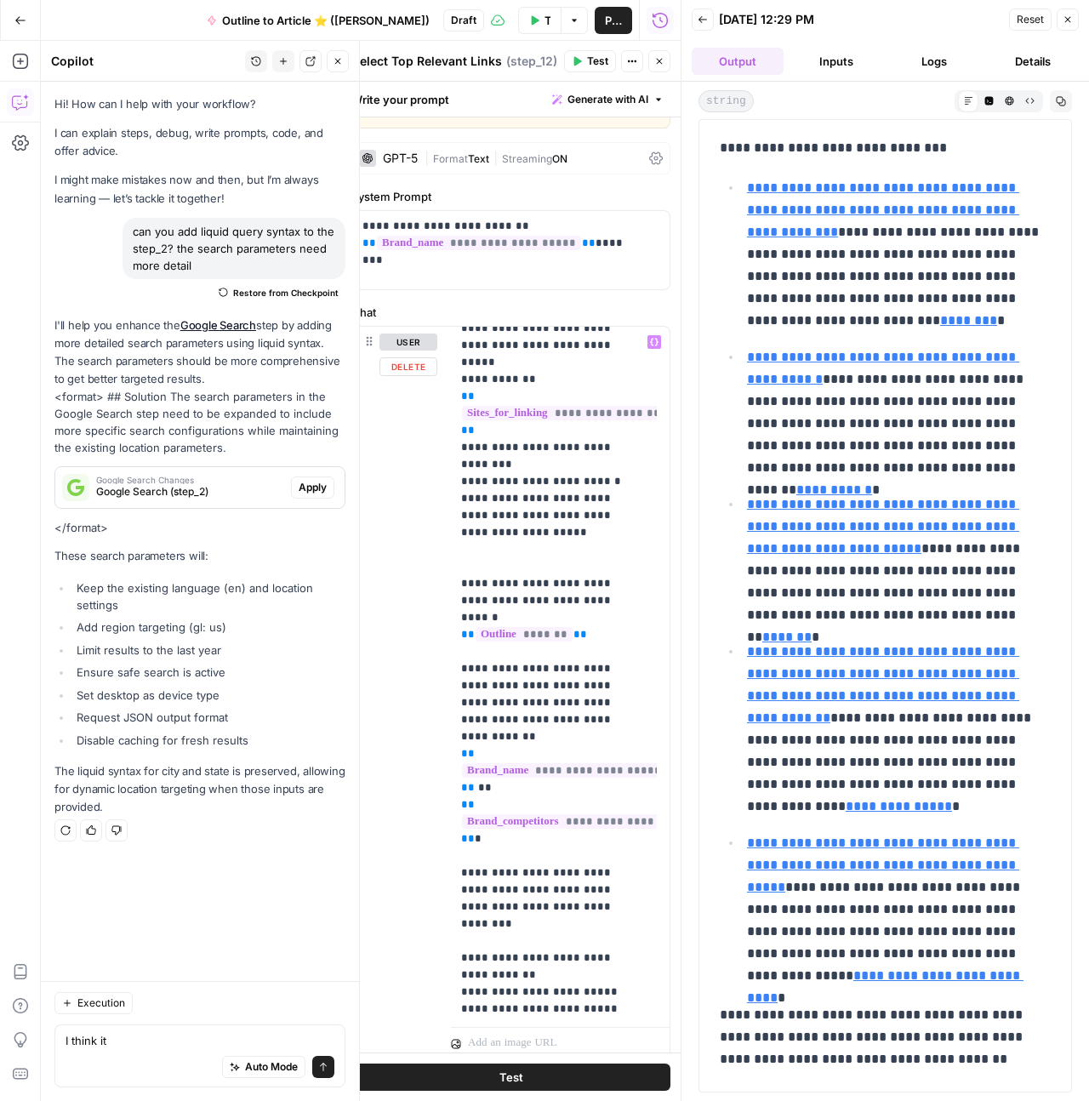
scroll to position [124, 0]
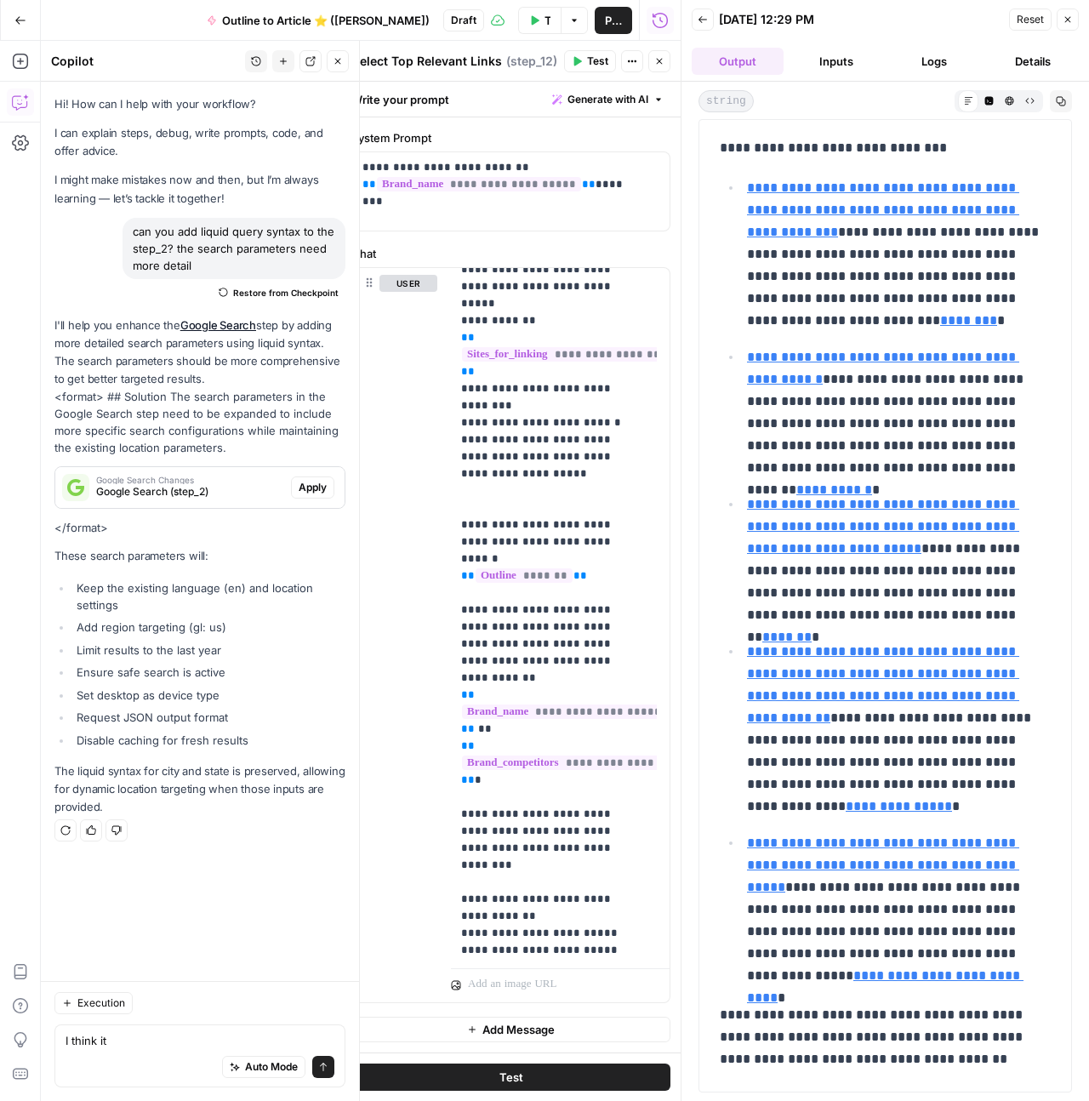
click at [839, 70] on button "Inputs" at bounding box center [837, 61] width 92 height 27
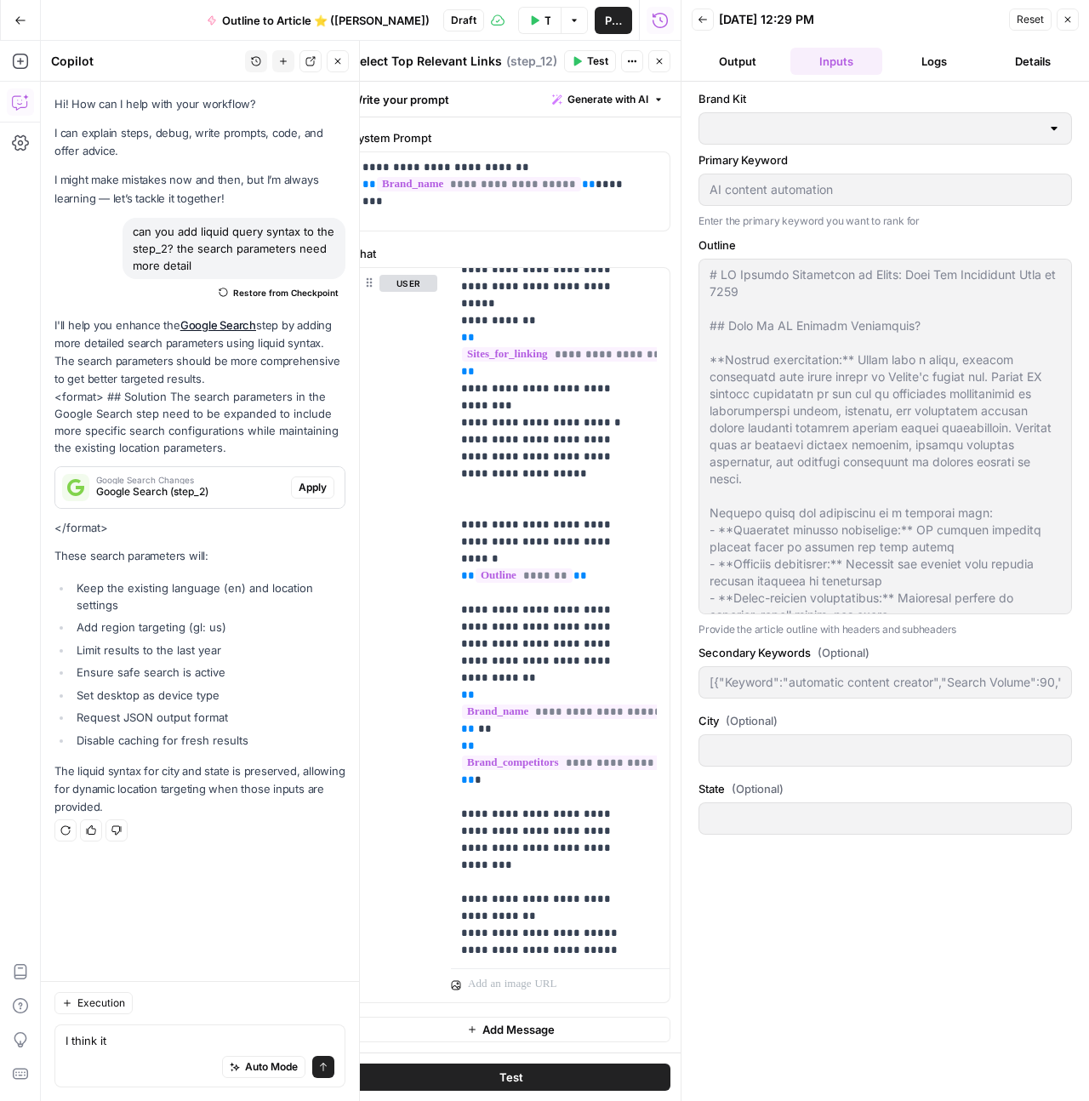
type input "AirOps"
click at [952, 66] on button "Logs" at bounding box center [935, 61] width 92 height 27
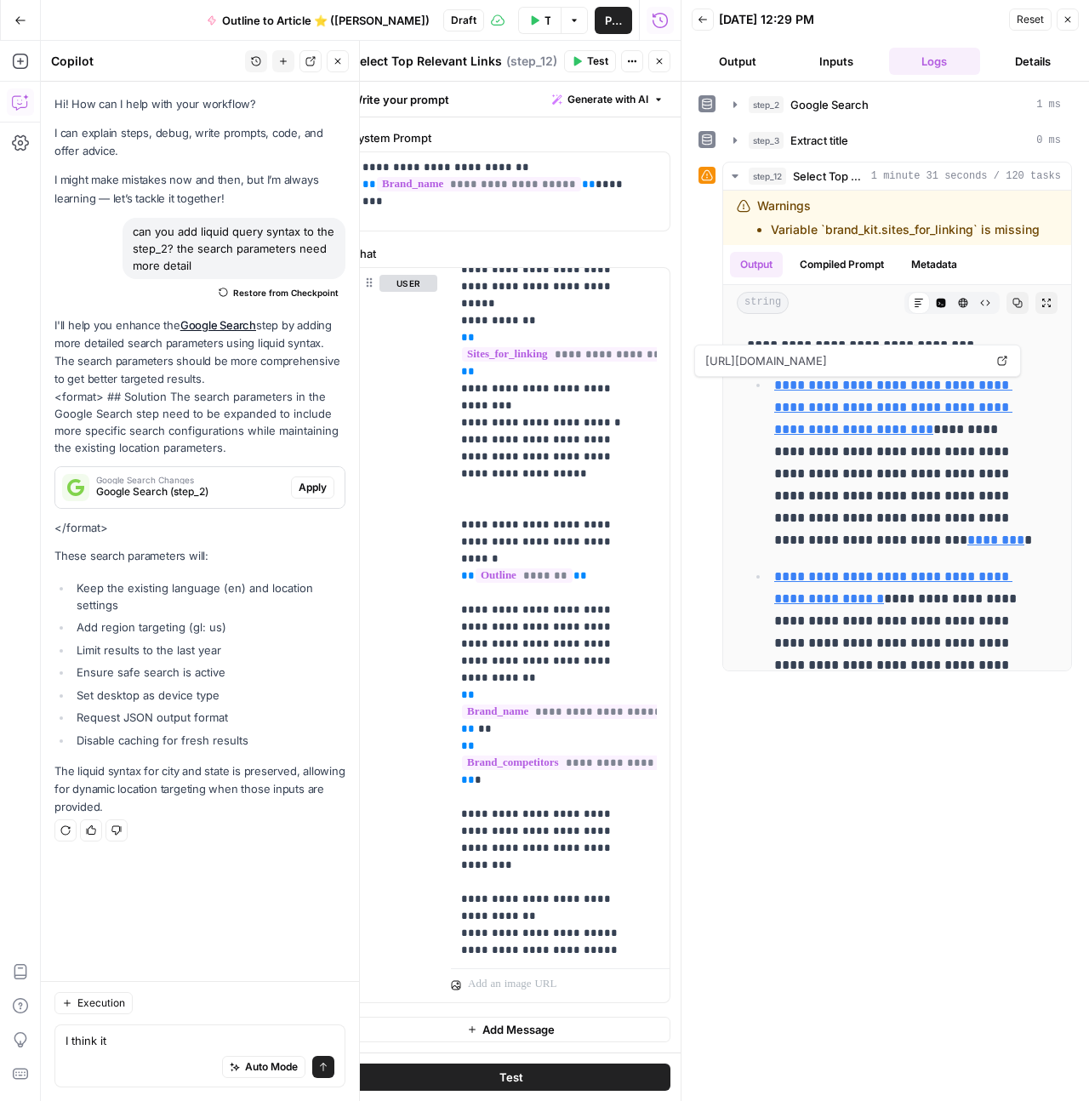
click at [1066, 20] on icon "button" at bounding box center [1069, 20] width 6 height 6
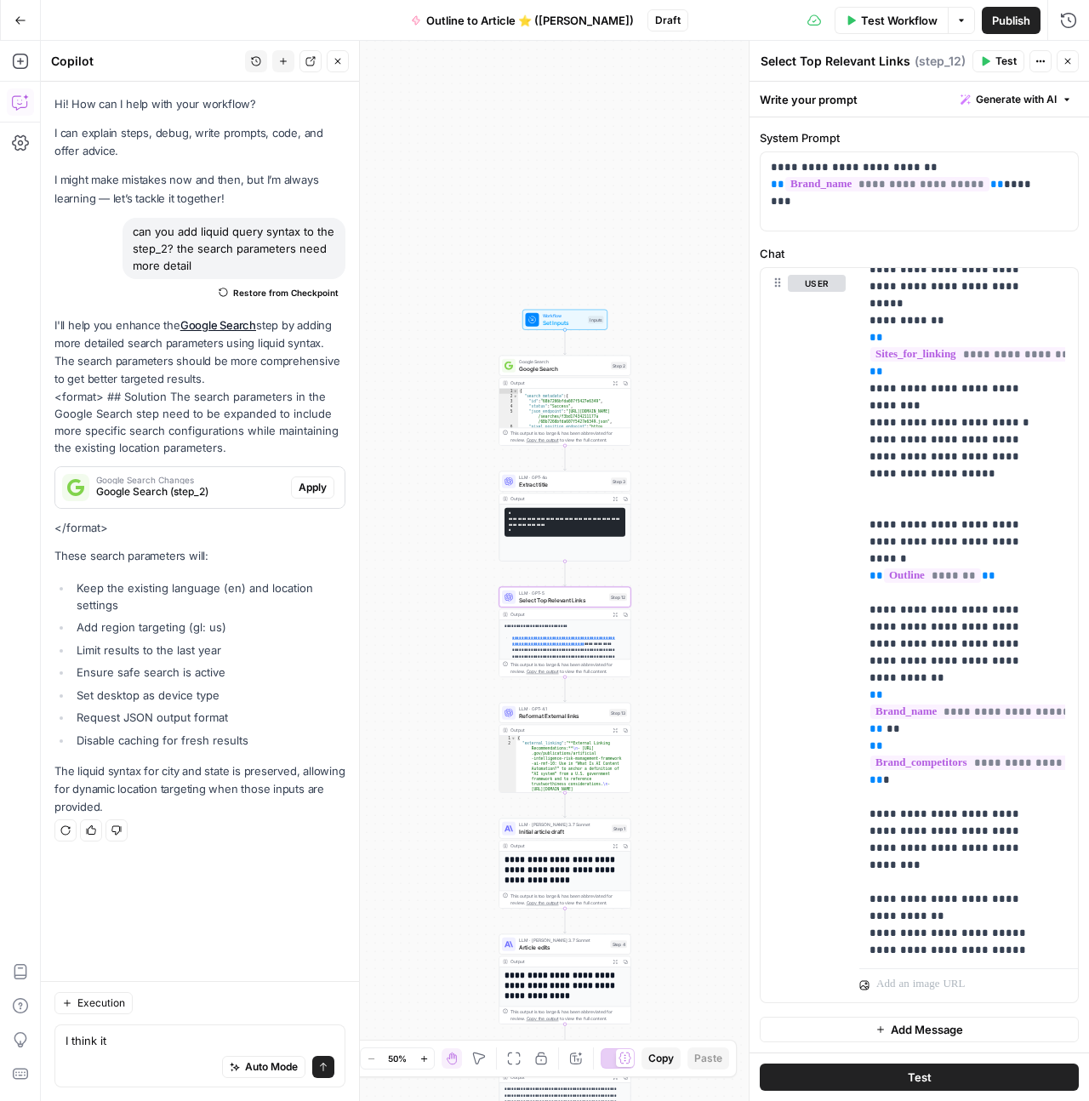
click at [939, 1084] on button "Test" at bounding box center [919, 1077] width 319 height 27
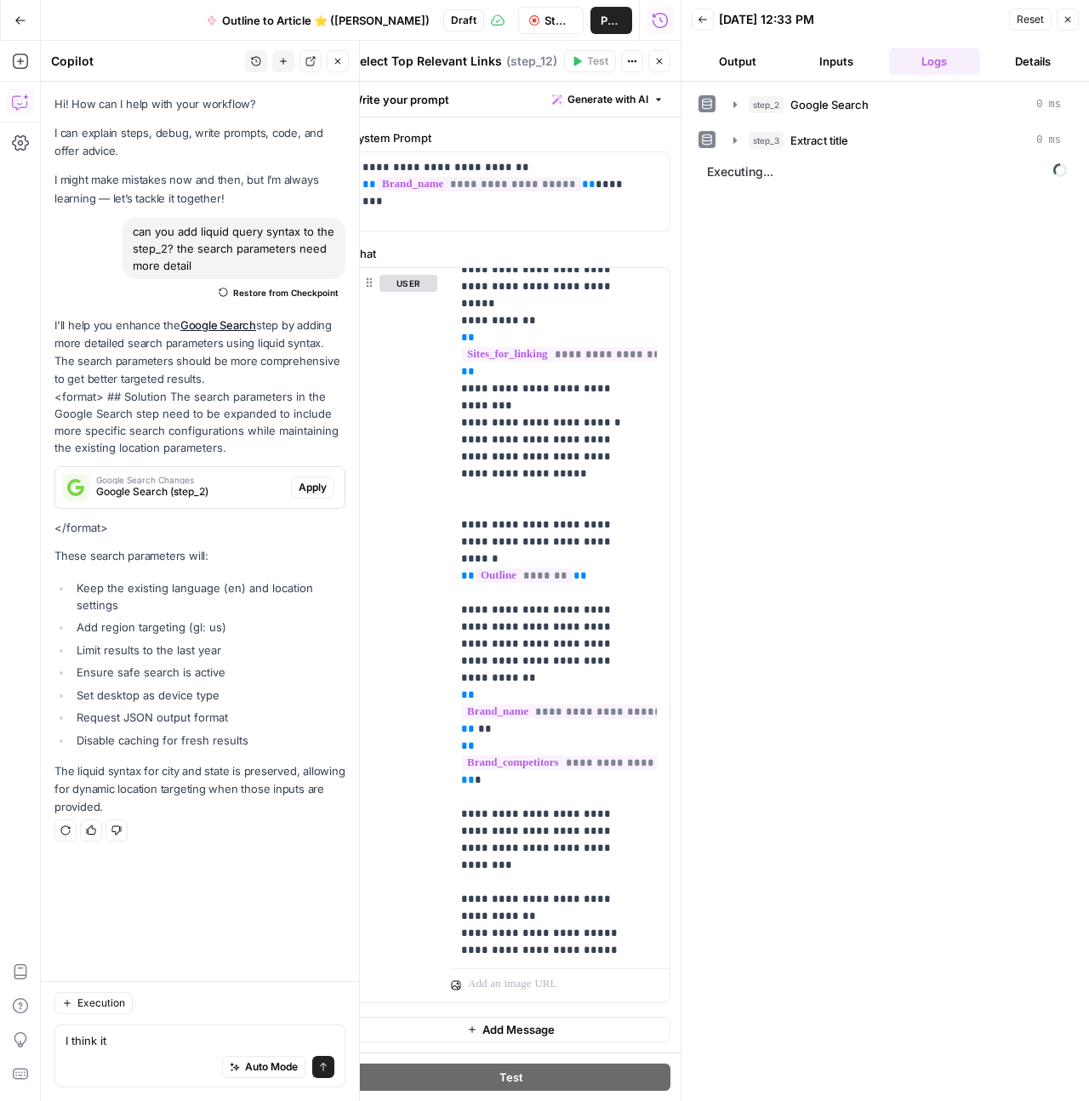
click at [341, 65] on icon "button" at bounding box center [338, 61] width 10 height 10
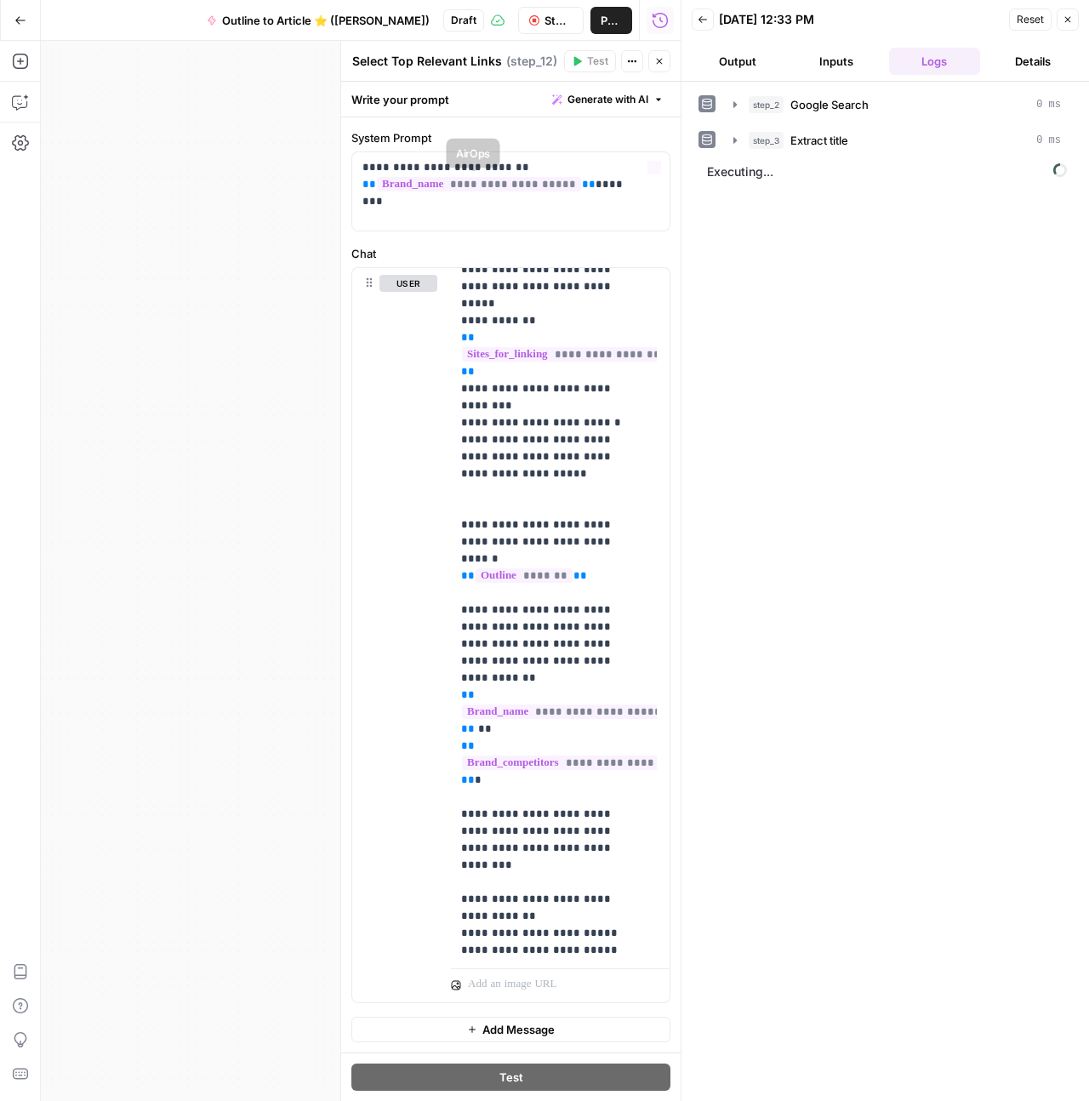
click at [180, 262] on div "**********" at bounding box center [361, 571] width 640 height 1060
click at [660, 54] on button "Close" at bounding box center [660, 61] width 22 height 22
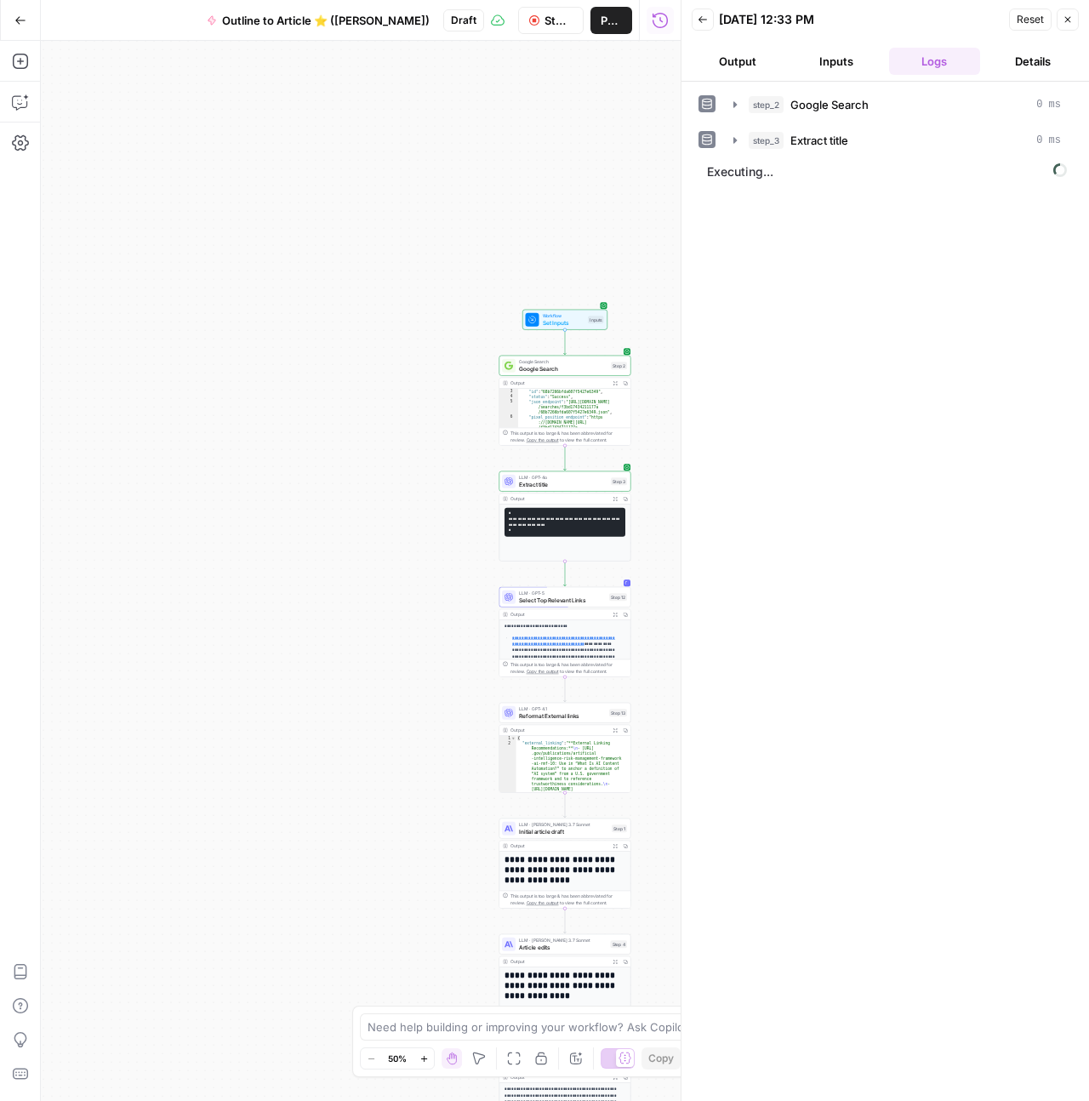
scroll to position [300, 0]
click at [559, 712] on span "Reformat External links" at bounding box center [562, 716] width 87 height 9
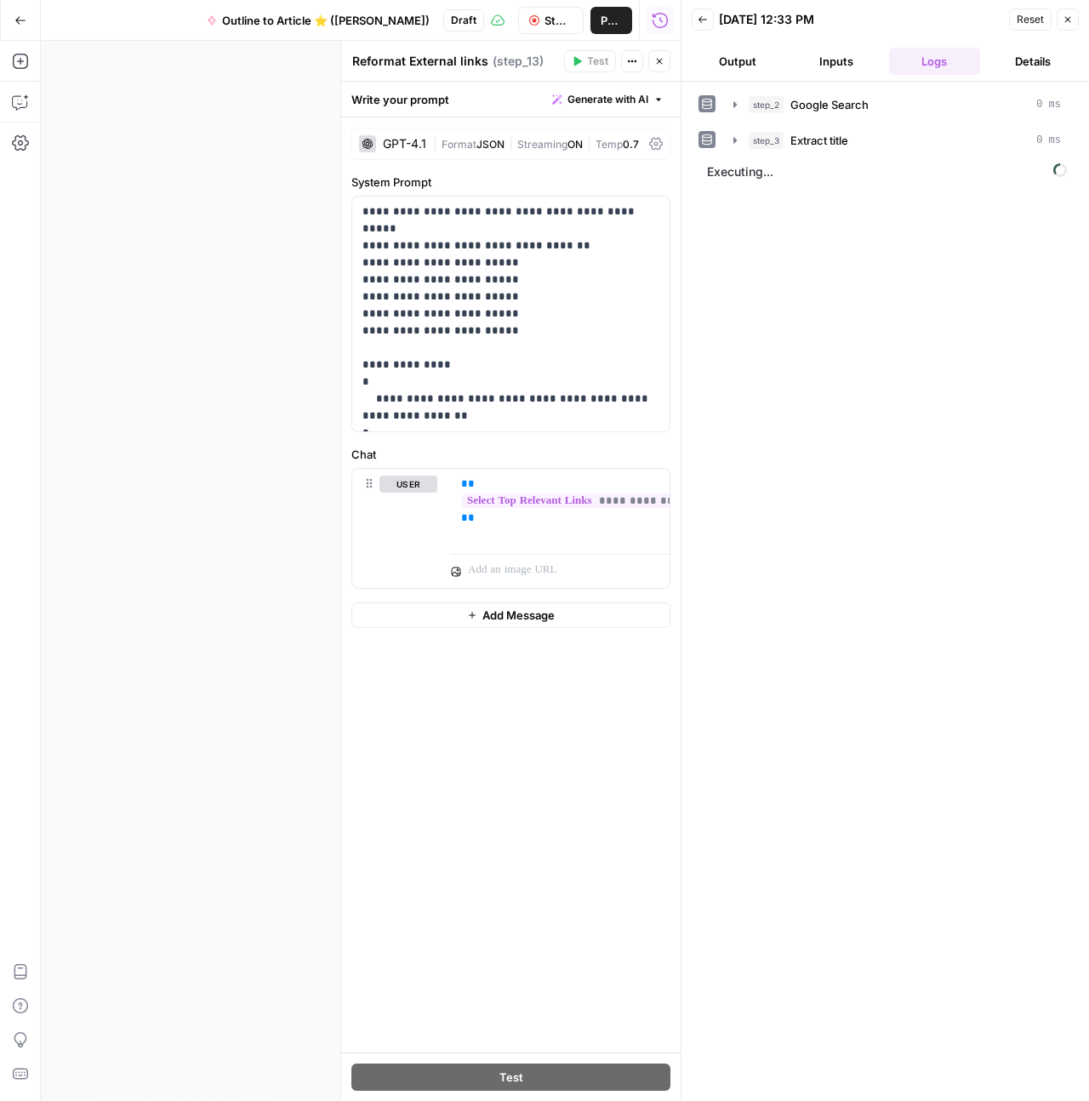
click at [835, 51] on button "Inputs" at bounding box center [837, 61] width 92 height 27
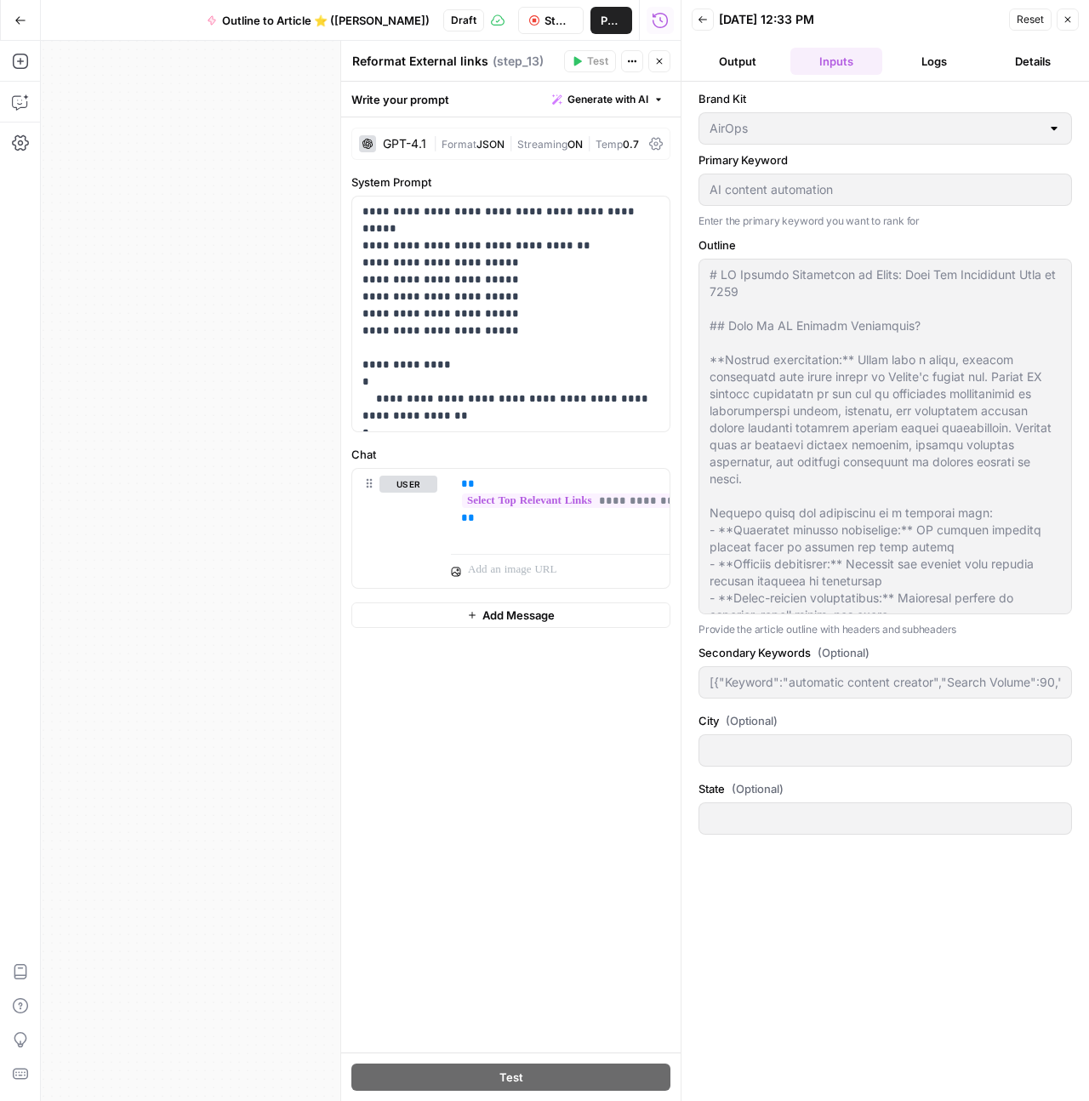
click at [942, 70] on button "Logs" at bounding box center [935, 61] width 92 height 27
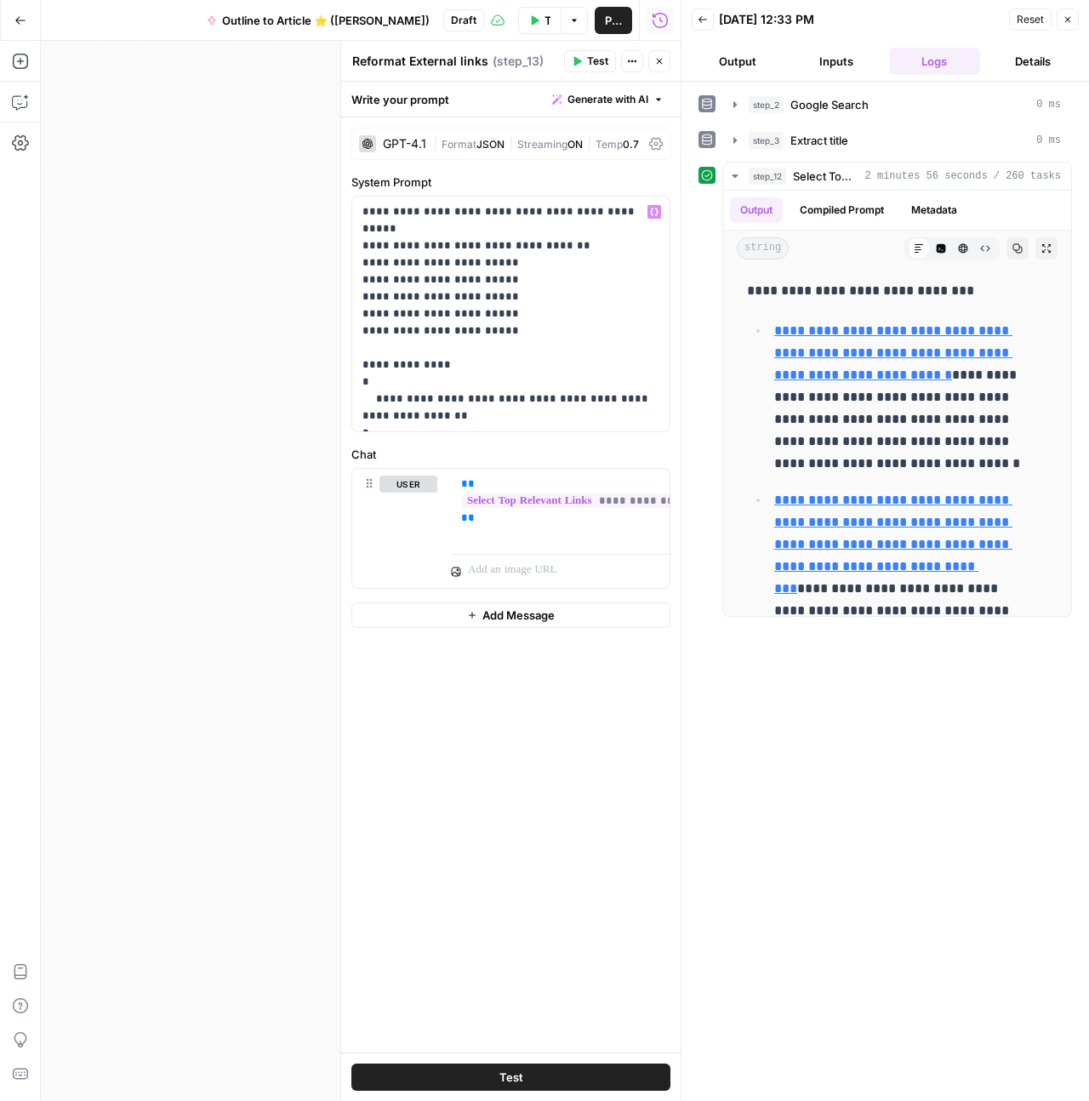
click at [223, 359] on div "Workflow Set Inputs Inputs Google Search Google Search Step 2 Output Expand Out…" at bounding box center [361, 571] width 640 height 1060
click at [665, 66] on button "Close" at bounding box center [660, 61] width 22 height 22
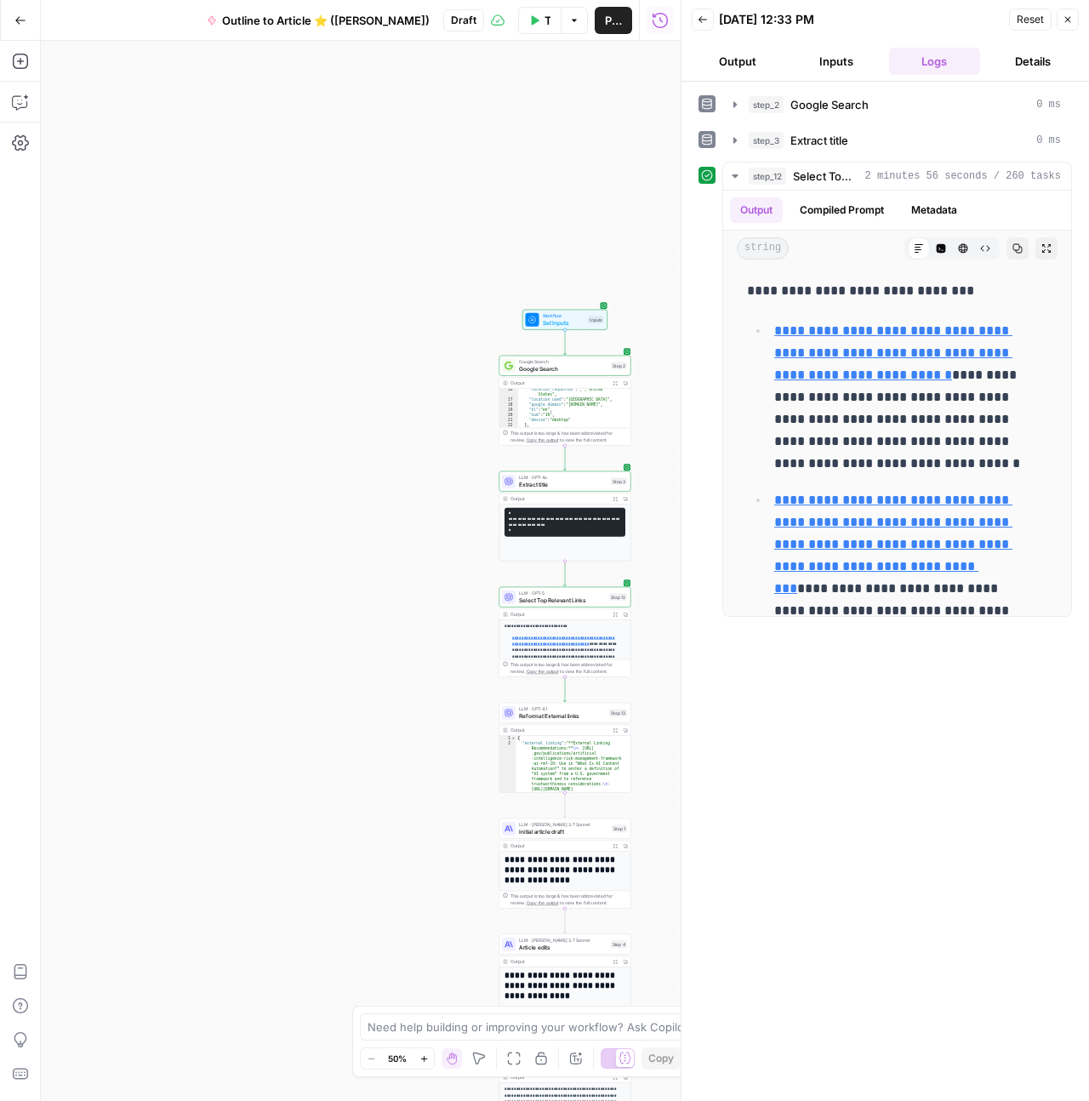
click at [1068, 25] on button "Close" at bounding box center [1068, 20] width 22 height 22
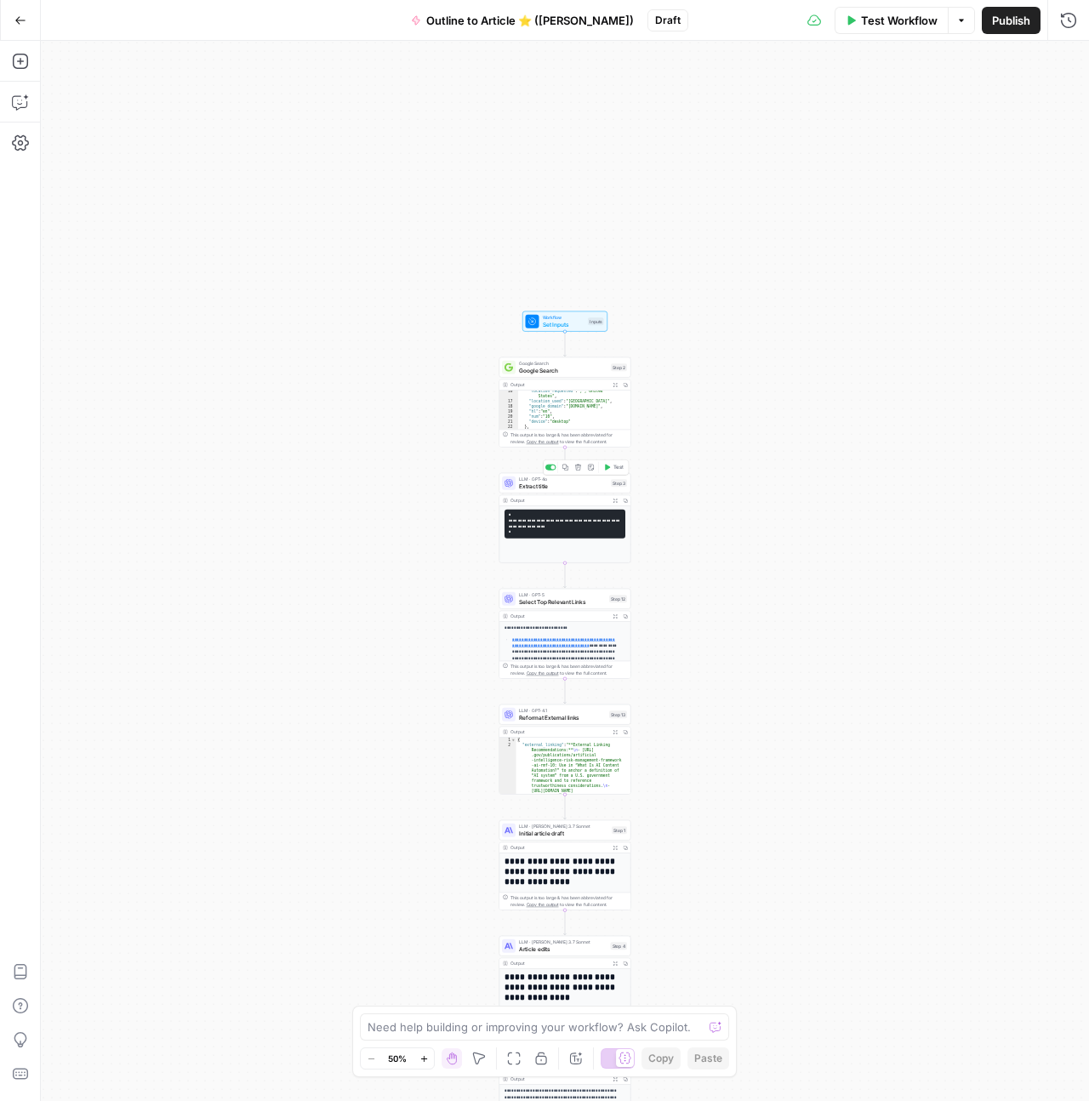
click at [562, 487] on span "Extract title" at bounding box center [563, 486] width 89 height 9
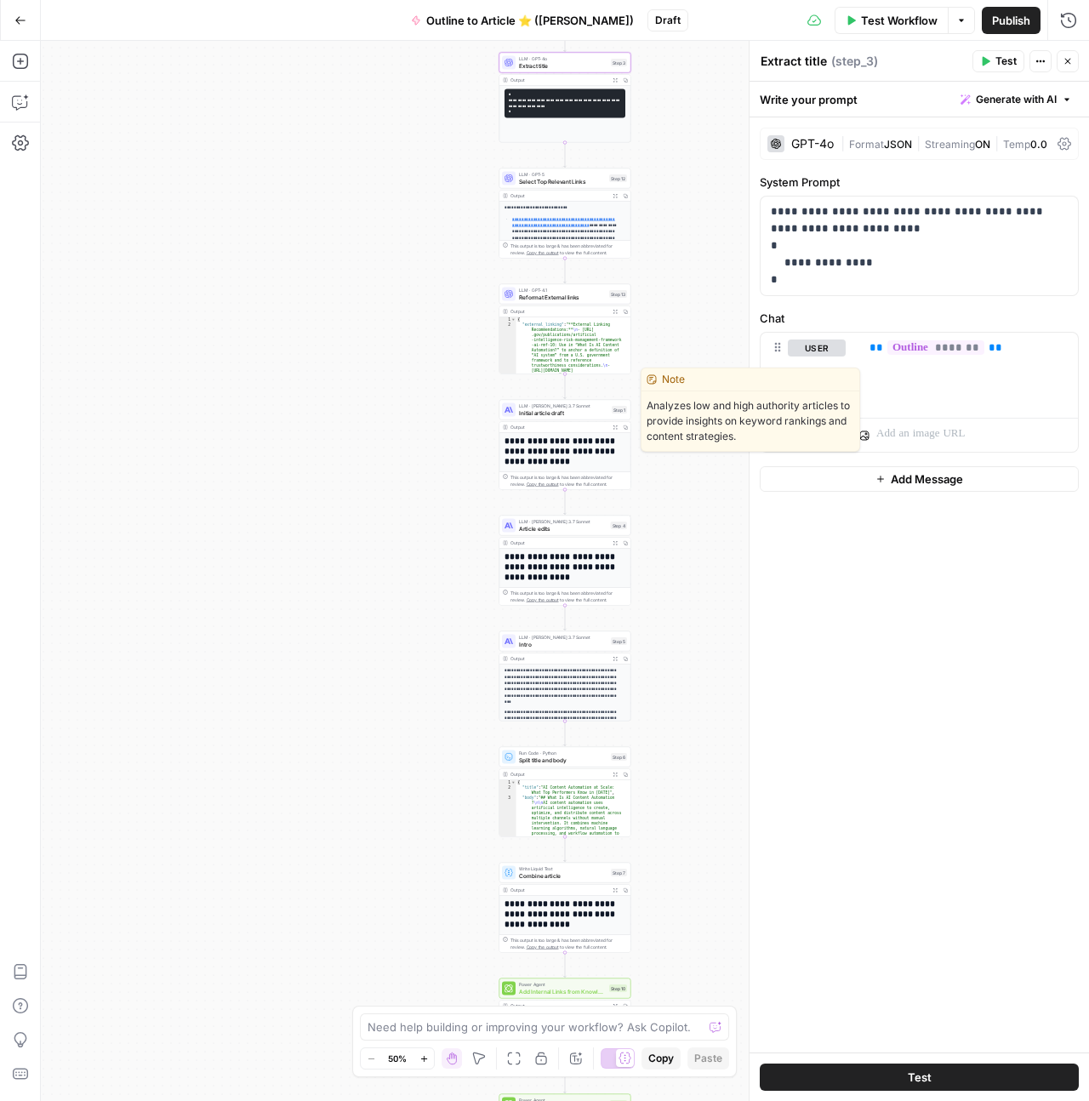
click at [568, 411] on span "Initial article draft" at bounding box center [563, 413] width 89 height 9
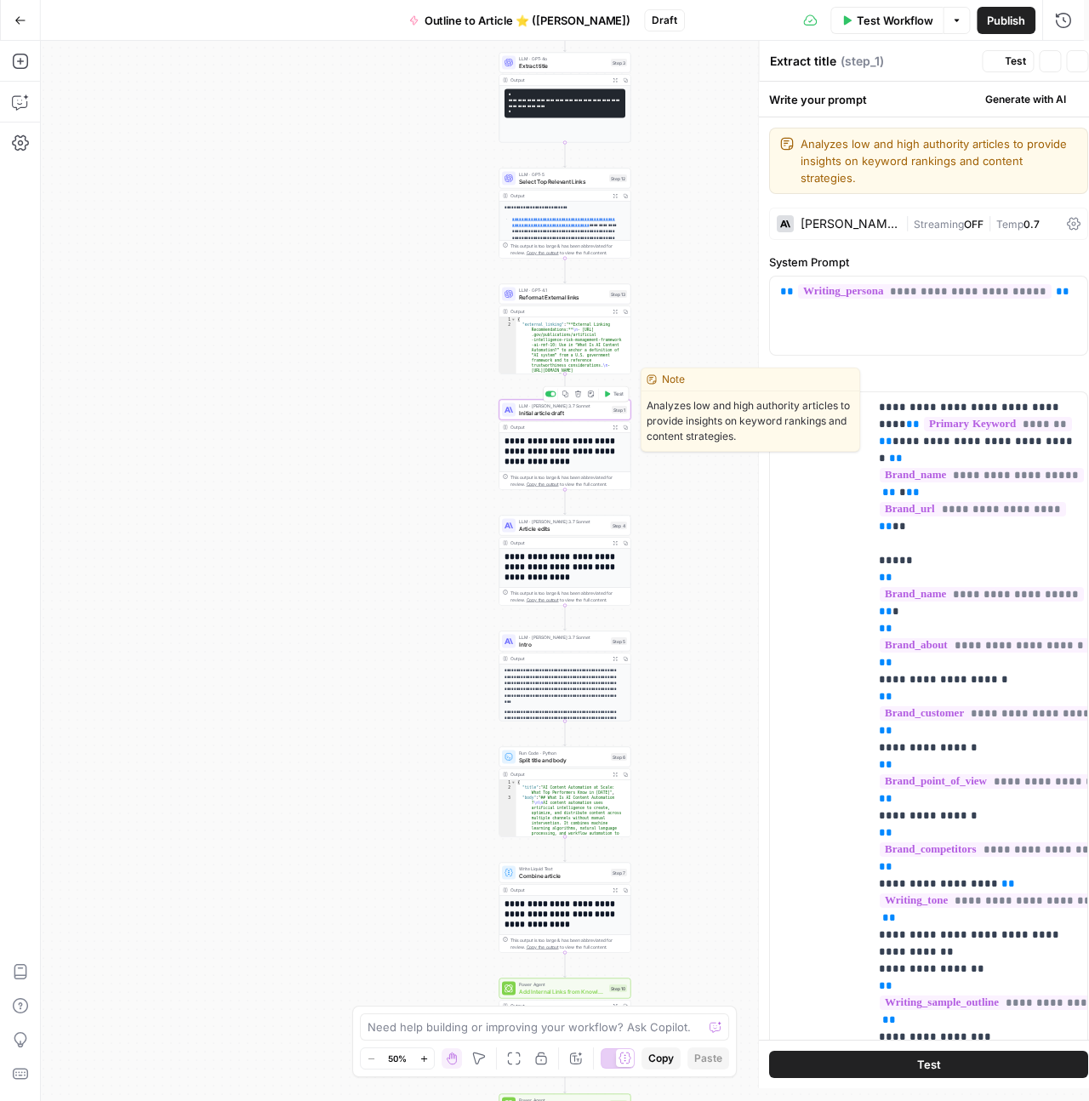
type textarea "Initial article draft"
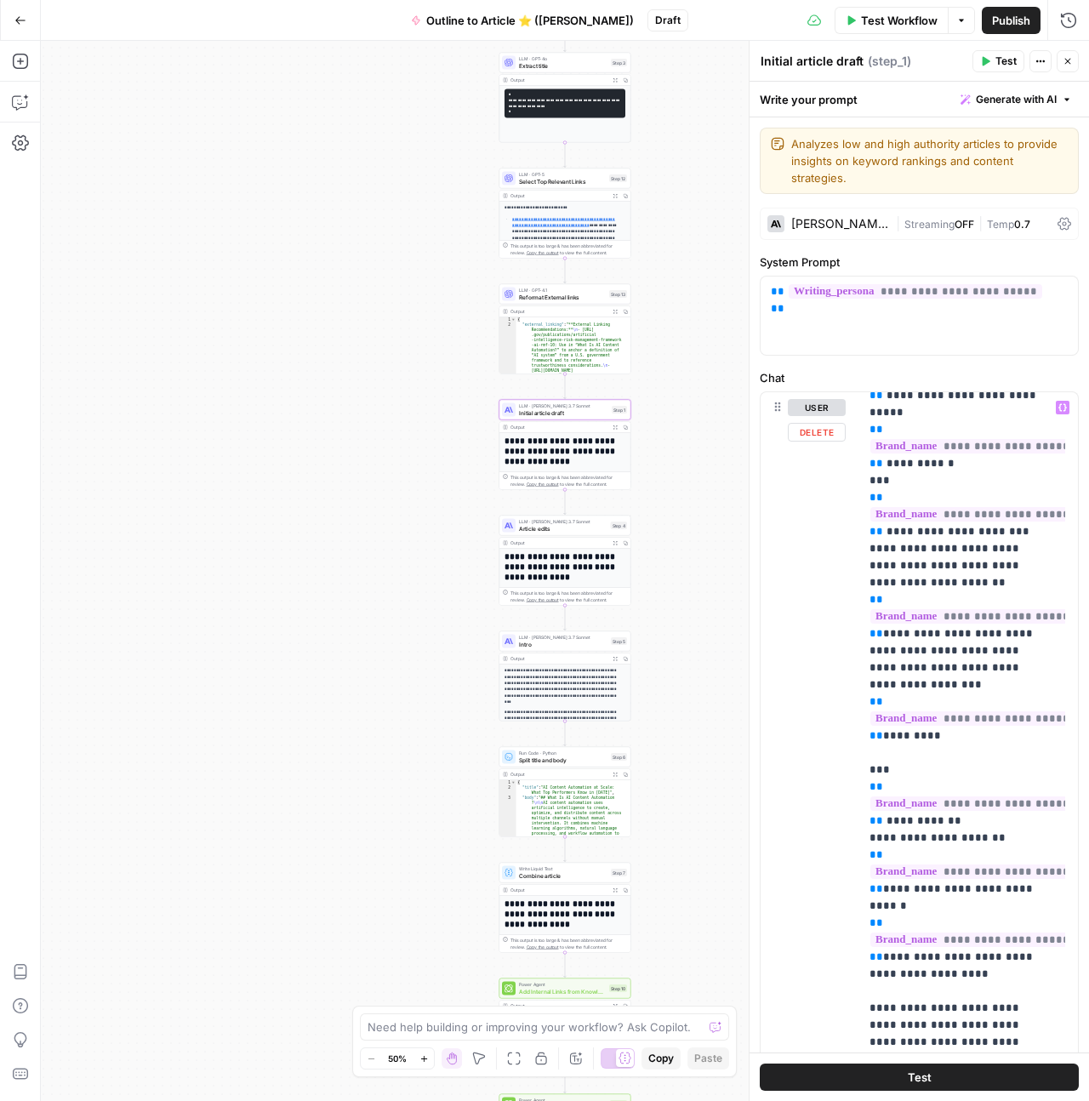
scroll to position [5161, 0]
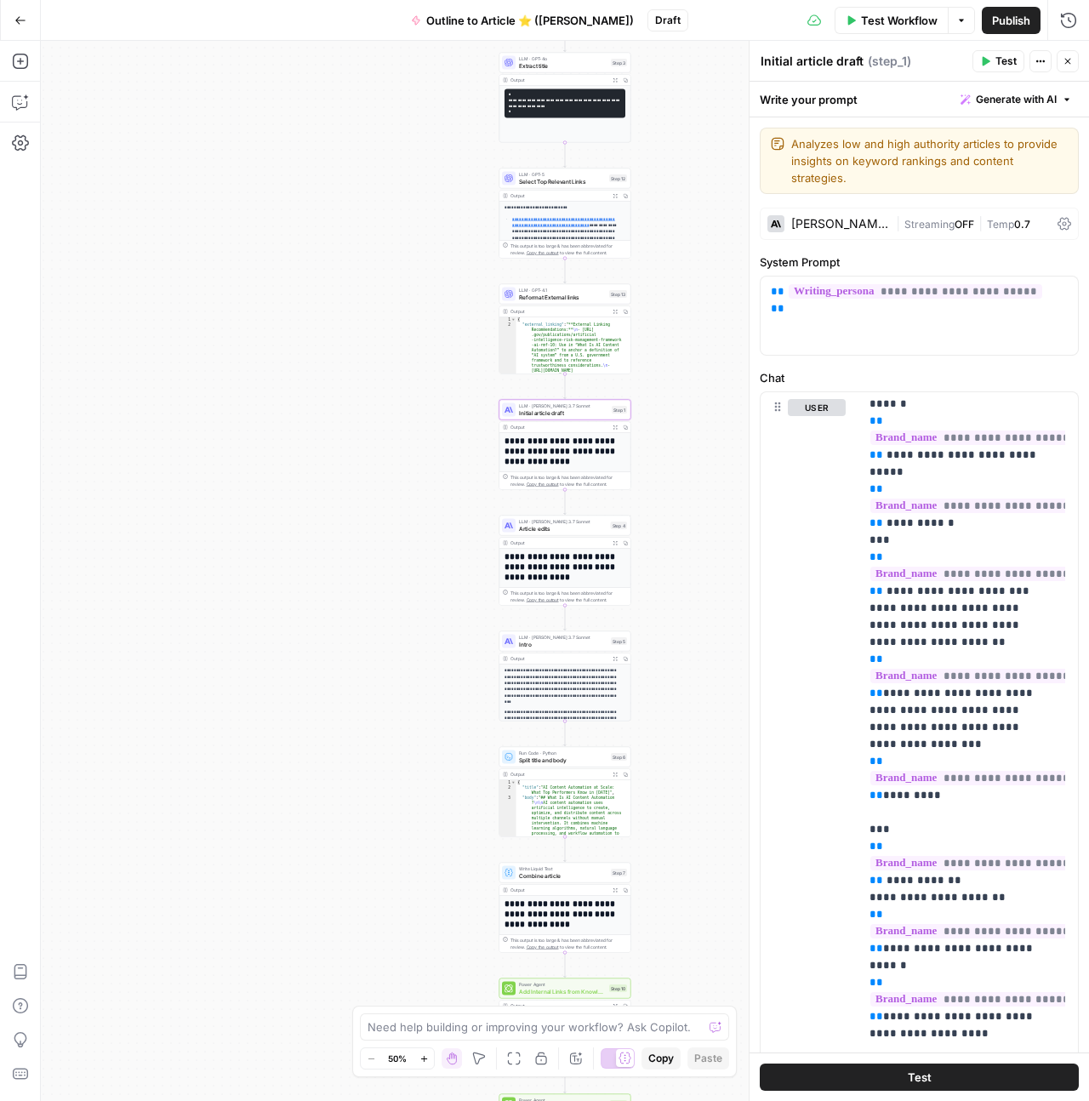
click at [909, 1078] on span "Test" at bounding box center [920, 1077] width 24 height 17
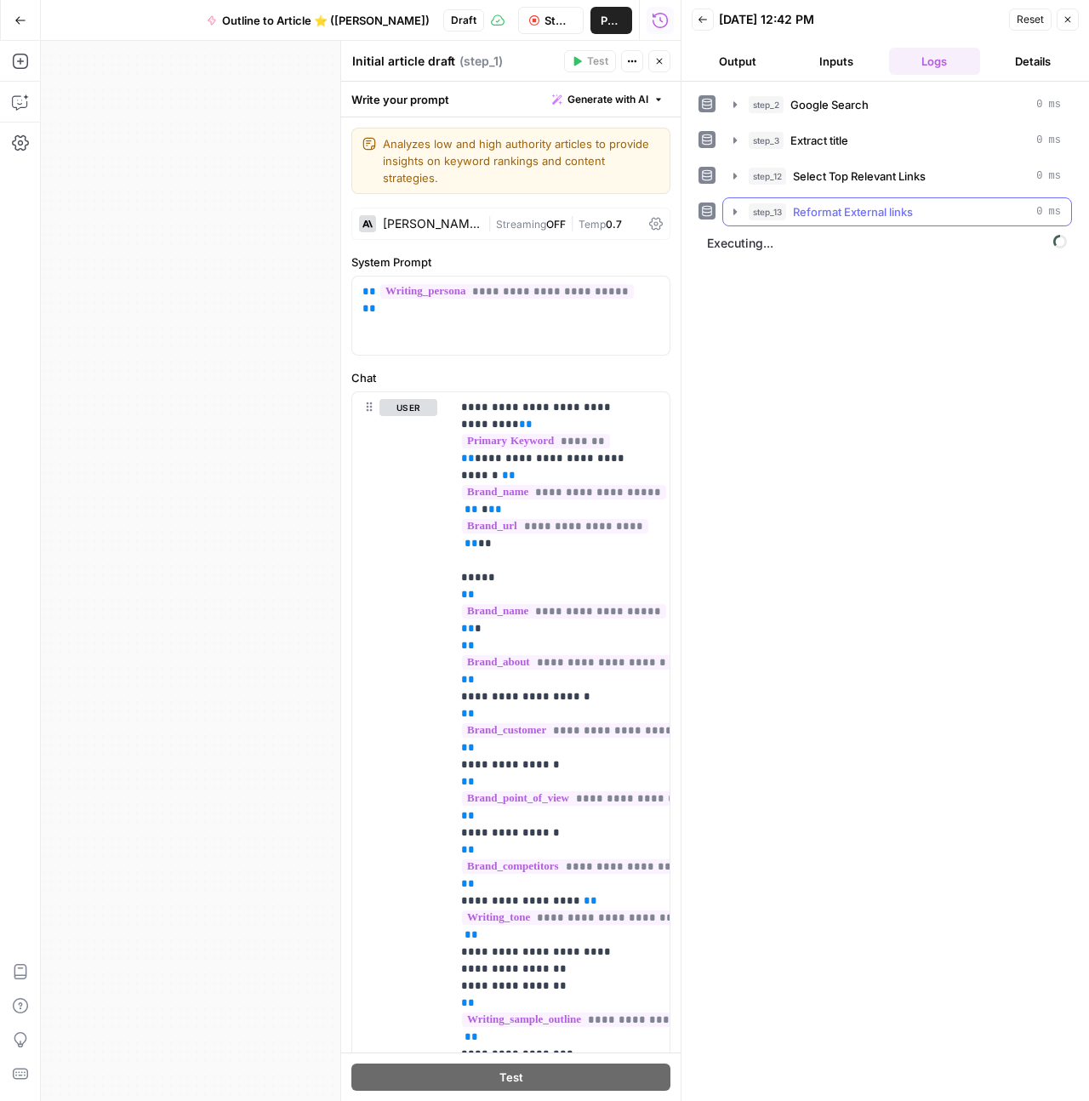
scroll to position [5161, 0]
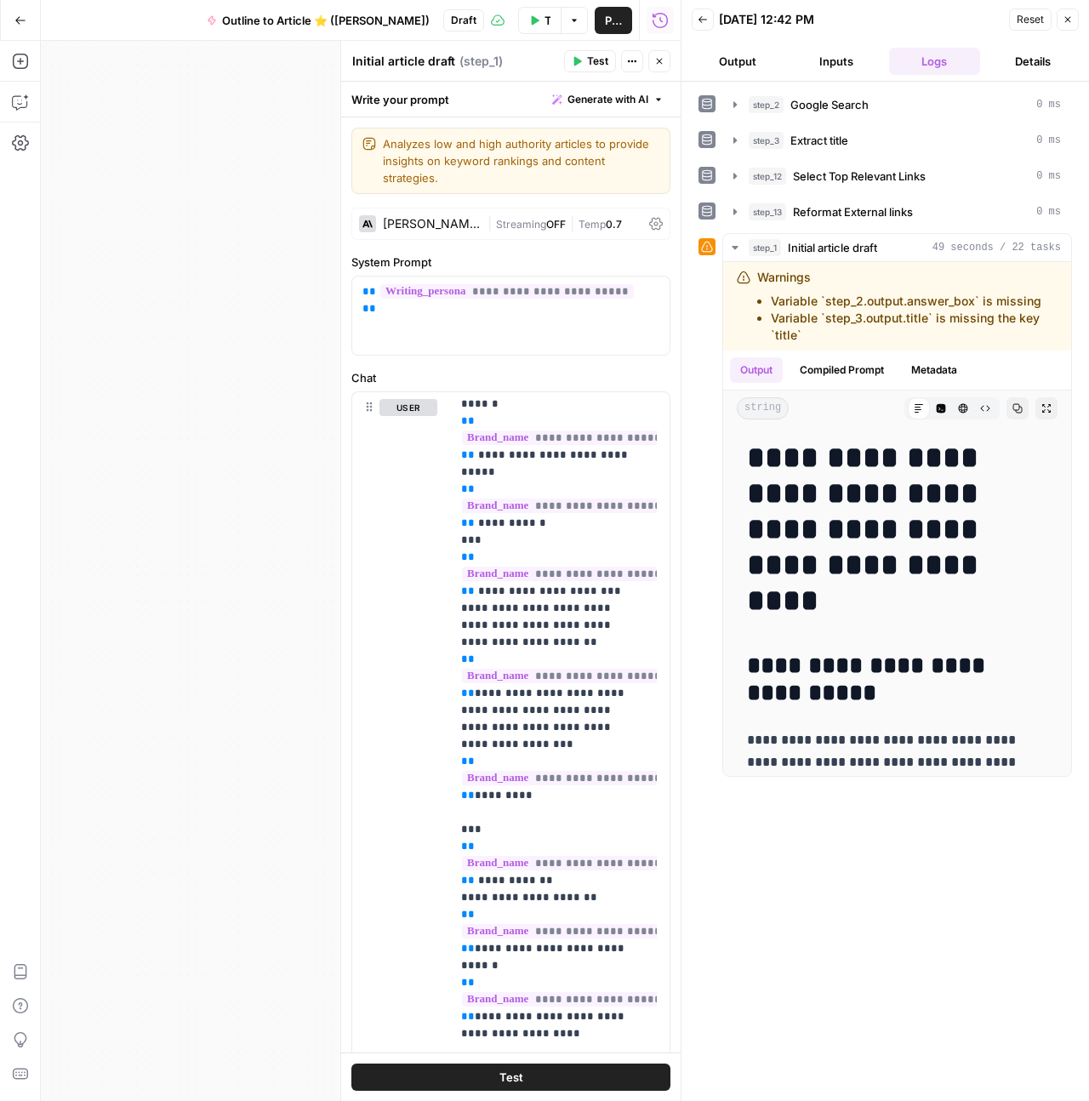
click at [1072, 16] on icon "button" at bounding box center [1068, 19] width 10 height 10
